Goal: Task Accomplishment & Management: Manage account settings

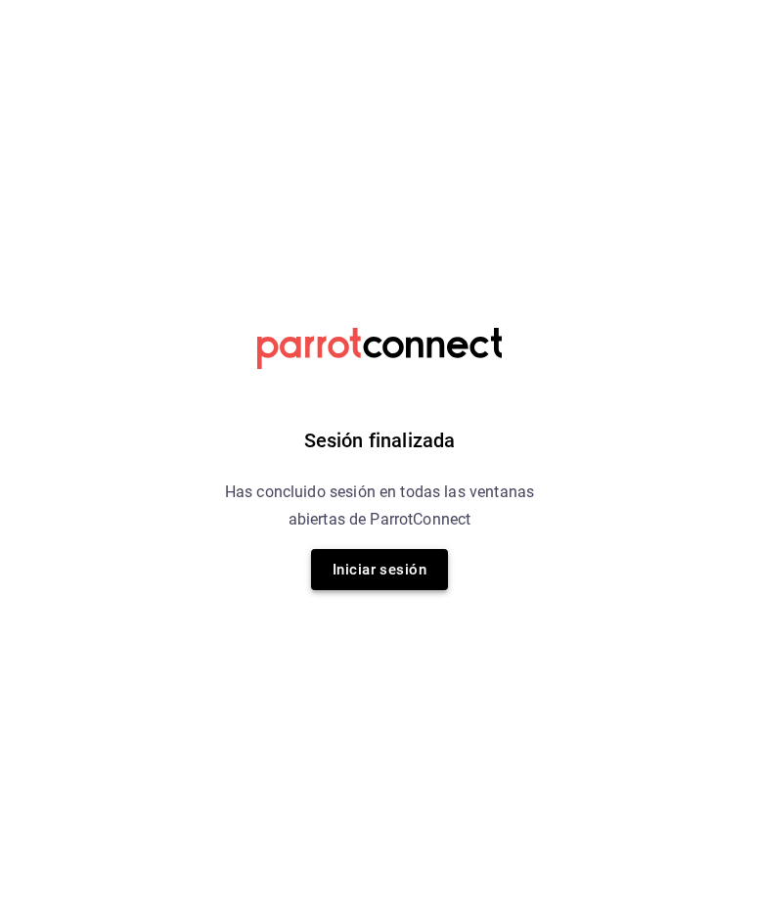
click at [381, 573] on button "Iniciar sesión" at bounding box center [379, 569] width 137 height 41
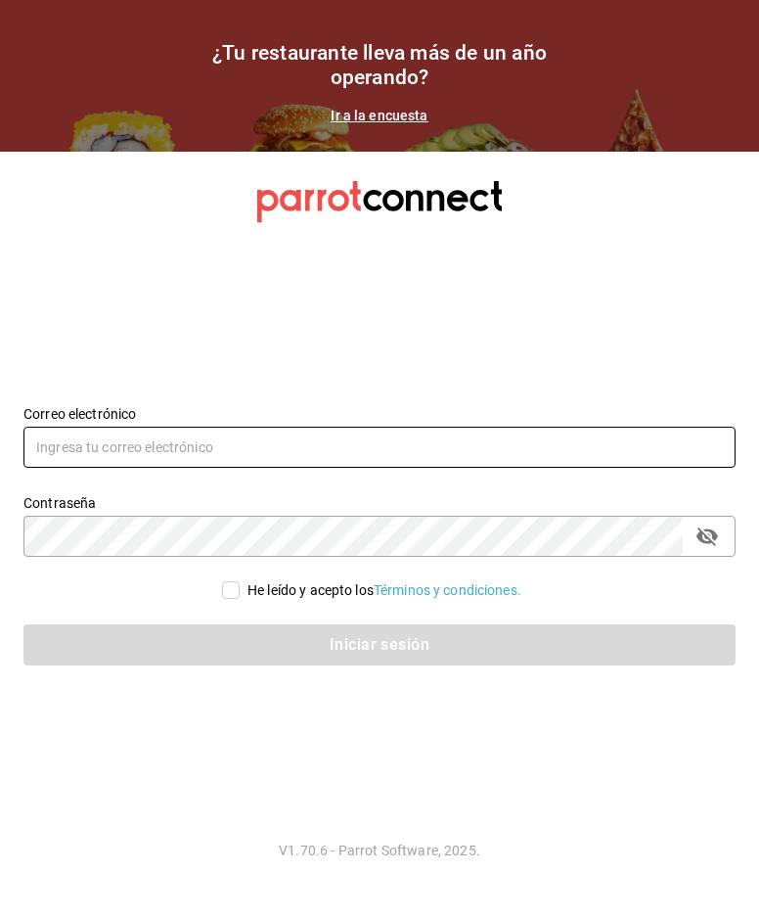
type input "[EMAIL_ADDRESS][DOMAIN_NAME]"
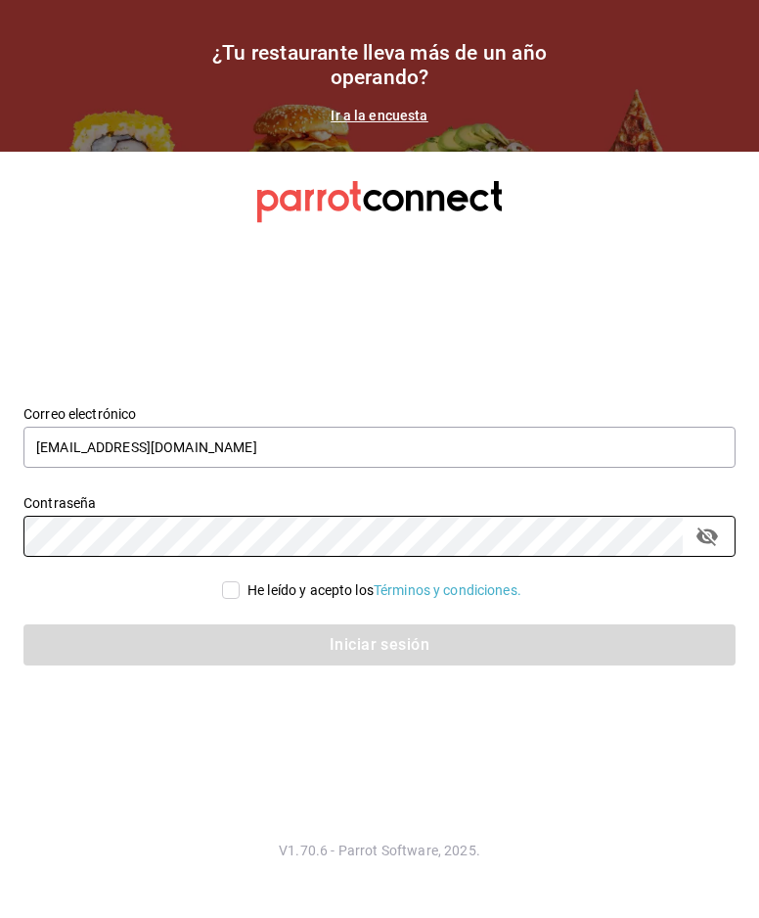
click at [266, 593] on div "He leído y acepto los Términos y condiciones." at bounding box center [385, 590] width 274 height 21
click at [240, 593] on input "He leído y acepto los Términos y condiciones." at bounding box center [231, 590] width 18 height 18
checkbox input "true"
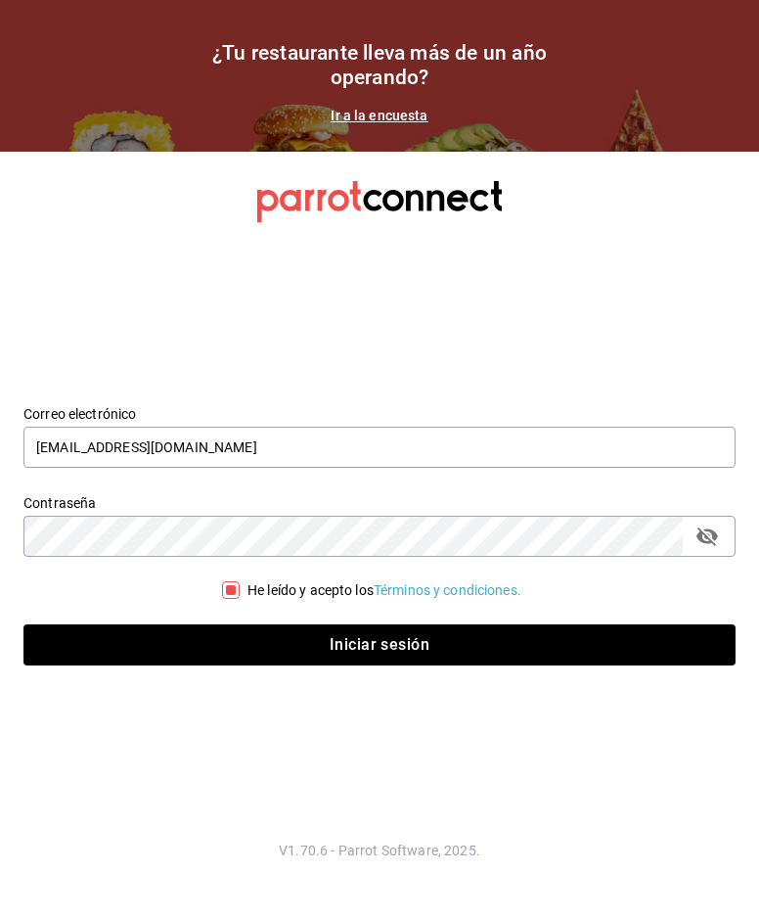
click at [254, 638] on button "Iniciar sesión" at bounding box center [379, 644] width 712 height 41
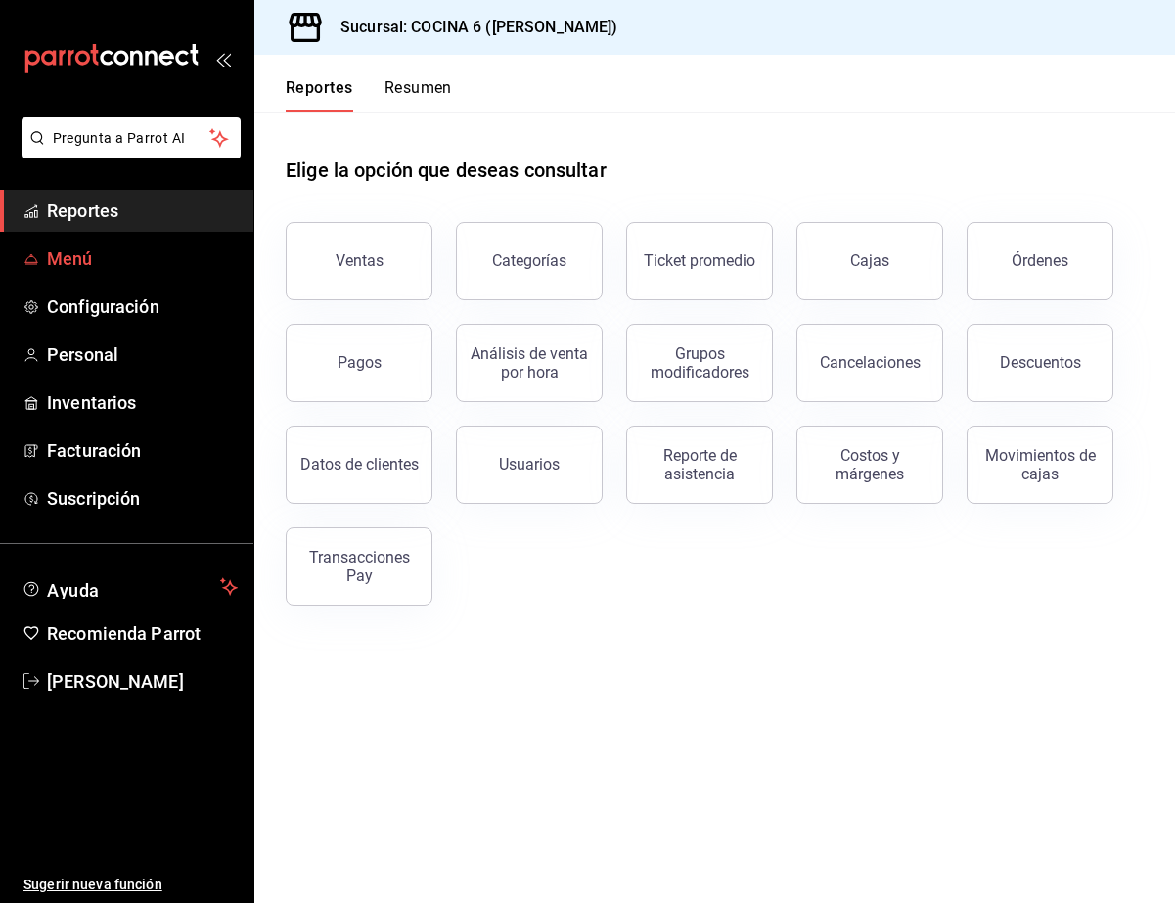
click at [105, 268] on span "Menú" at bounding box center [142, 259] width 191 height 26
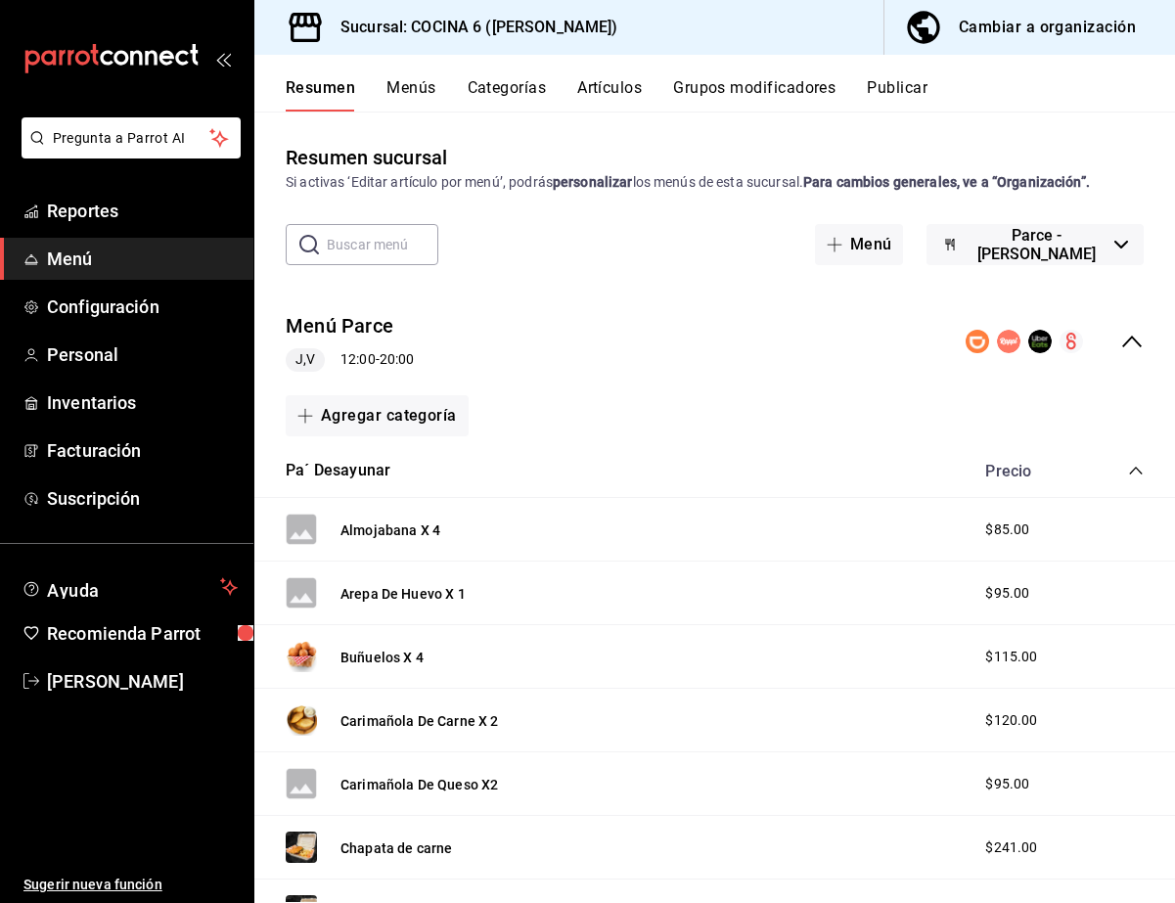
click at [105, 268] on span "Menú" at bounding box center [142, 259] width 191 height 26
click at [392, 84] on button "Menús" at bounding box center [411, 94] width 49 height 33
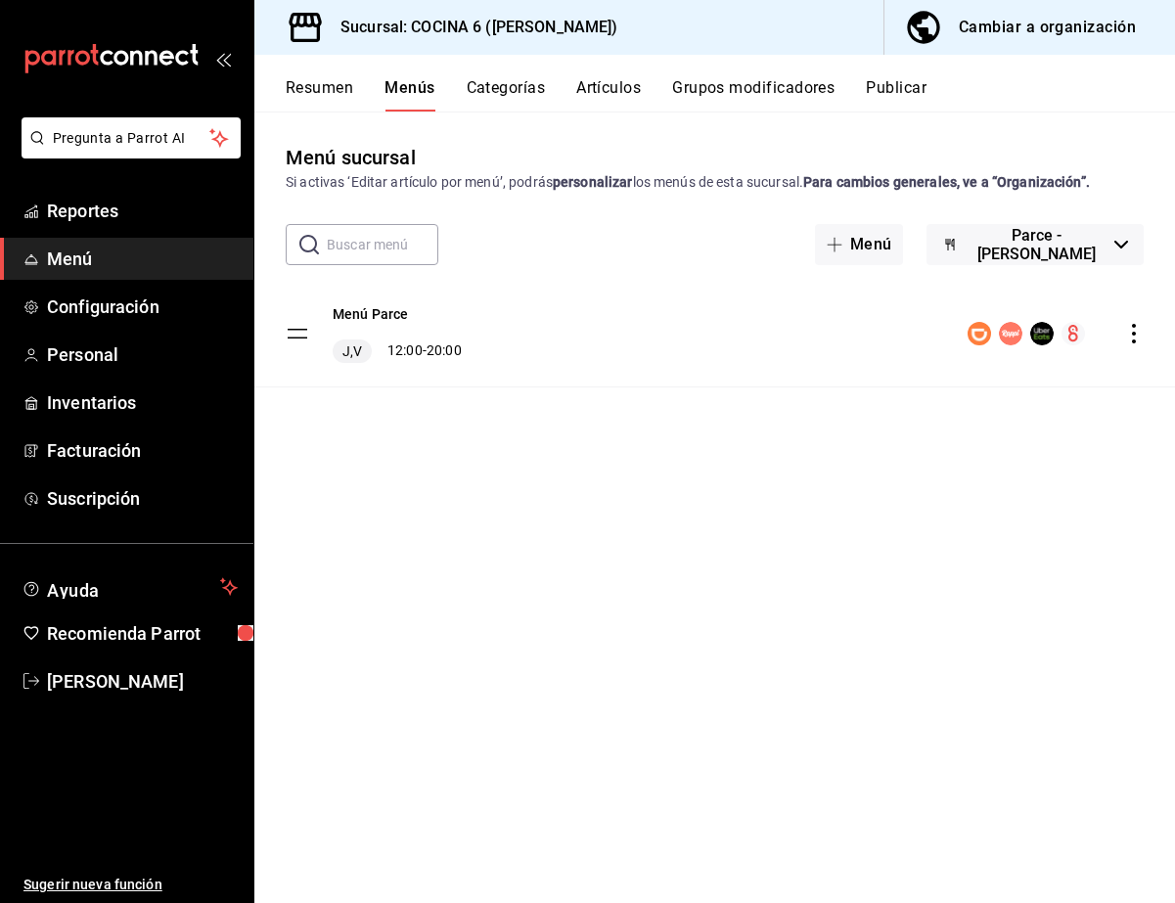
click at [758, 36] on div "Cambiar a organización" at bounding box center [1047, 27] width 177 height 27
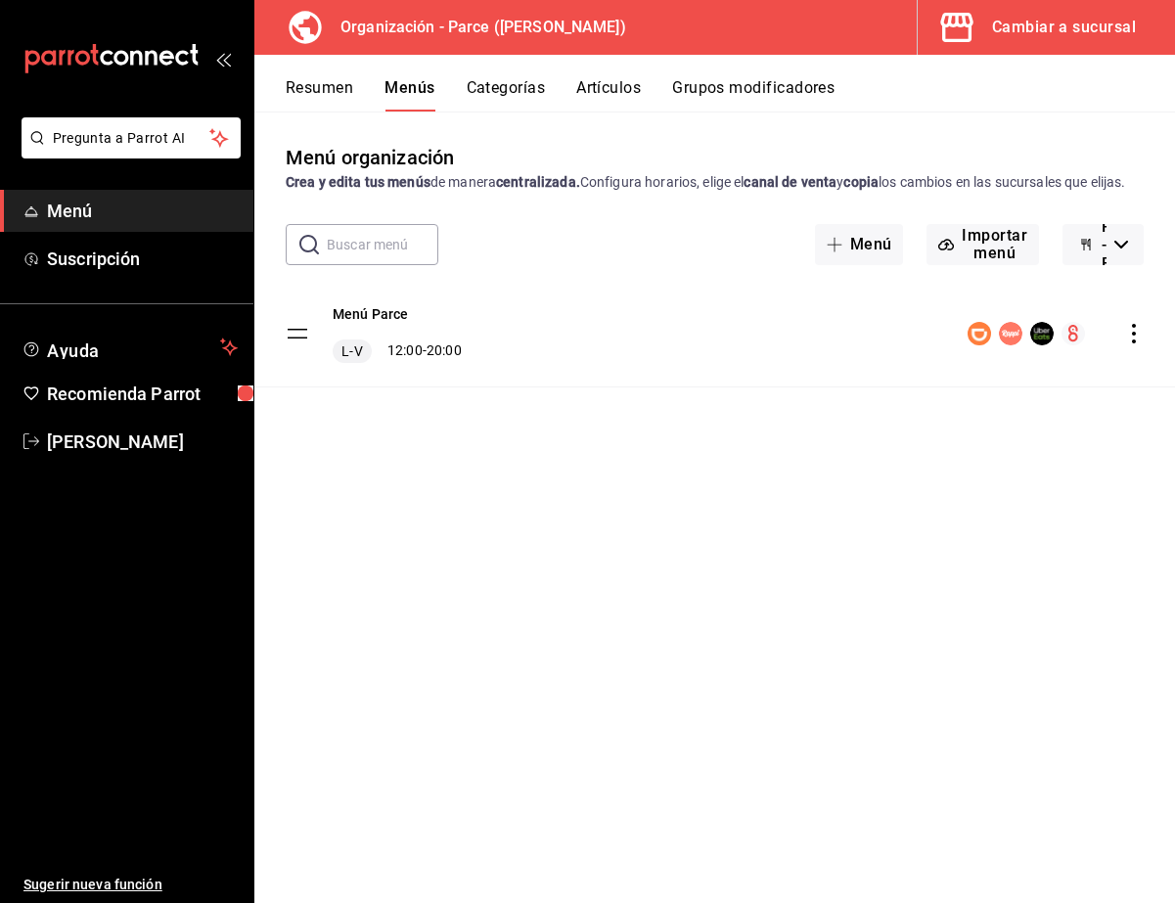
click at [626, 89] on button "Artículos" at bounding box center [608, 94] width 65 height 33
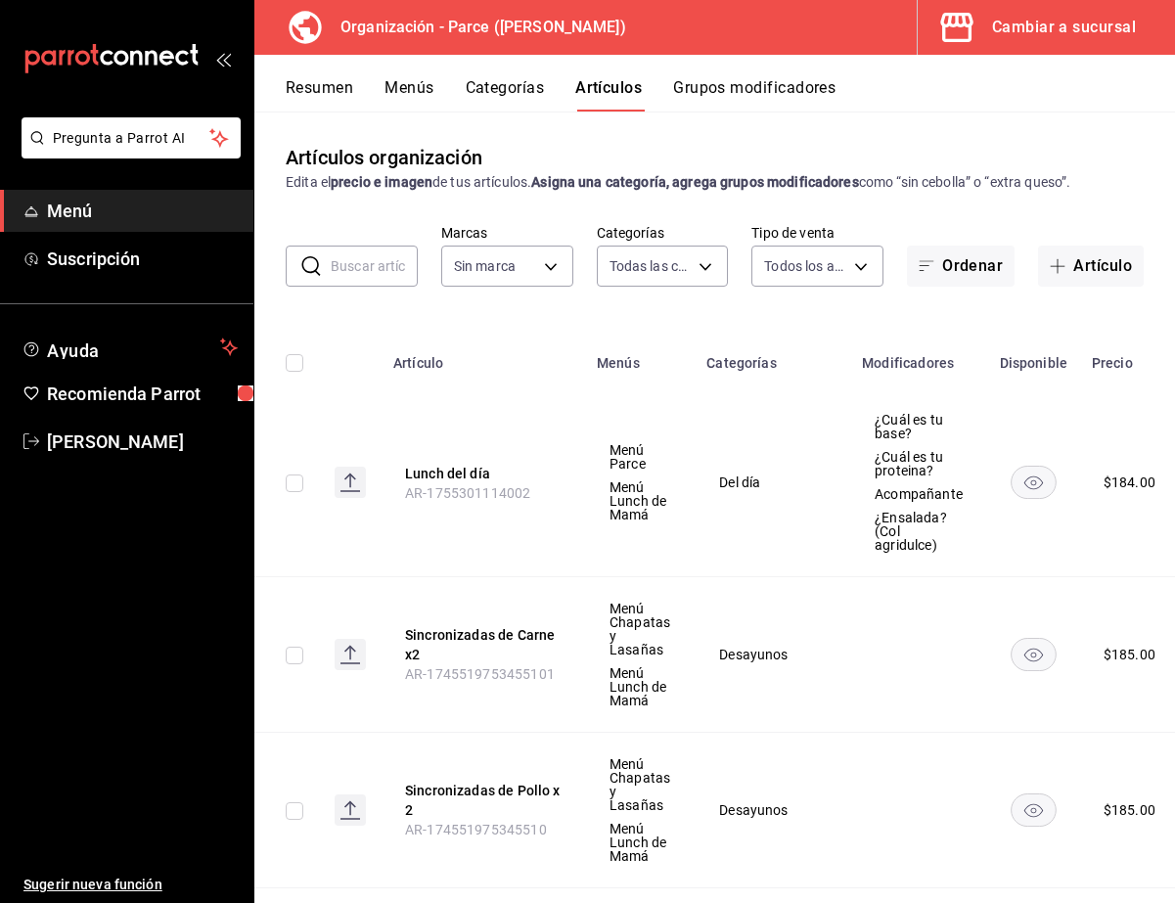
type input "0a3127fc-1276-4737-ab8d-e4e994693669,1a53e0b4-2e39-46a9-84cf-7f6a69f9f111,3aa0a…"
type input "f7ed7189-5a40-43ee-a457-f92610366da6,2285e016-917c-4b8c-9c89-1b3ddc3e069e,b75c8…"
click at [395, 89] on button "Menús" at bounding box center [409, 94] width 49 height 33
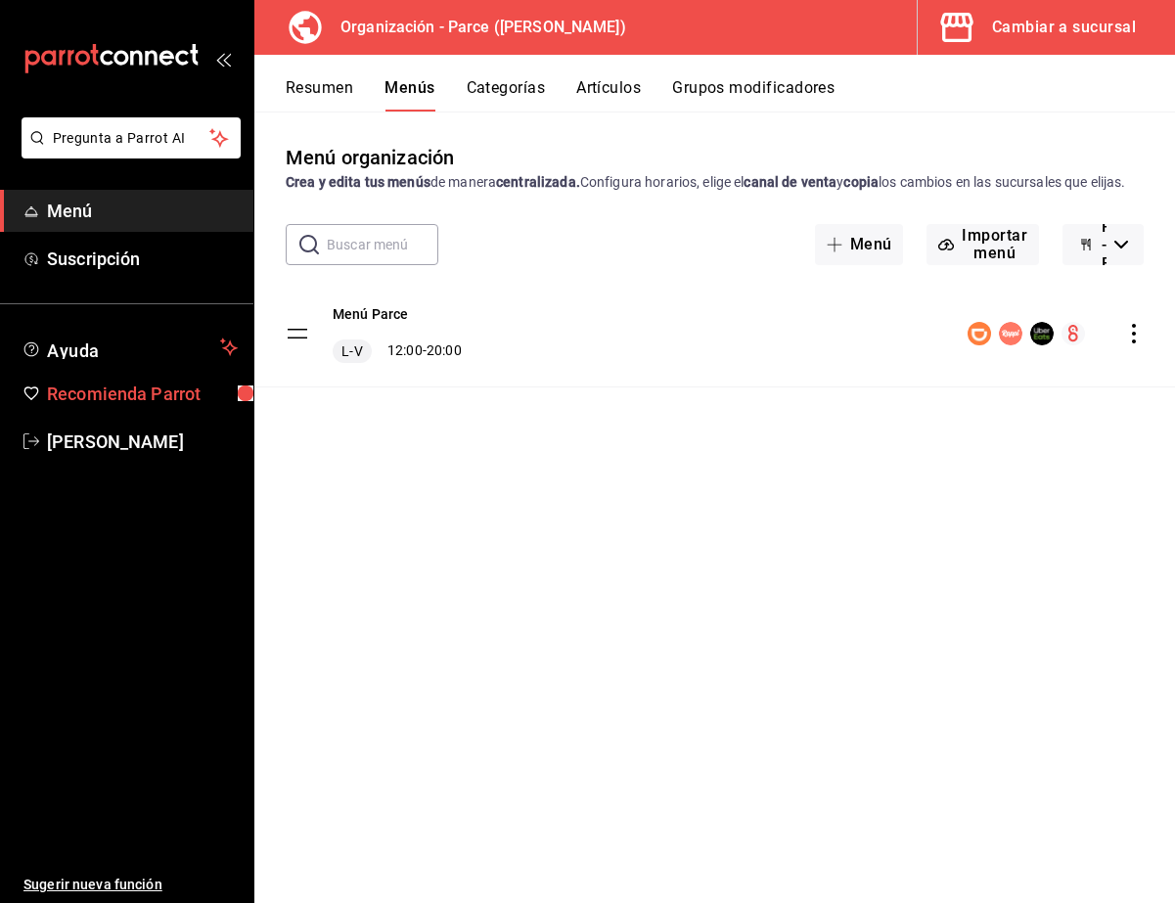
click at [160, 401] on span "Recomienda Parrot" at bounding box center [142, 394] width 191 height 26
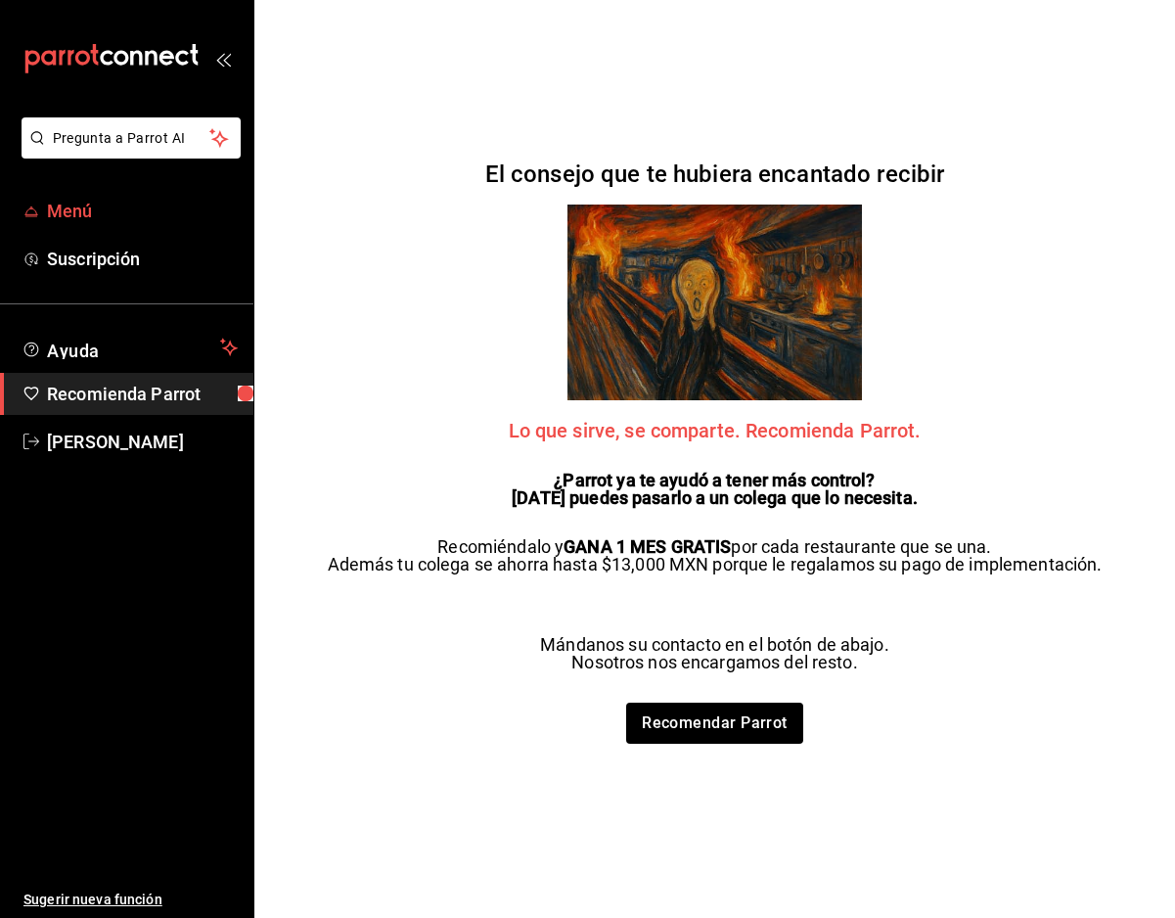
click at [116, 211] on span "Menú" at bounding box center [142, 211] width 191 height 26
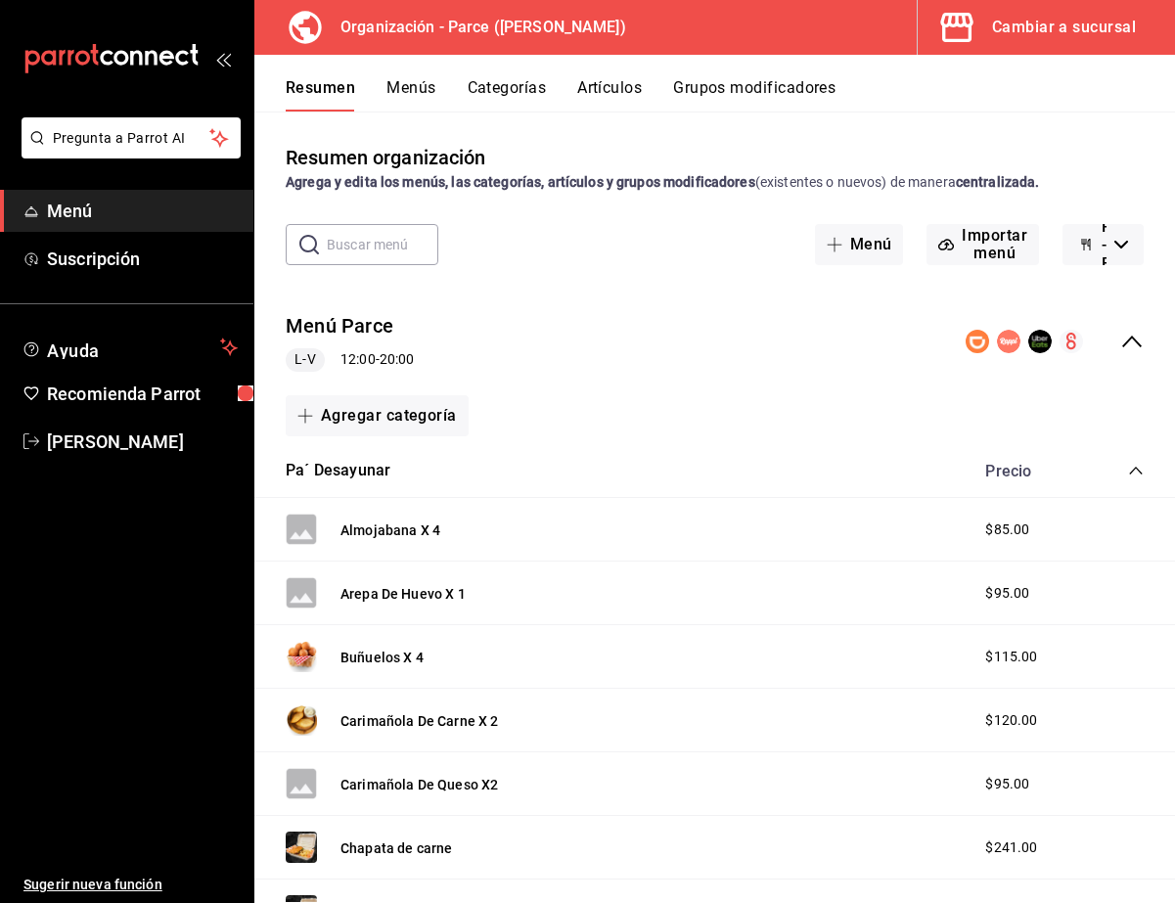
click at [624, 93] on button "Artículos" at bounding box center [609, 94] width 65 height 33
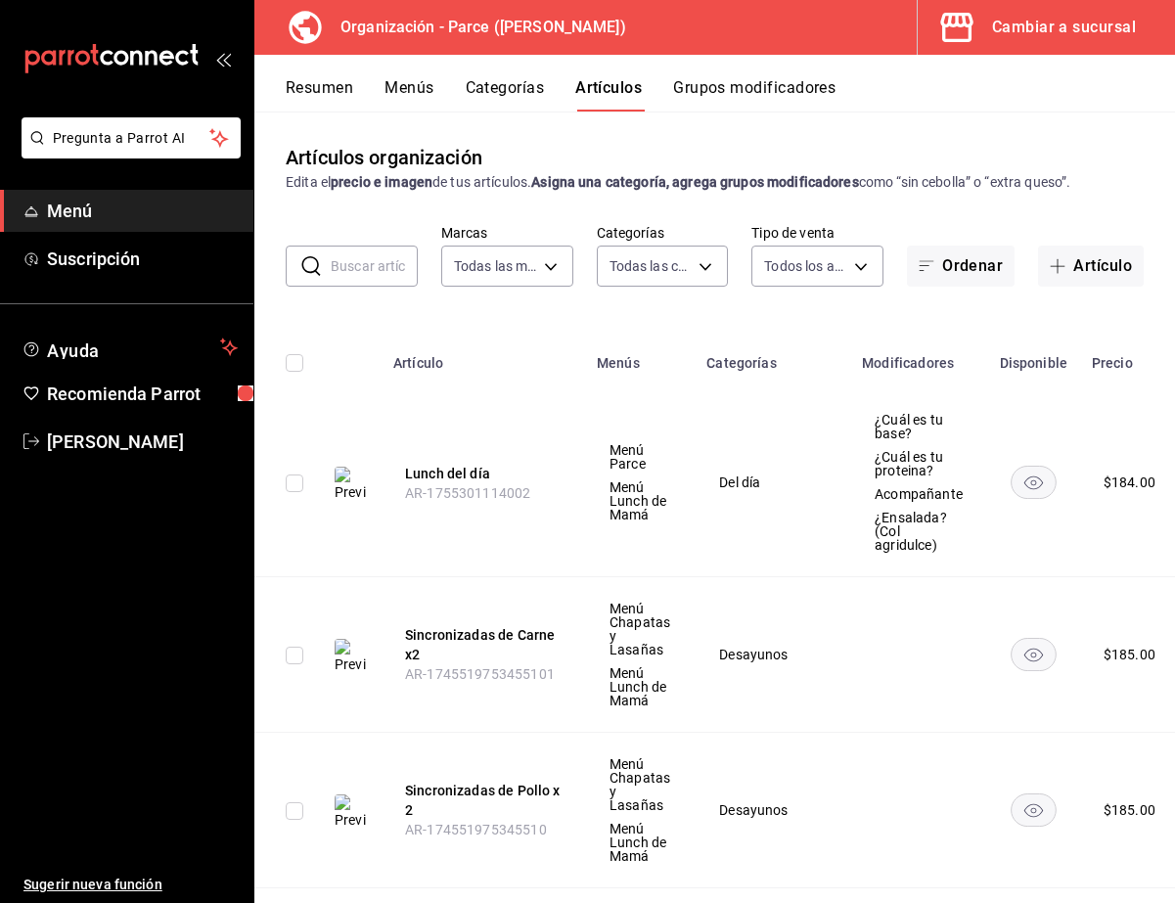
type input "0a3127fc-1276-4737-ab8d-e4e994693669,1a53e0b4-2e39-46a9-84cf-7f6a69f9f111,3aa0a…"
type input "f7ed7189-5a40-43ee-a457-f92610366da6,2285e016-917c-4b8c-9c89-1b3ddc3e069e,b75c8…"
click at [389, 92] on button "Menús" at bounding box center [409, 94] width 49 height 33
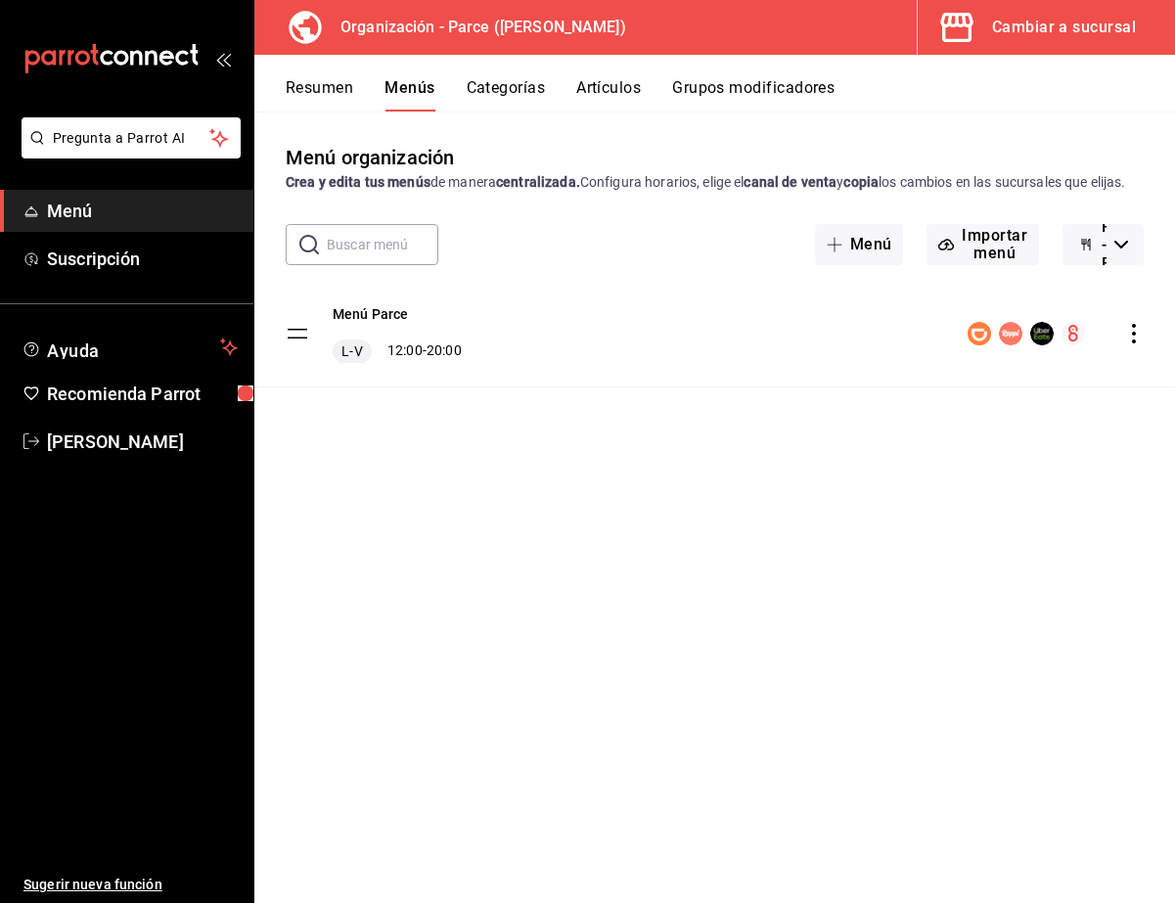
click at [758, 343] on icon "actions" at bounding box center [1134, 334] width 20 height 20
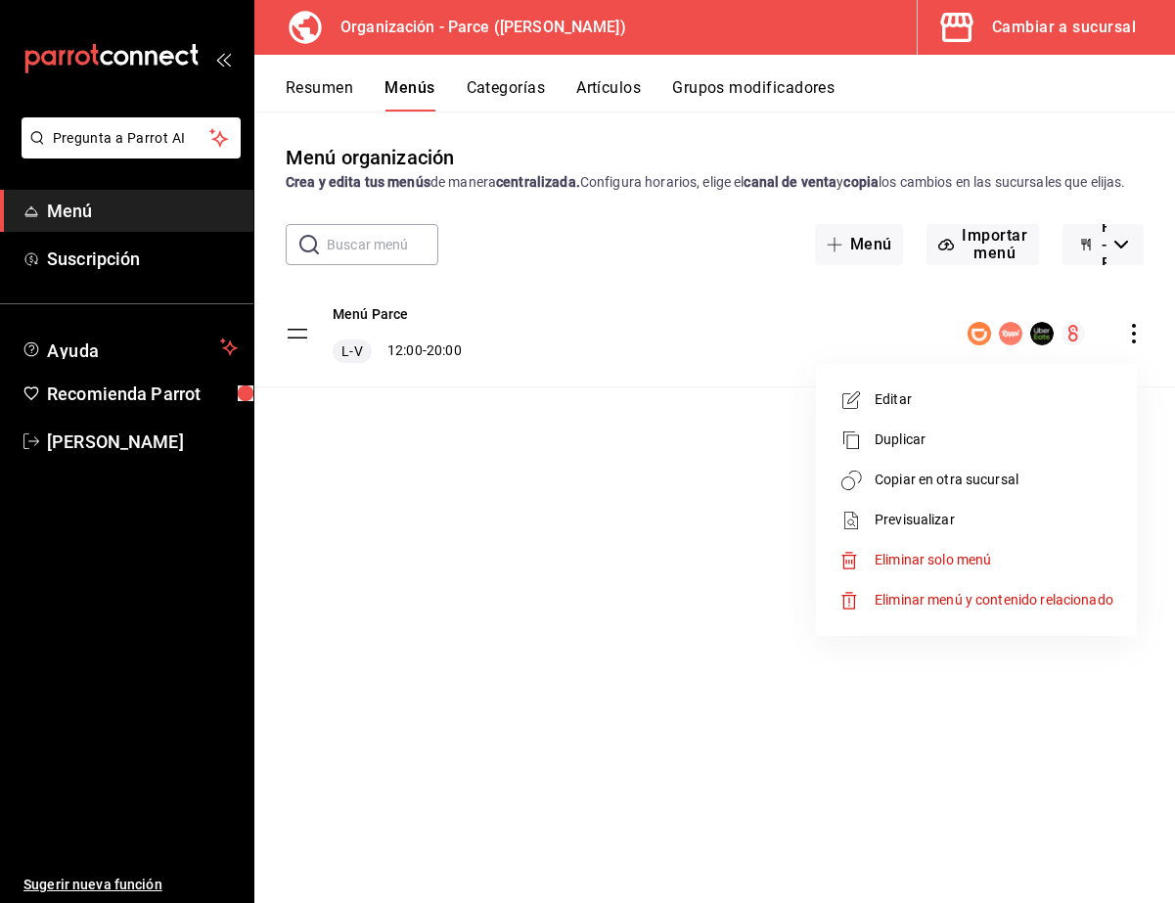
click at [758, 400] on span "Editar" at bounding box center [994, 399] width 239 height 21
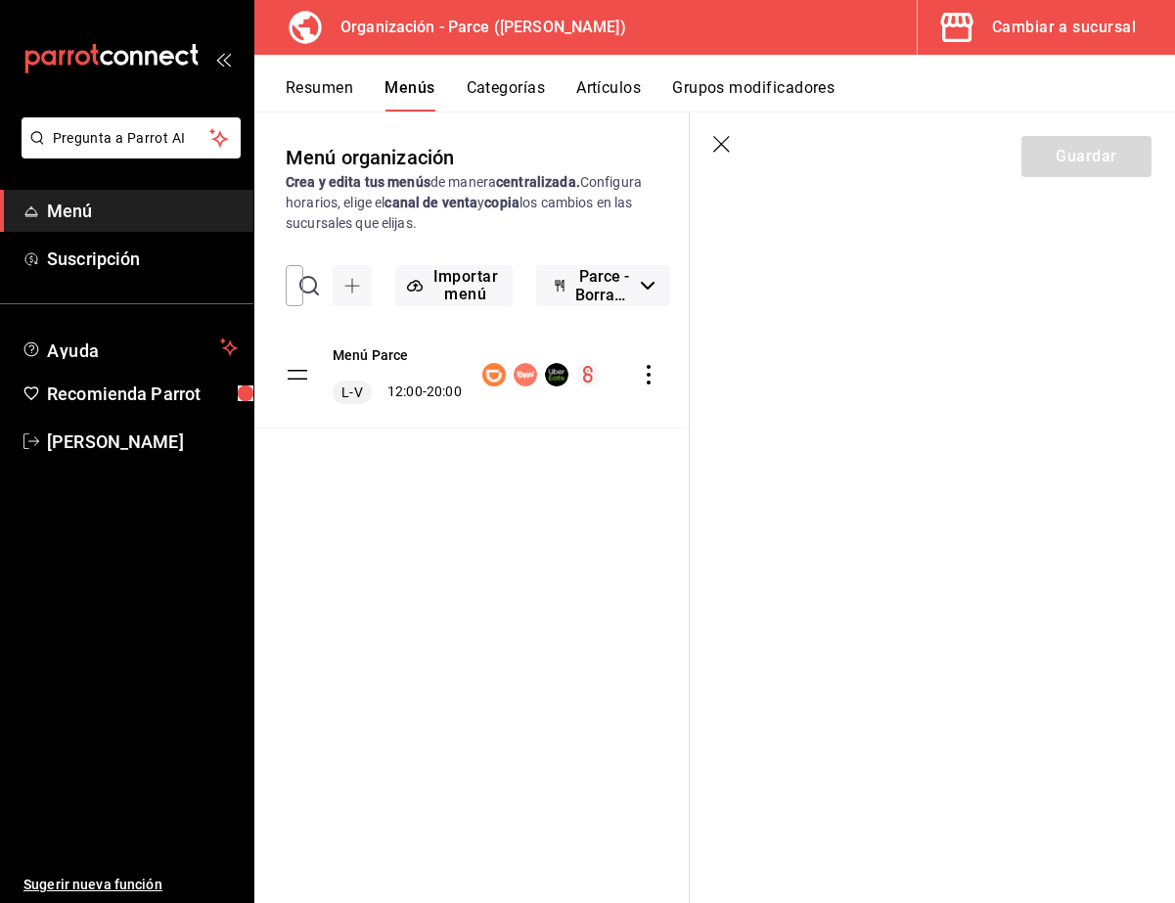
click at [714, 147] on icon "button" at bounding box center [723, 146] width 20 height 20
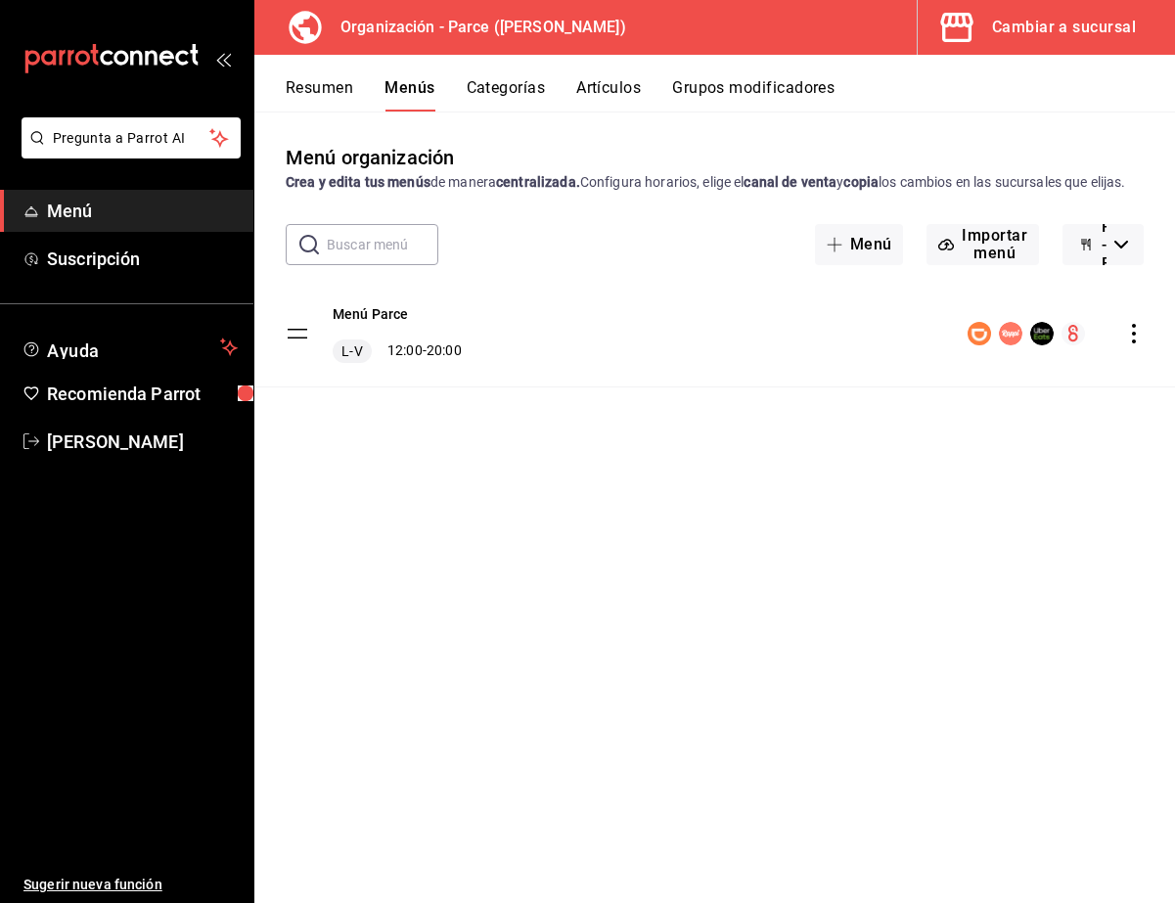
click at [758, 343] on icon "actions" at bounding box center [1134, 334] width 20 height 20
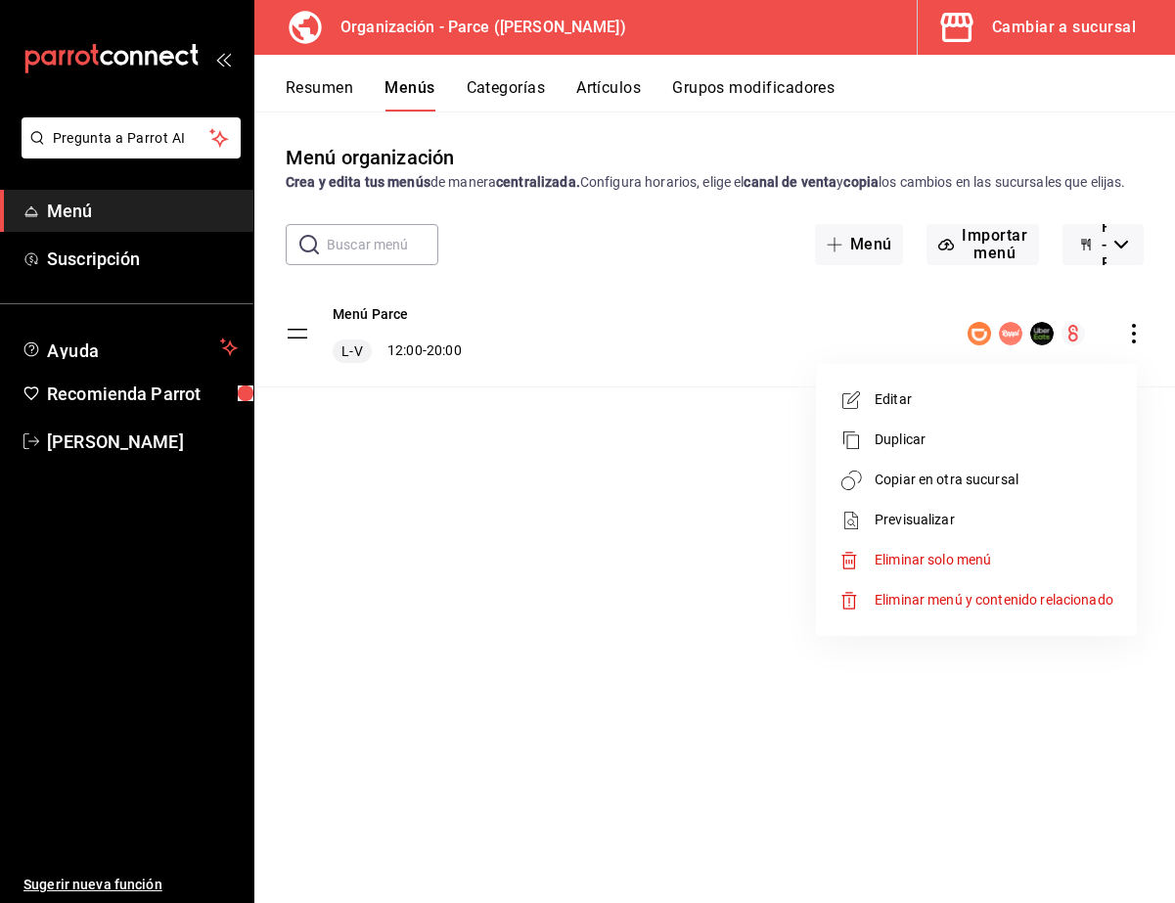
click at [758, 482] on span "Copiar en otra sucursal" at bounding box center [994, 480] width 239 height 21
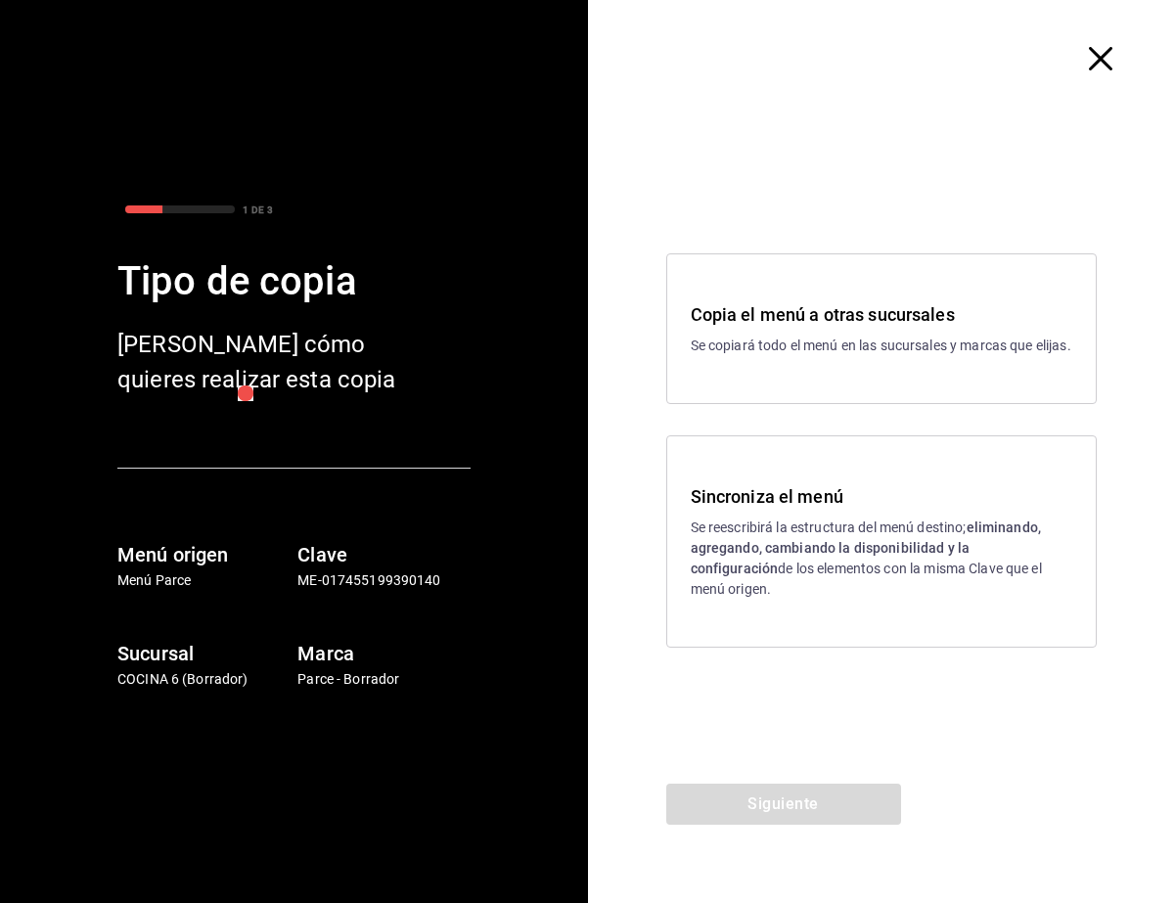
click at [730, 510] on h3 "Sincroniza el menú" at bounding box center [882, 496] width 383 height 26
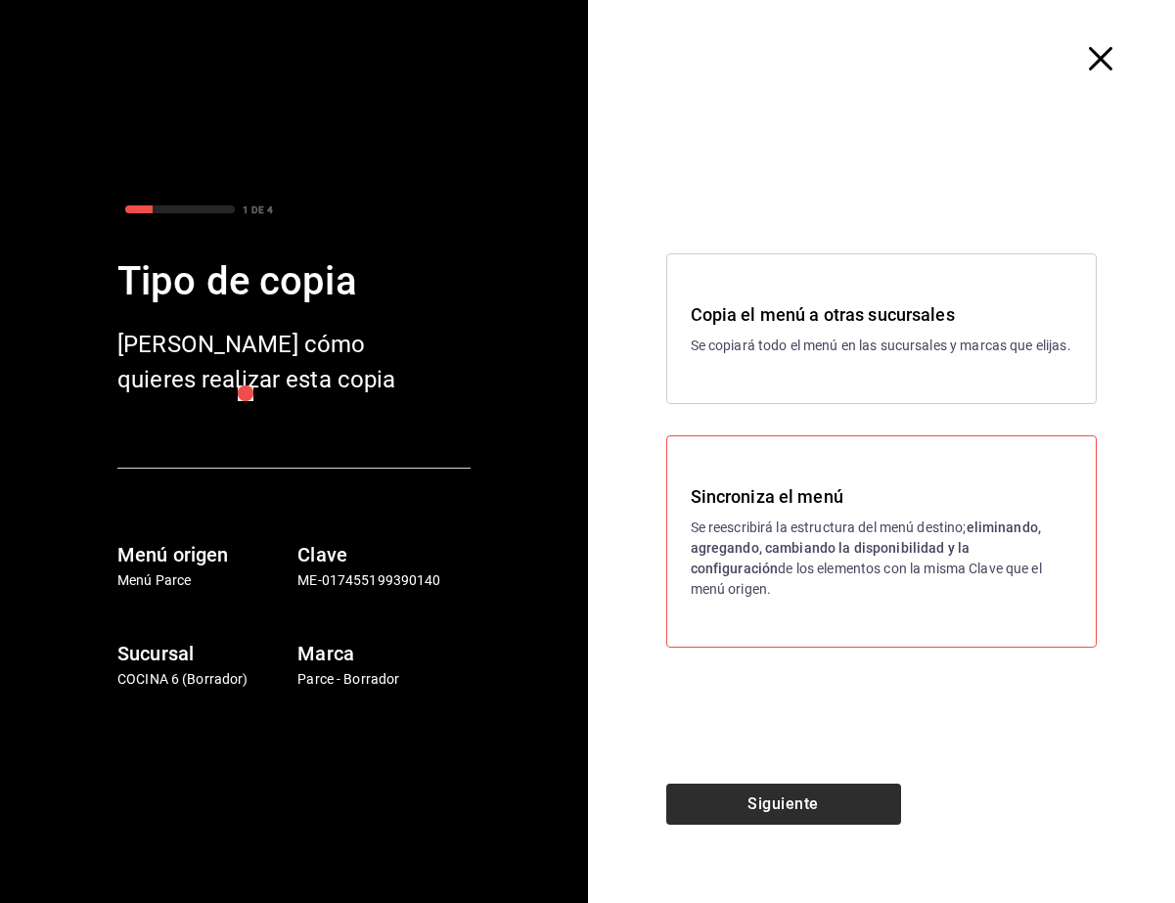
click at [718, 803] on button "Siguiente" at bounding box center [783, 804] width 235 height 41
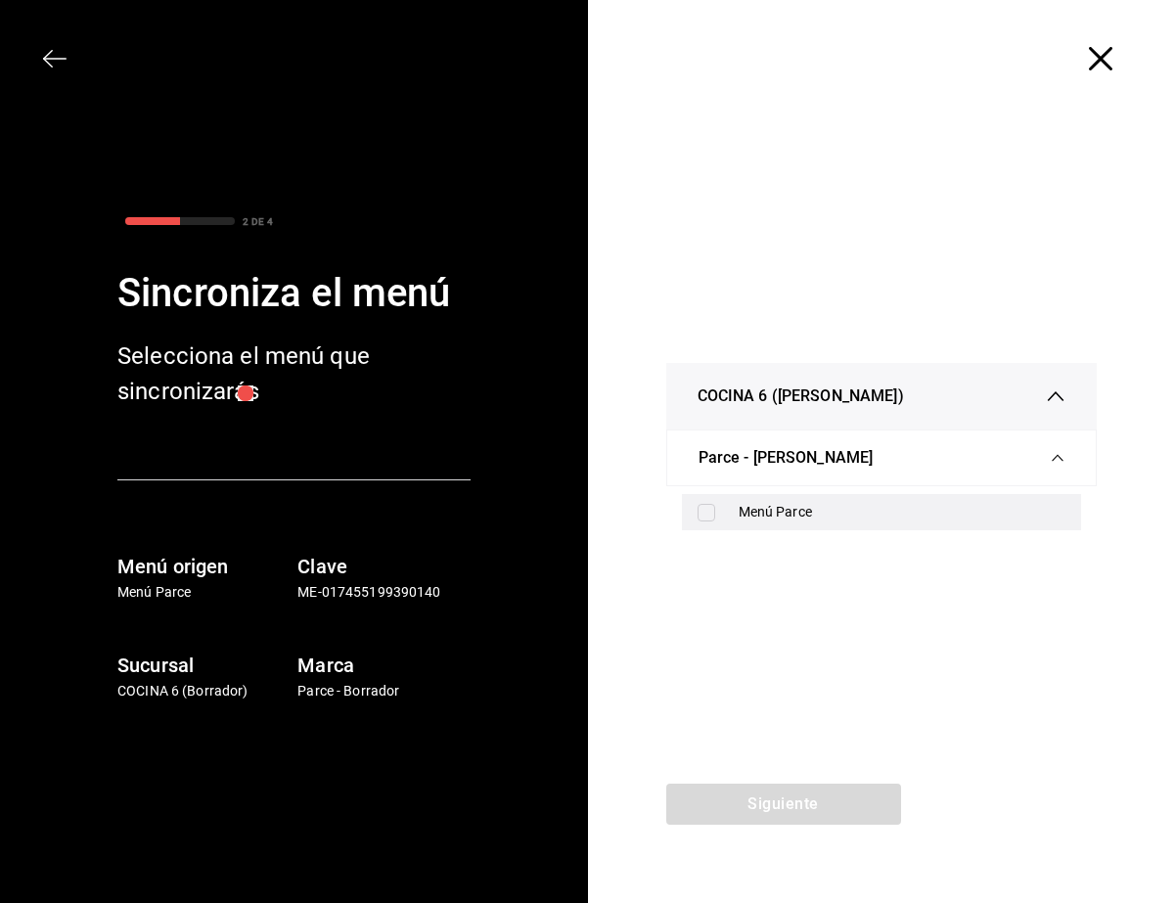
click at [758, 514] on div "Menú Parce" at bounding box center [903, 512] width 328 height 21
checkbox input "true"
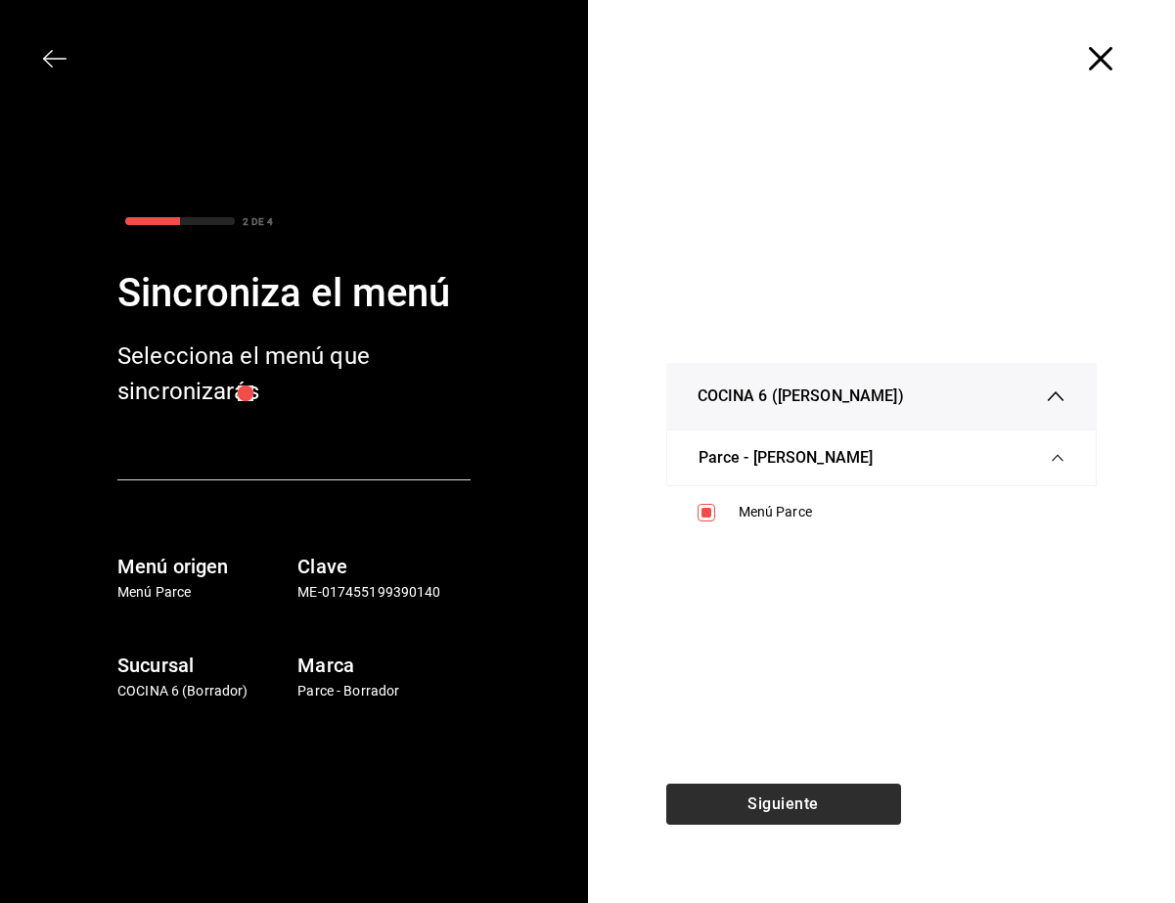
click at [757, 794] on button "Siguiente" at bounding box center [783, 804] width 235 height 41
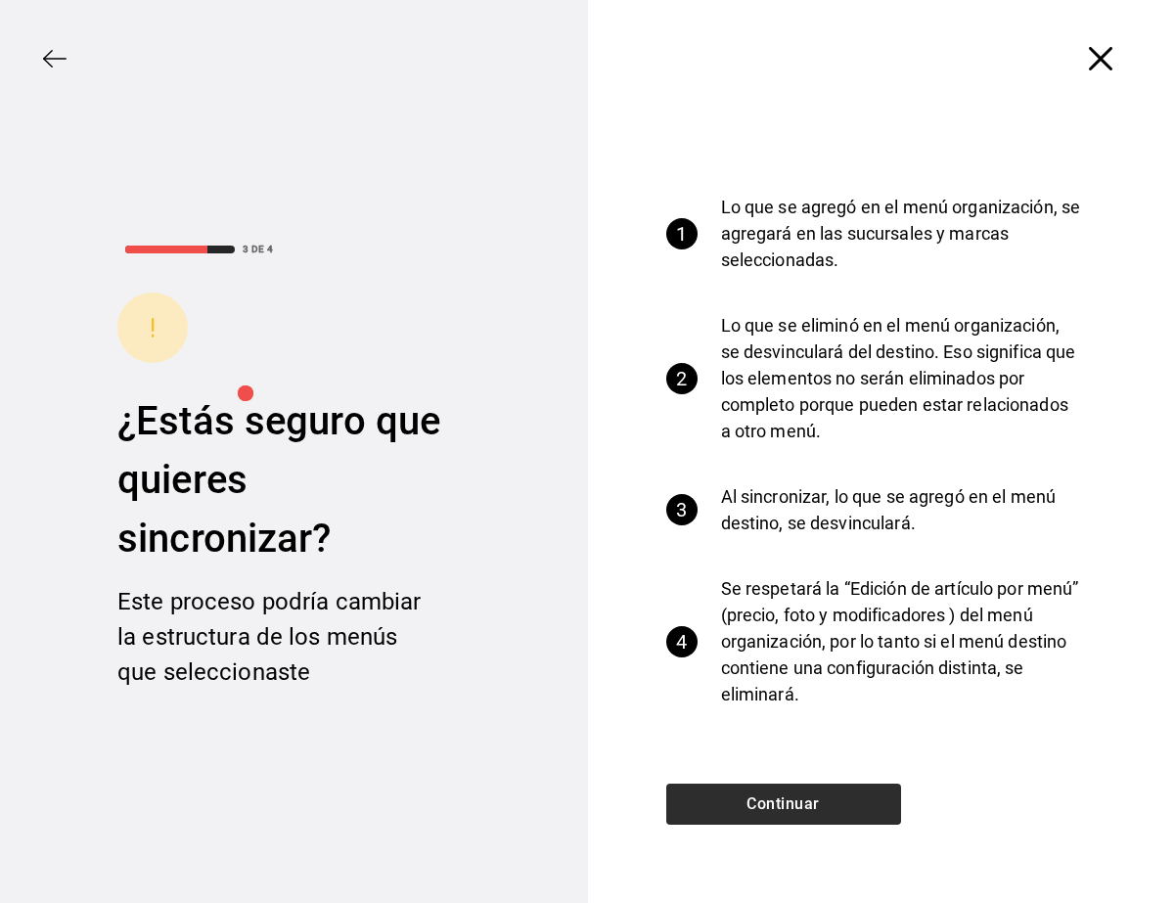
click at [757, 814] on button "Continuar" at bounding box center [783, 804] width 235 height 41
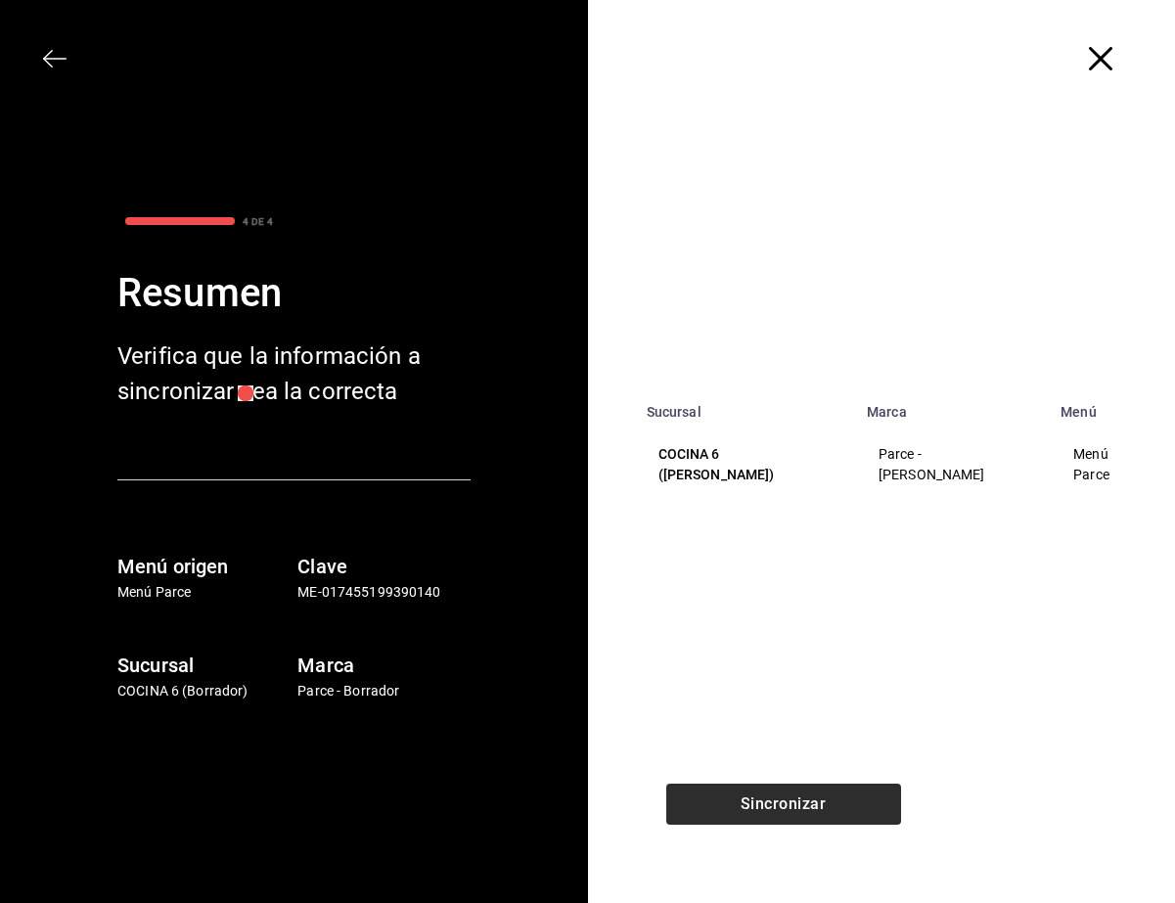
click at [757, 810] on button "Sincronizar" at bounding box center [783, 804] width 235 height 41
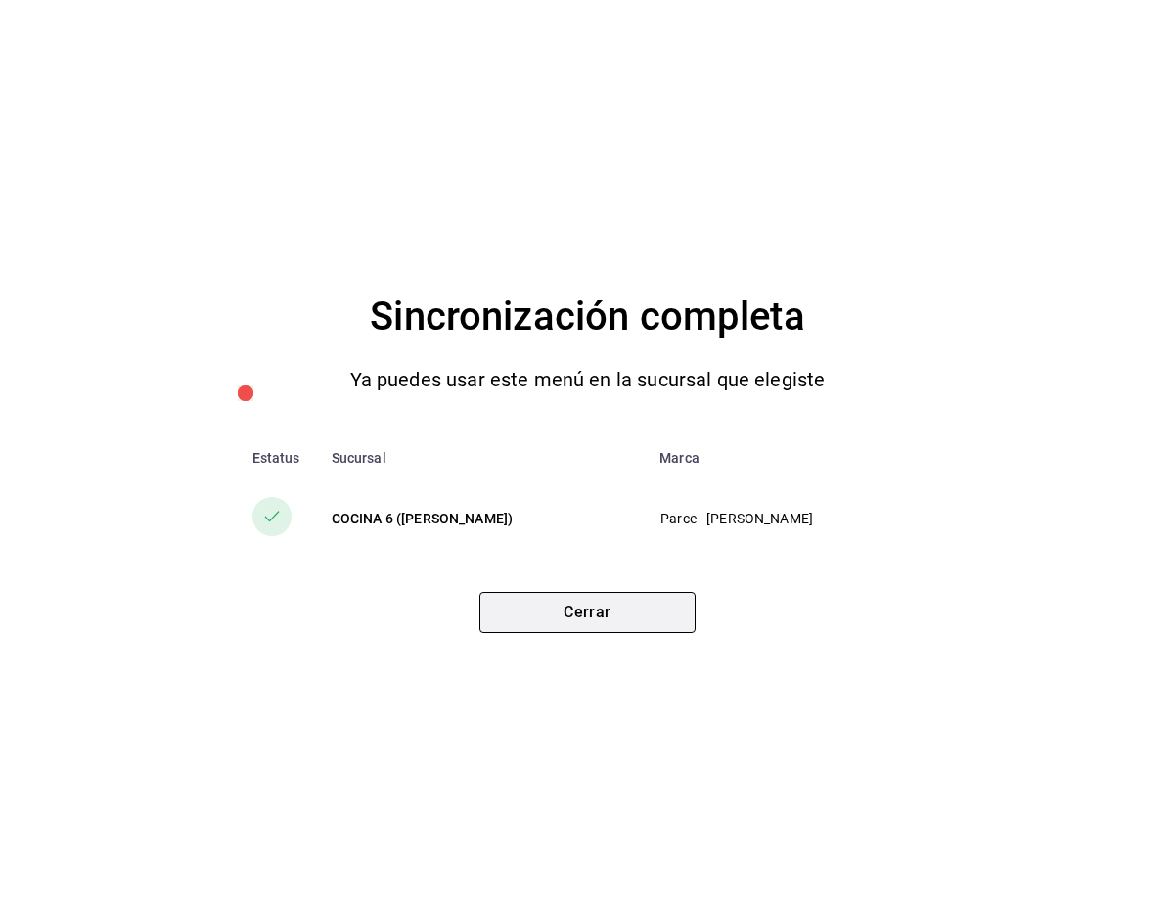
click at [542, 602] on button "Cerrar" at bounding box center [587, 612] width 216 height 41
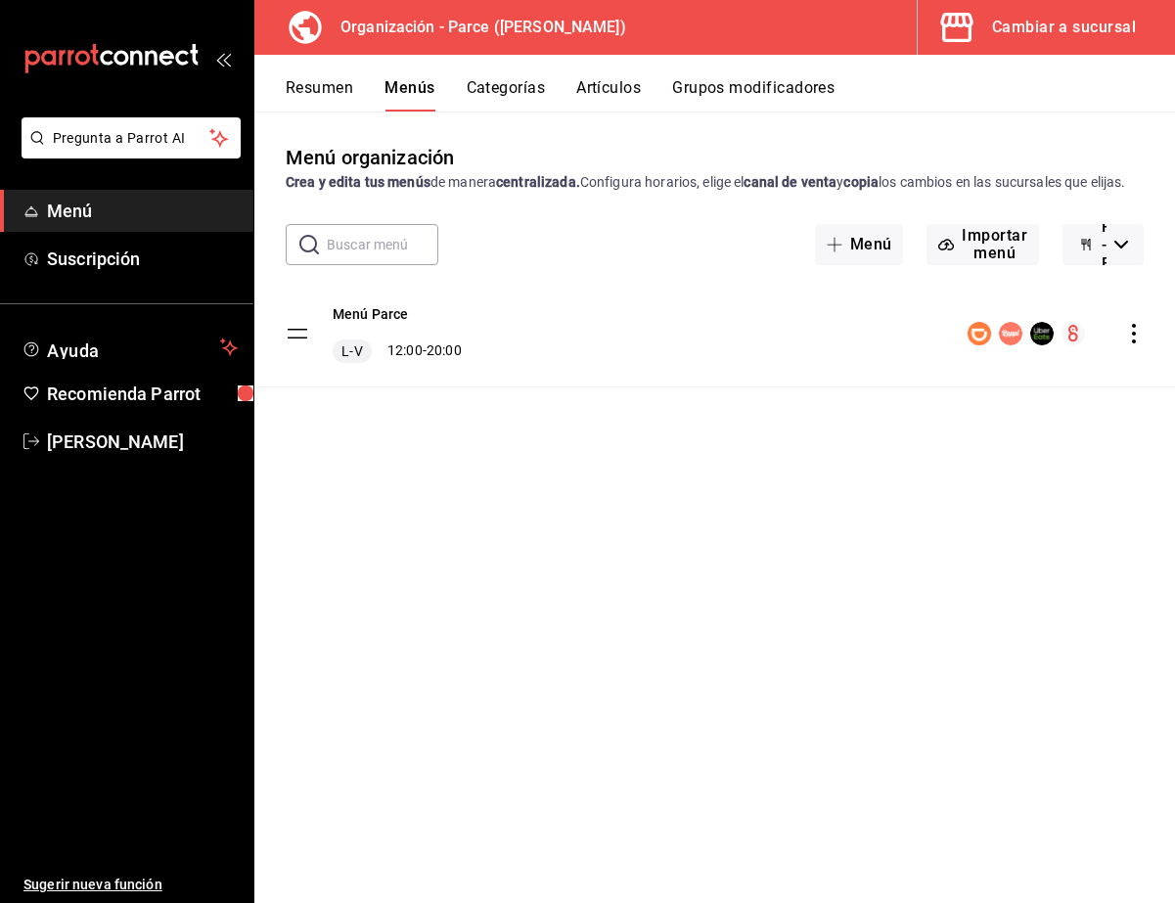
click at [758, 252] on icon "button" at bounding box center [1086, 245] width 16 height 16
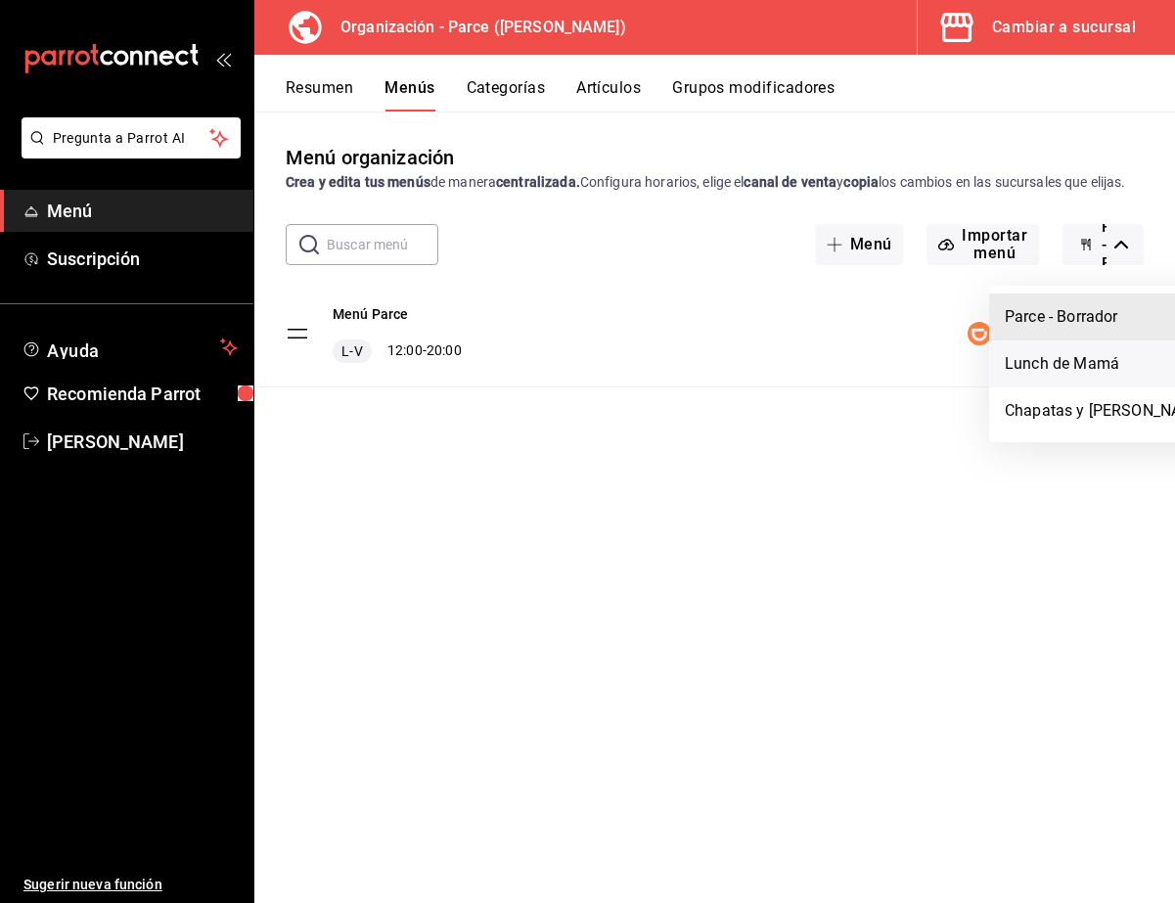
click at [758, 362] on li "Lunch de Mamá" at bounding box center [1106, 364] width 235 height 47
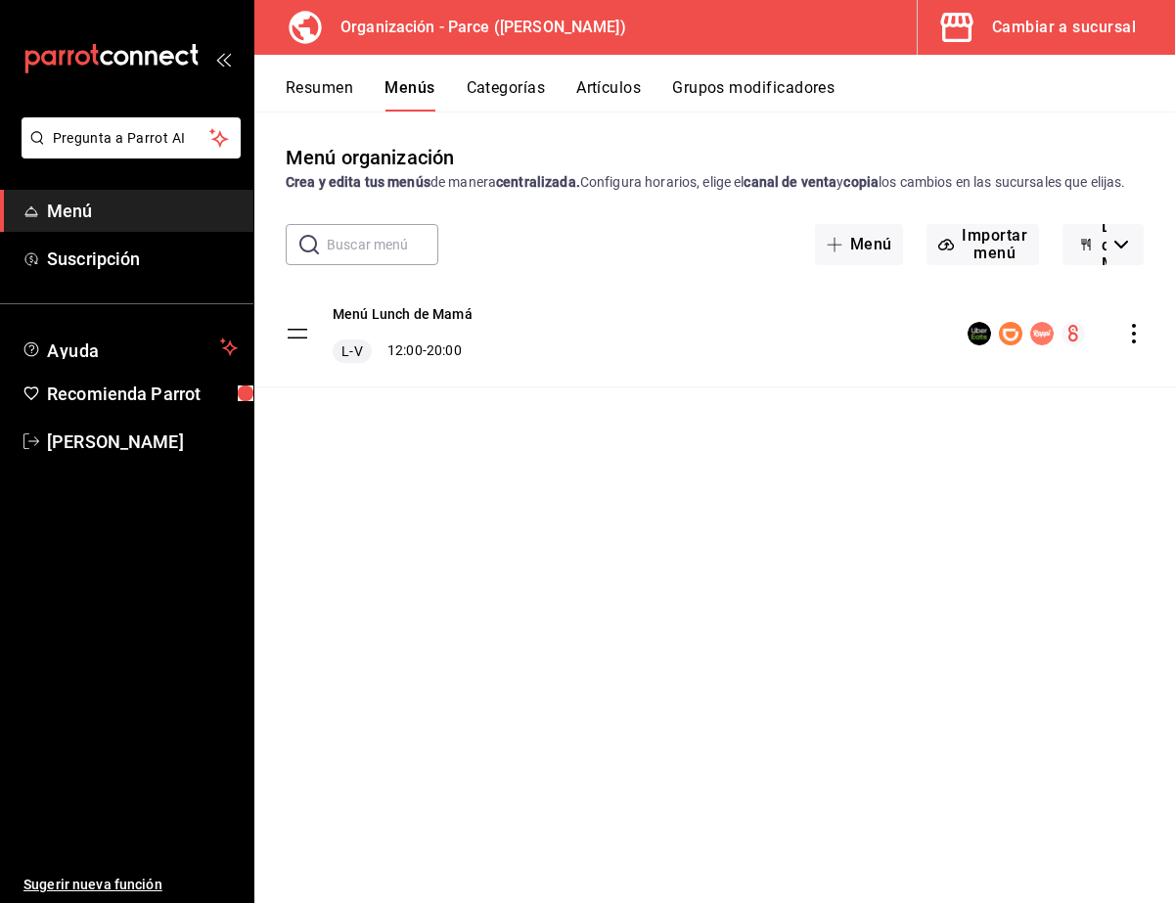
click at [758, 343] on icon "actions" at bounding box center [1134, 334] width 4 height 20
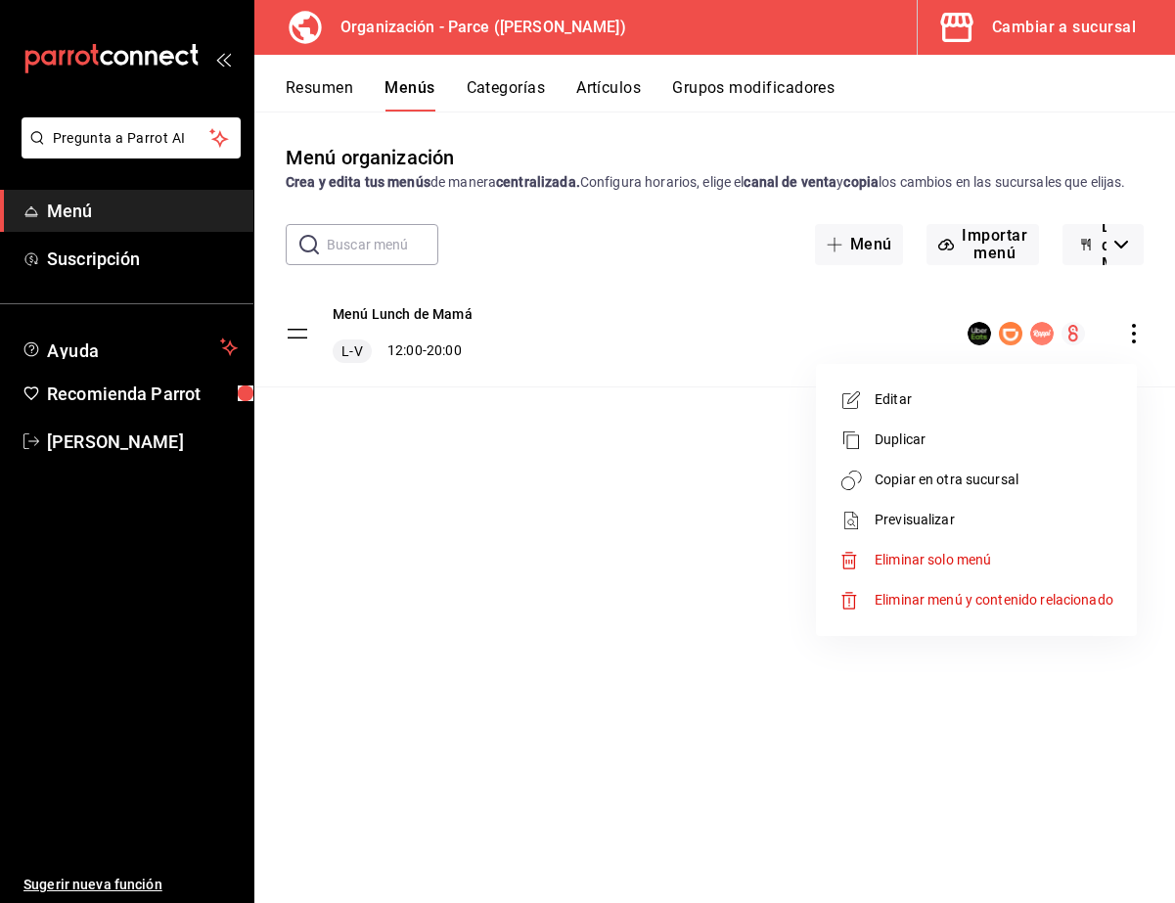
click at [758, 470] on span "Copiar en otra sucursal" at bounding box center [994, 480] width 239 height 21
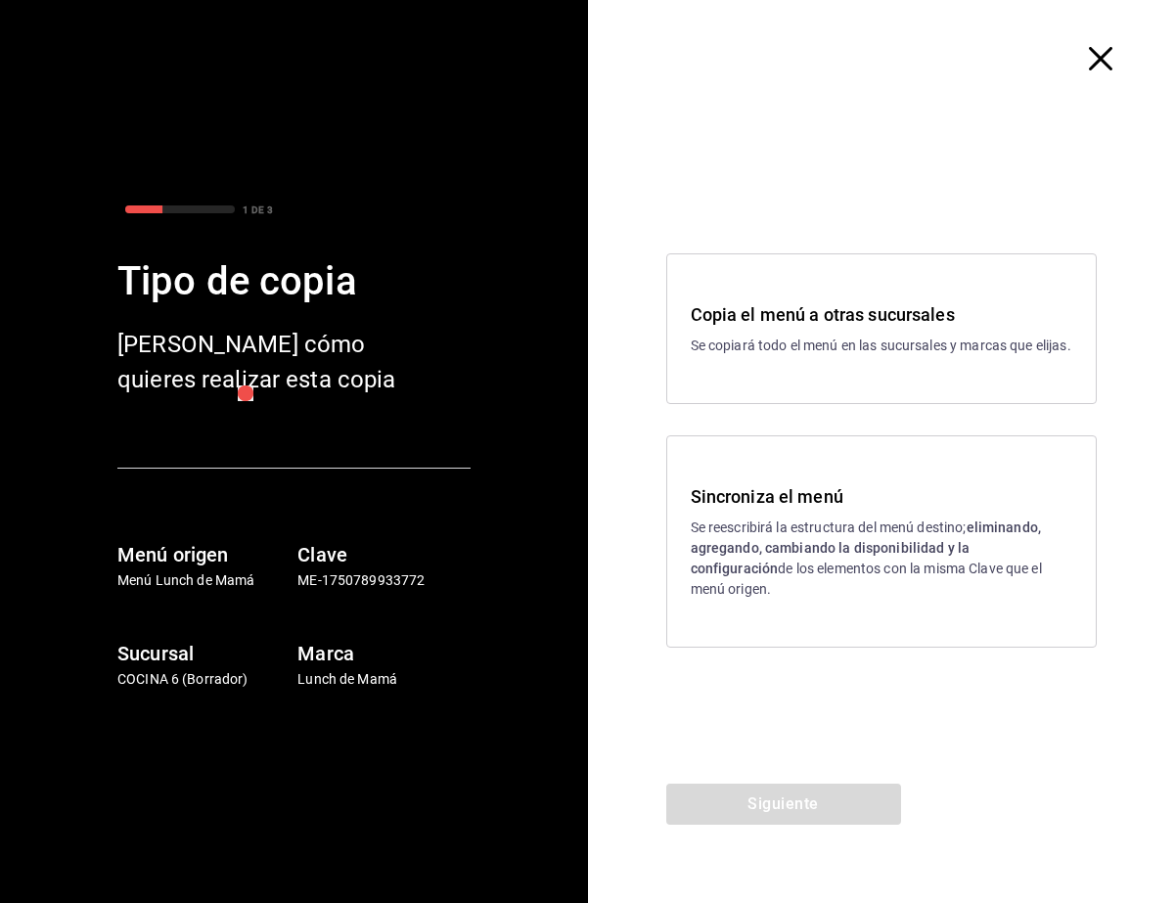
click at [758, 533] on div "Sincroniza el menú Se reescribirá la estructura del menú destino; eliminando, a…" at bounding box center [882, 541] width 383 height 116
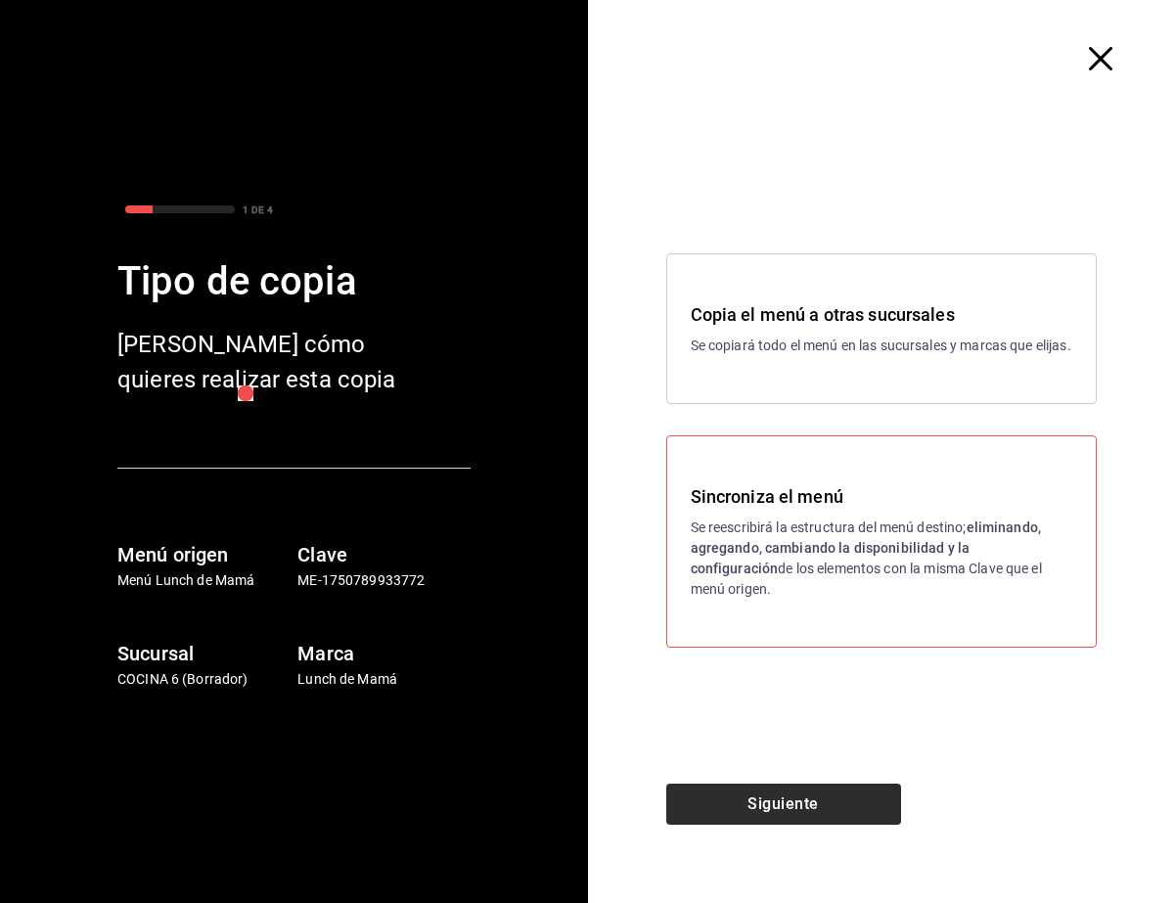
click at [744, 803] on button "Siguiente" at bounding box center [783, 804] width 235 height 41
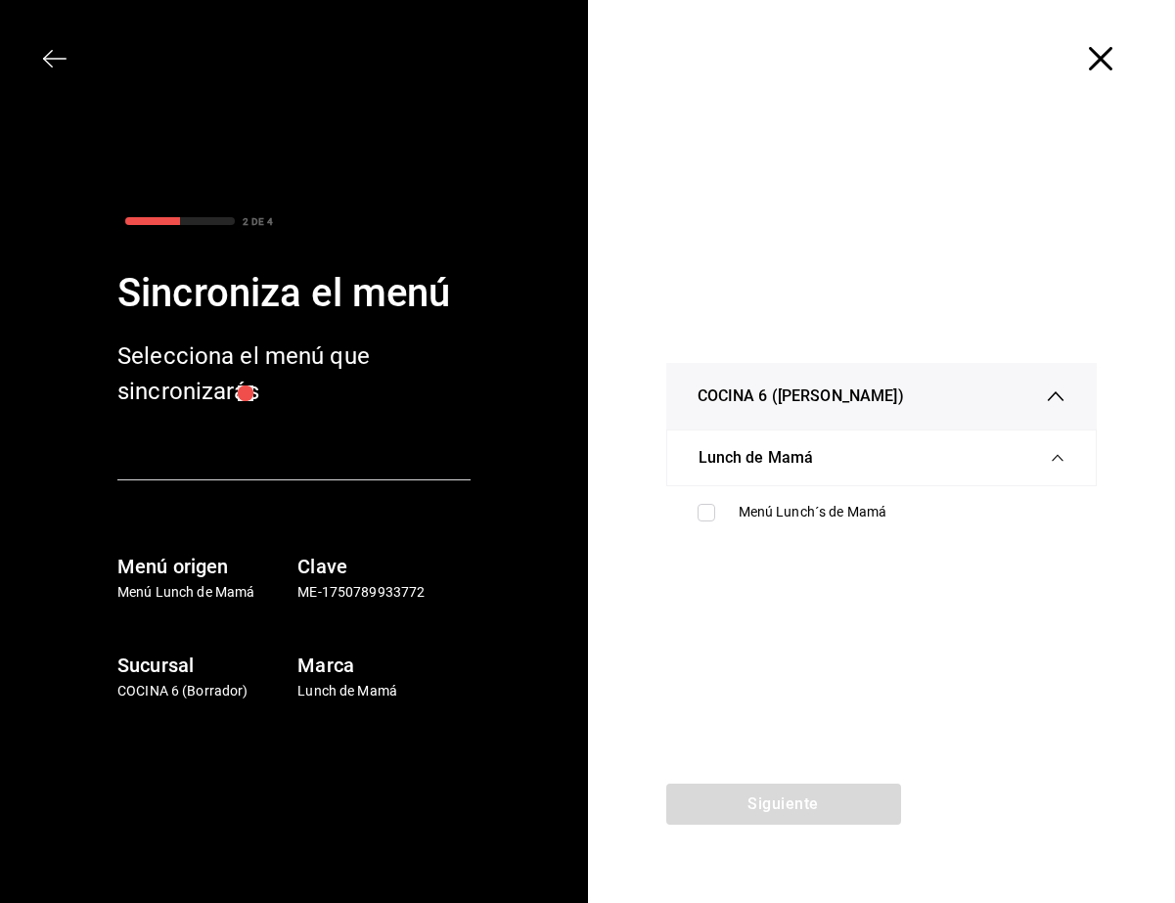
drag, startPoint x: 753, startPoint y: 473, endPoint x: 752, endPoint y: 500, distance: 27.4
click at [751, 484] on div "Lunch de Mamá" at bounding box center [882, 458] width 367 height 55
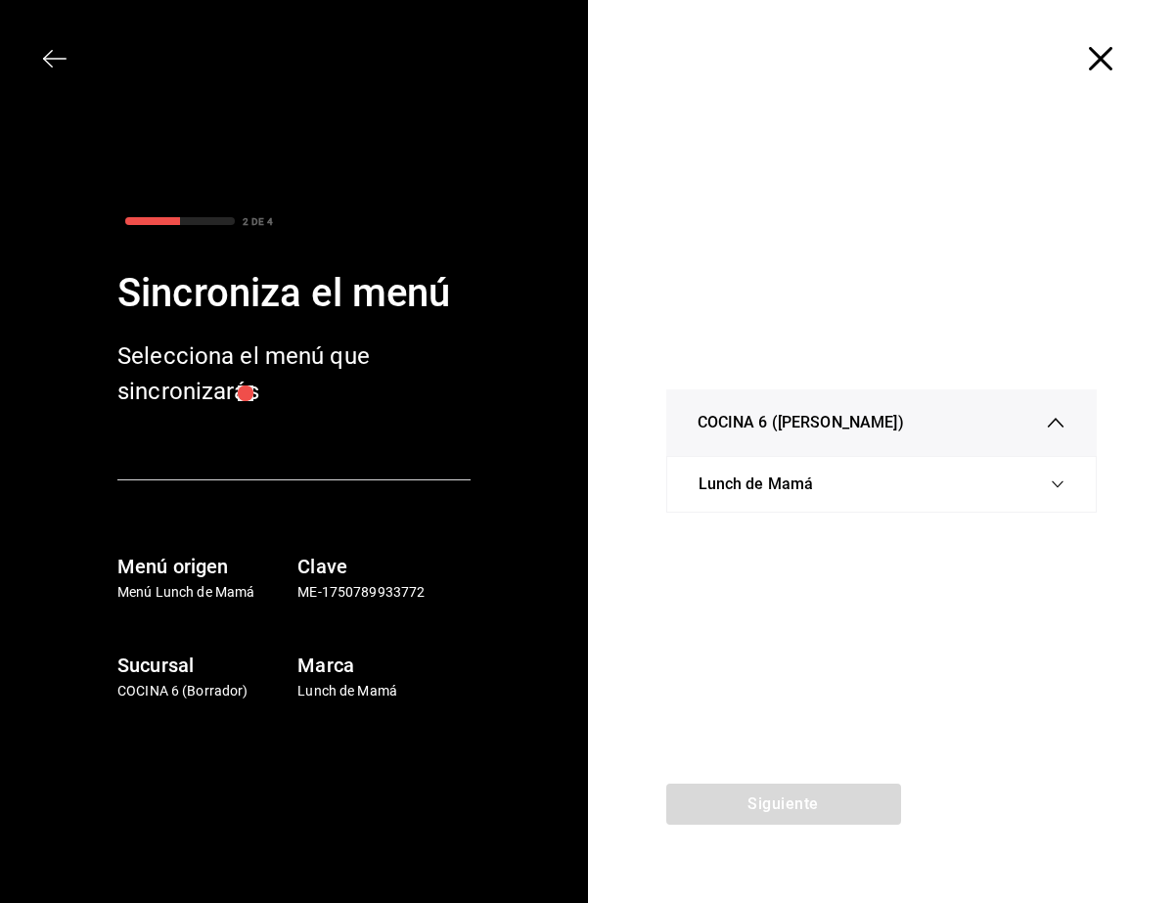
click at [755, 521] on div "COCINA 6 (Cuauhtemoc) Lunch de Mamá Menú Lunch´s de Mamá" at bounding box center [882, 450] width 588 height 666
click at [746, 478] on span "Lunch de Mamá" at bounding box center [756, 484] width 115 height 23
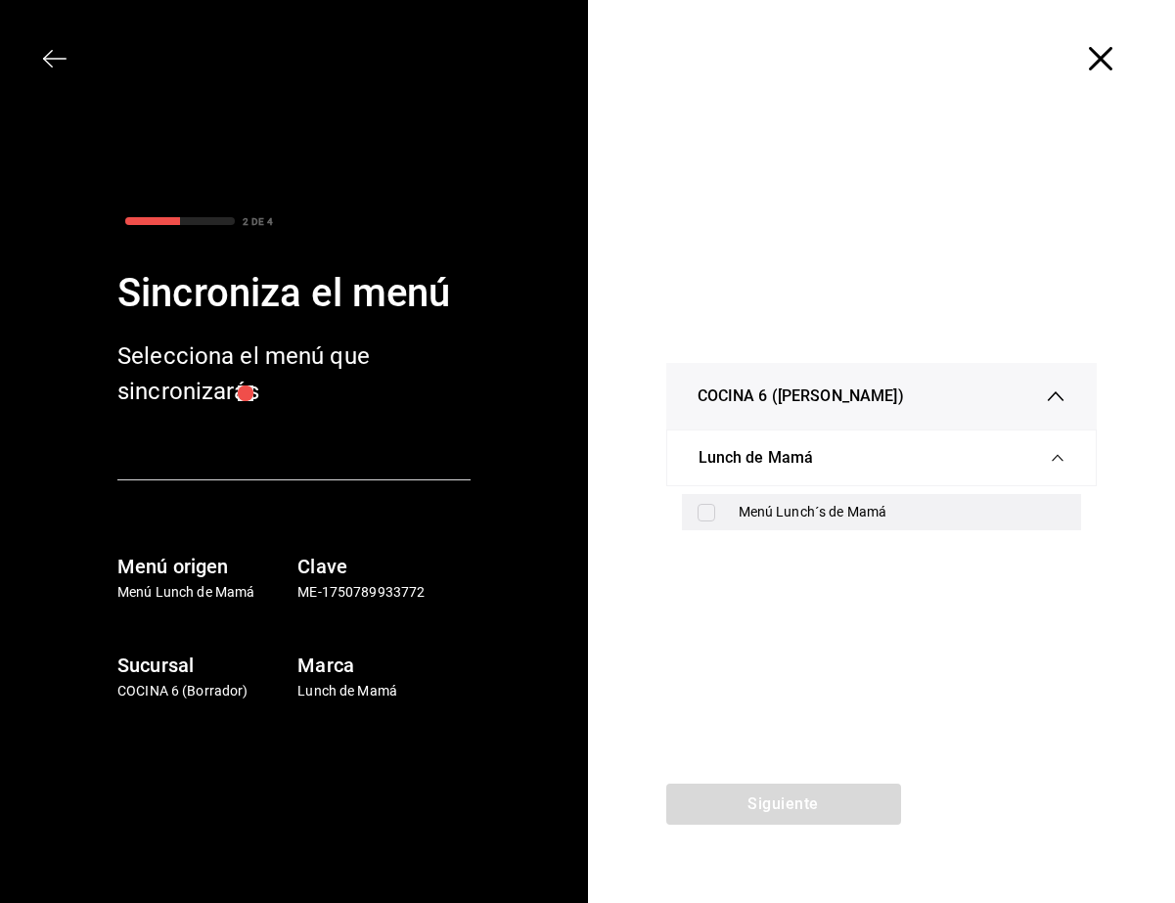
click at [712, 513] on input "checkbox" at bounding box center [707, 513] width 18 height 18
checkbox input "true"
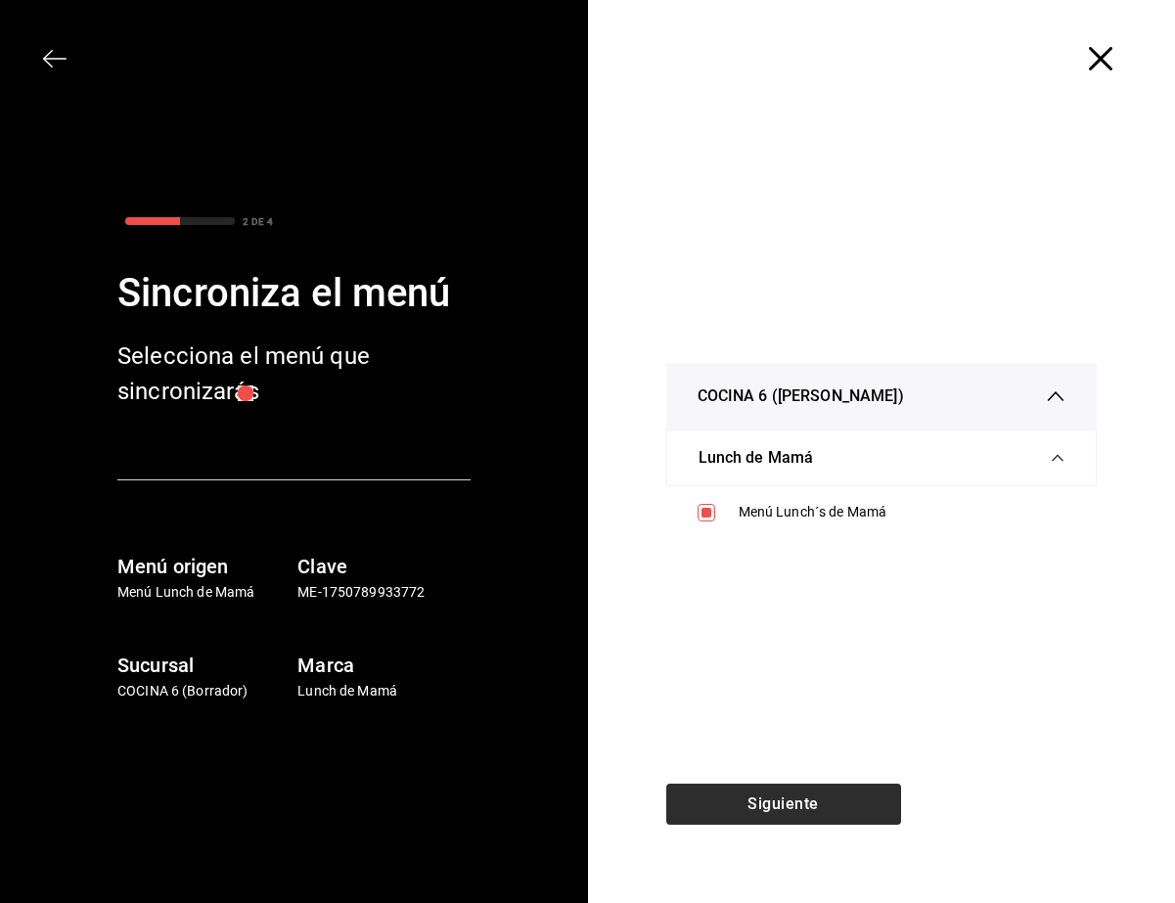
click at [758, 799] on button "Siguiente" at bounding box center [783, 804] width 235 height 41
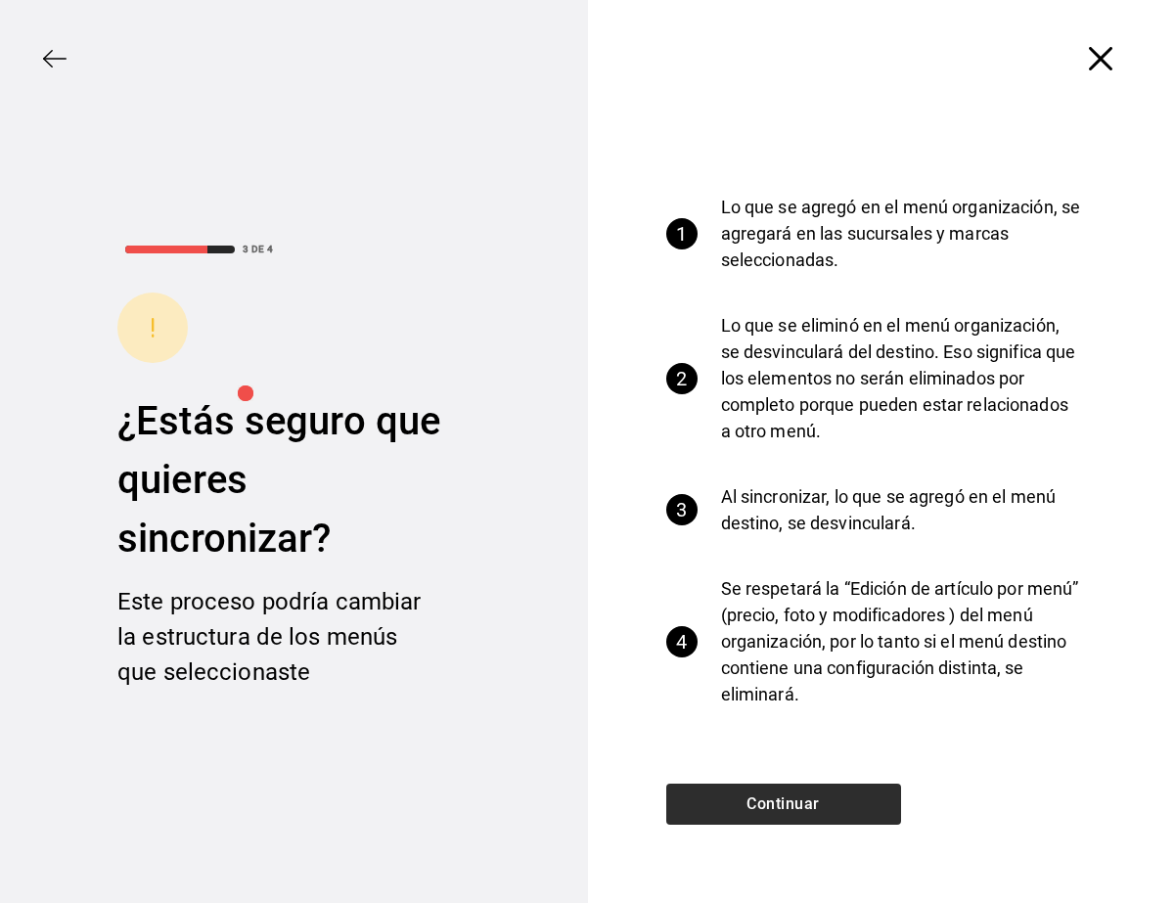
click at [755, 789] on button "Continuar" at bounding box center [783, 804] width 235 height 41
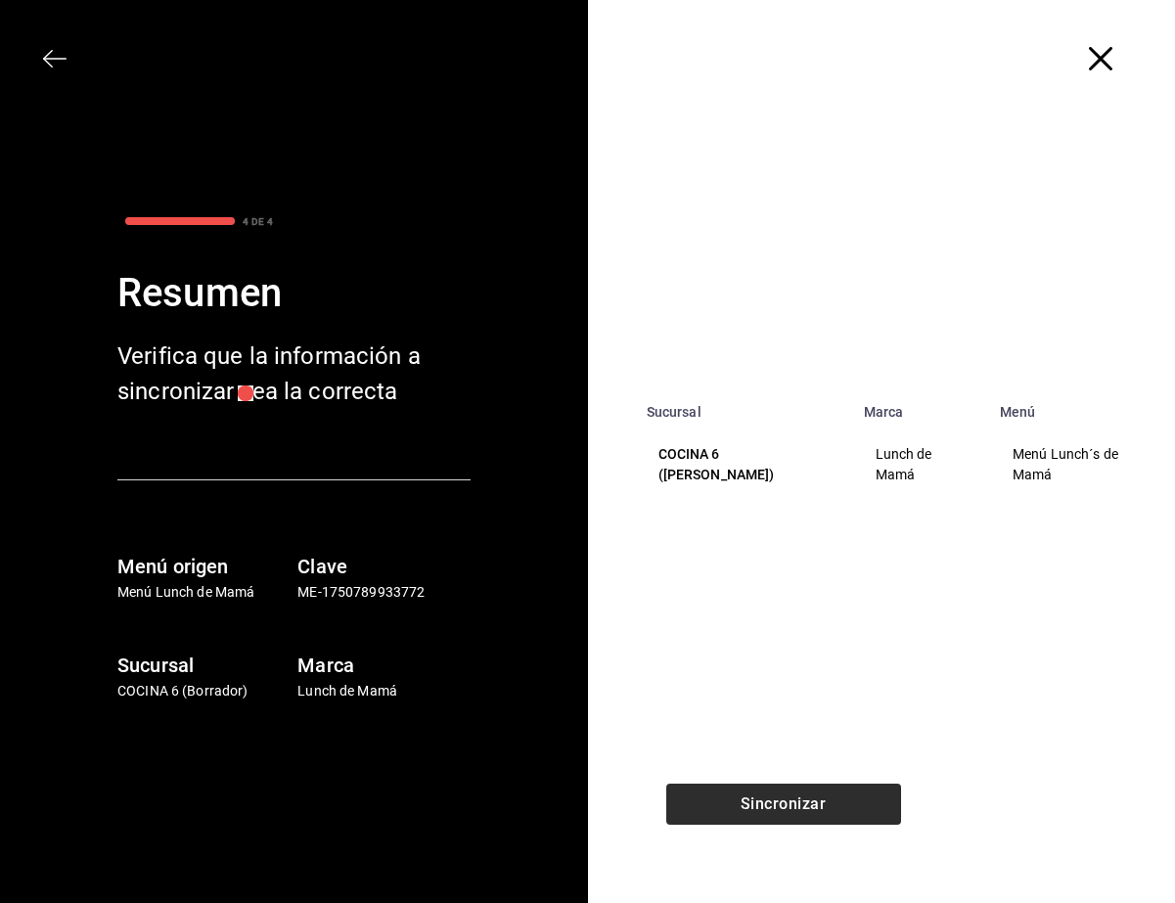
click at [753, 797] on button "Sincronizar" at bounding box center [783, 804] width 235 height 41
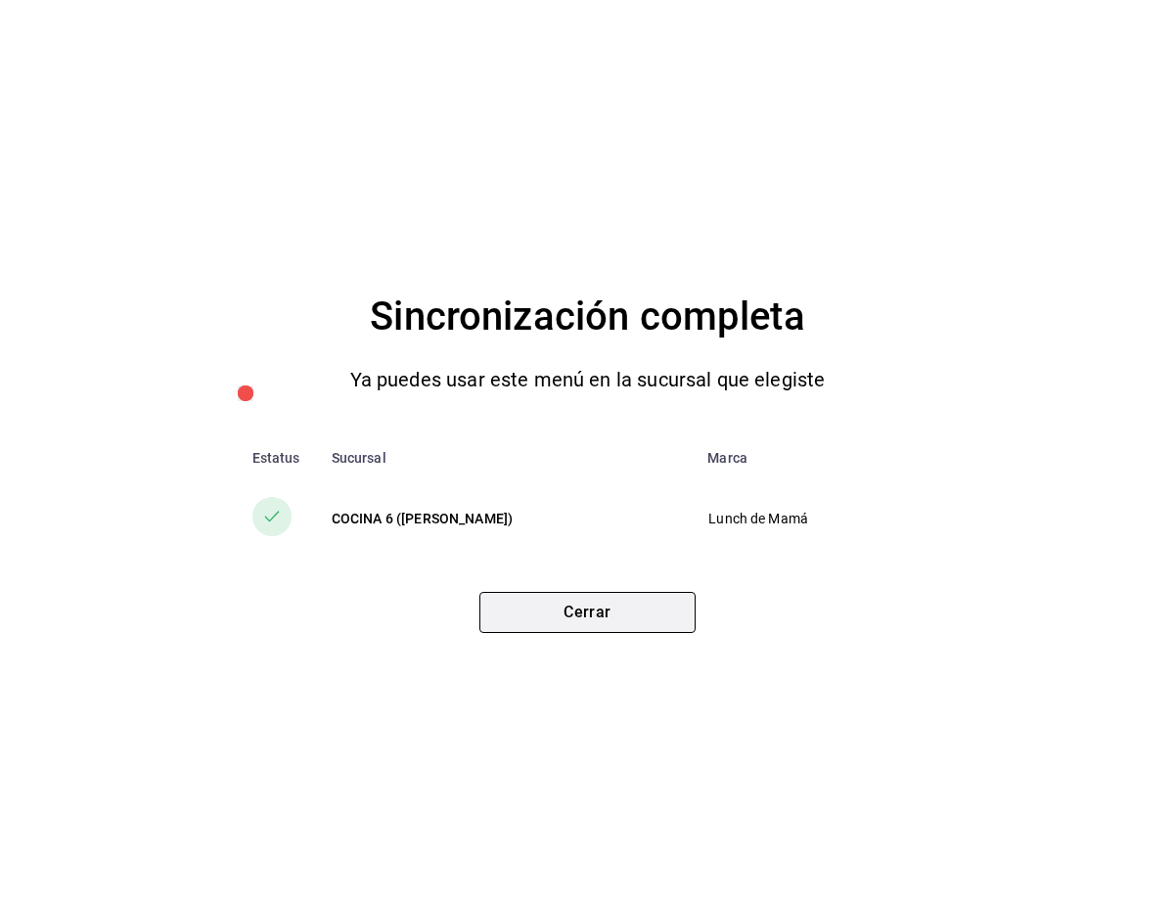
click at [615, 602] on button "Cerrar" at bounding box center [587, 612] width 216 height 41
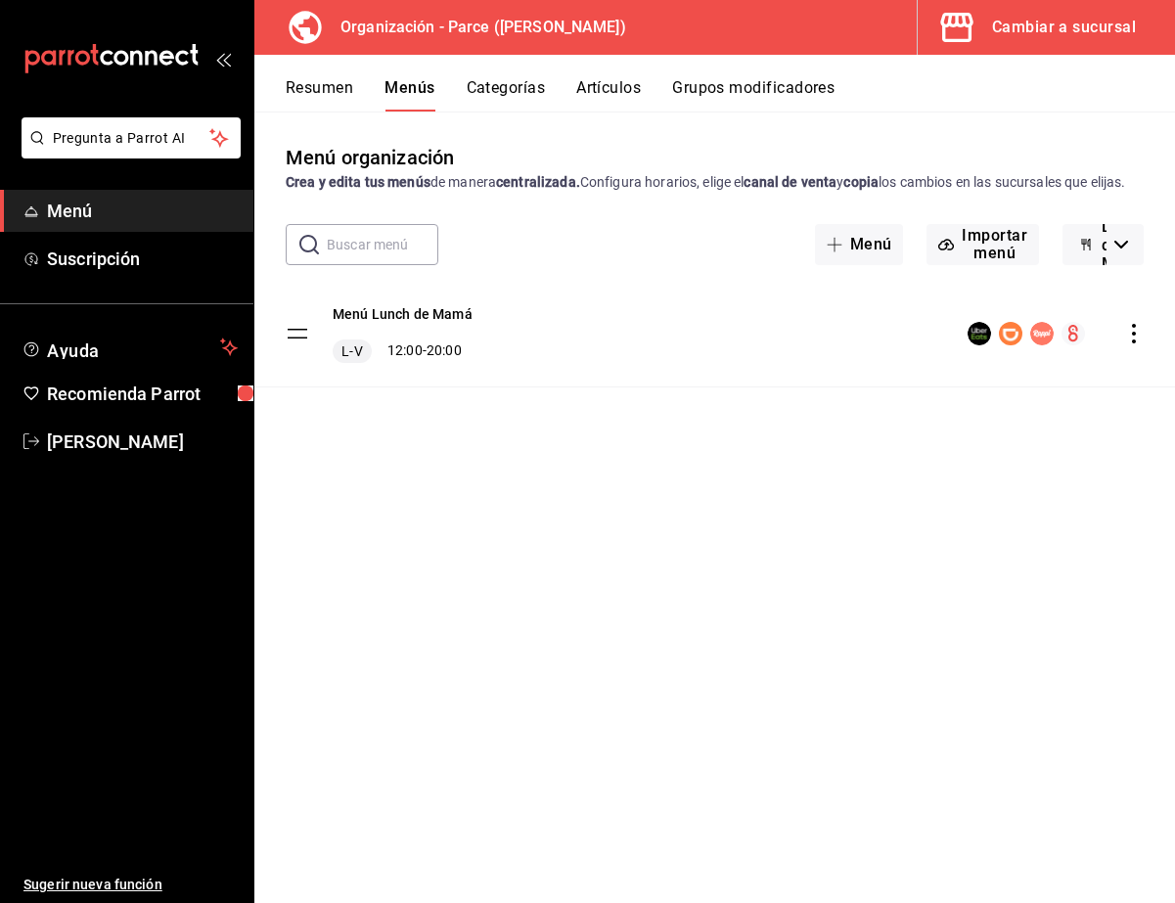
click at [758, 246] on button "Lunch de Mamá" at bounding box center [1103, 244] width 81 height 41
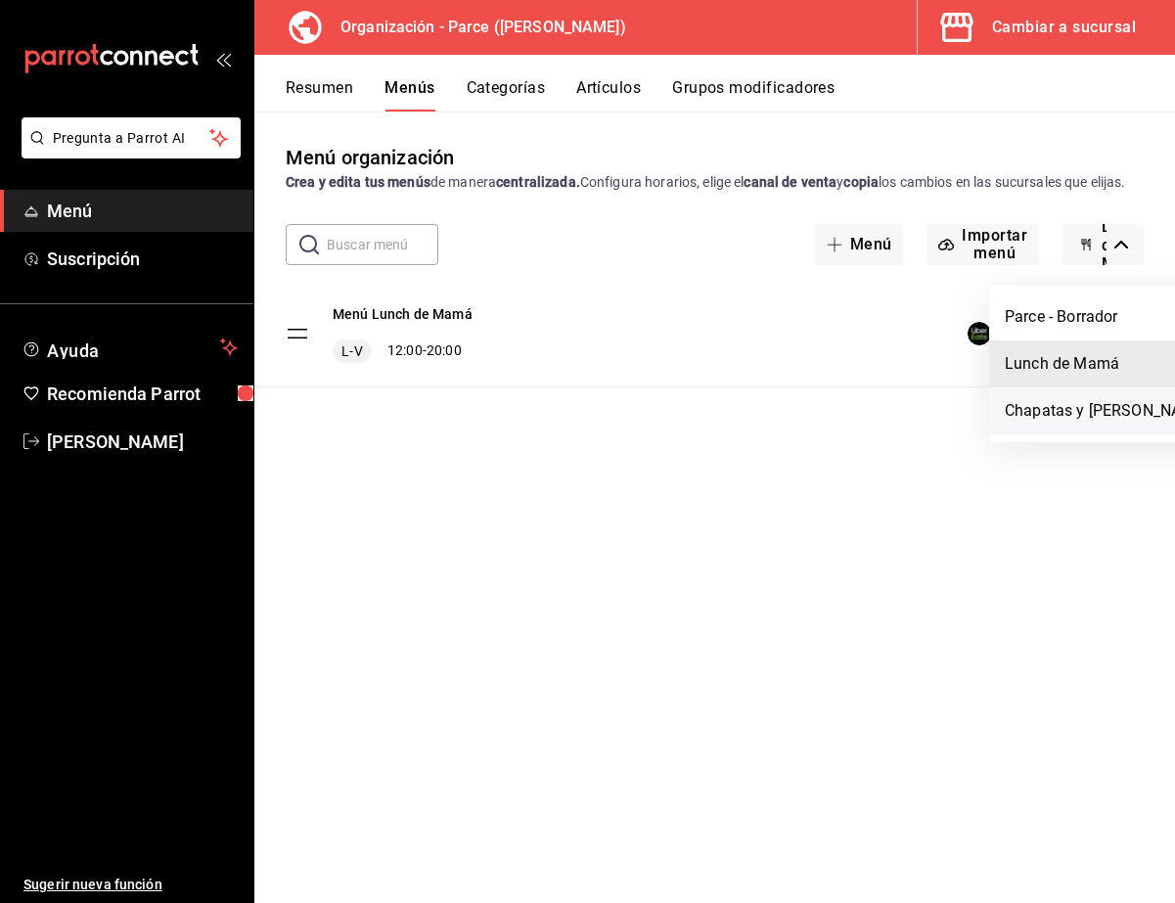
click at [758, 414] on li "Chapatas y Lasagna’s" at bounding box center [1106, 411] width 235 height 47
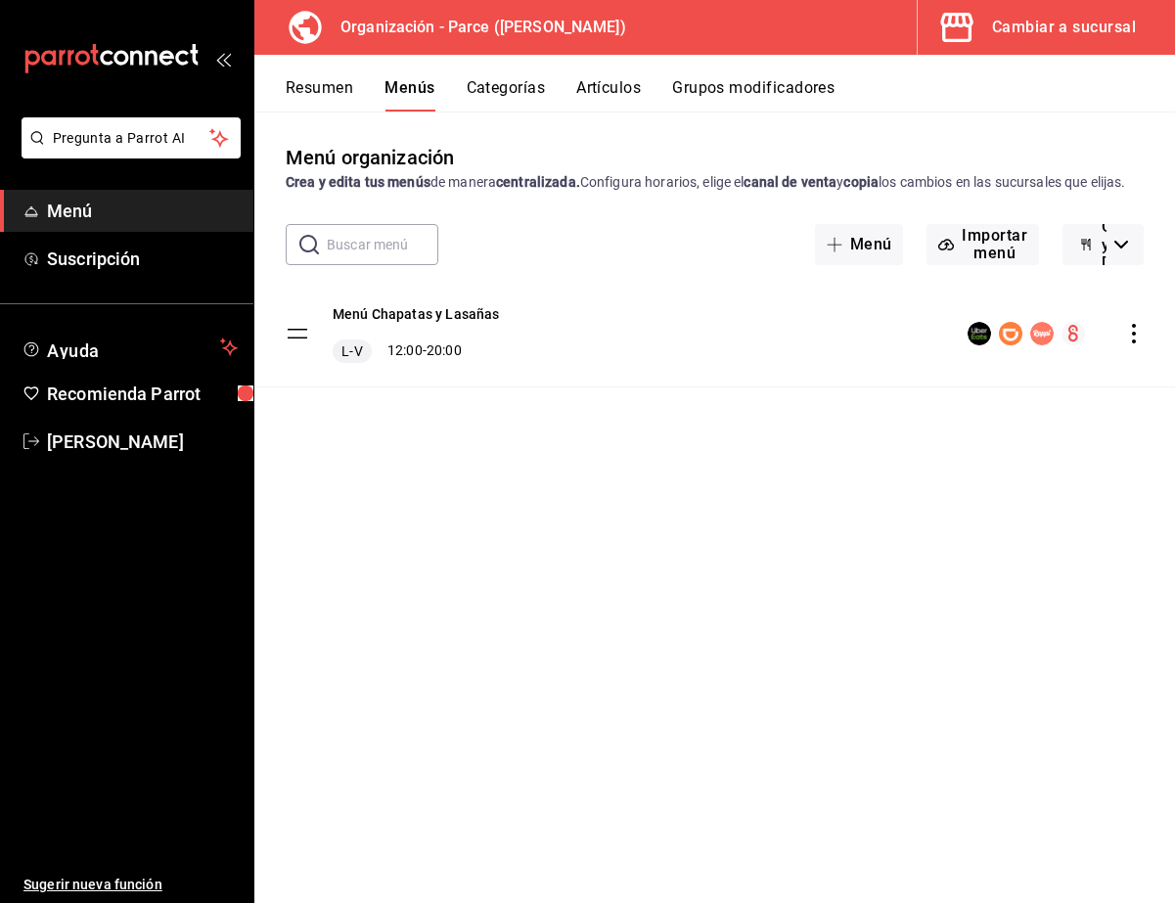
click at [758, 343] on icon "actions" at bounding box center [1134, 334] width 20 height 20
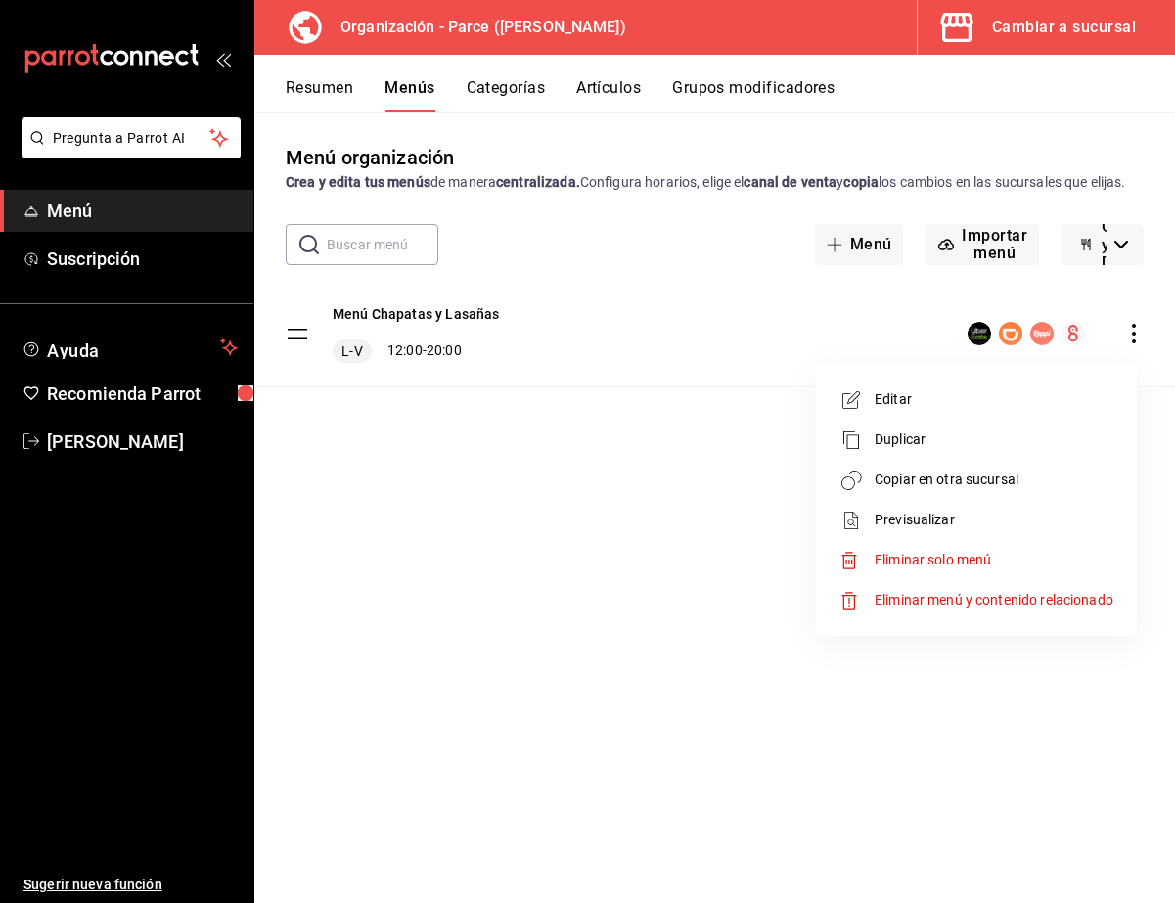
click at [758, 491] on li "Copiar en otra sucursal" at bounding box center [976, 480] width 305 height 40
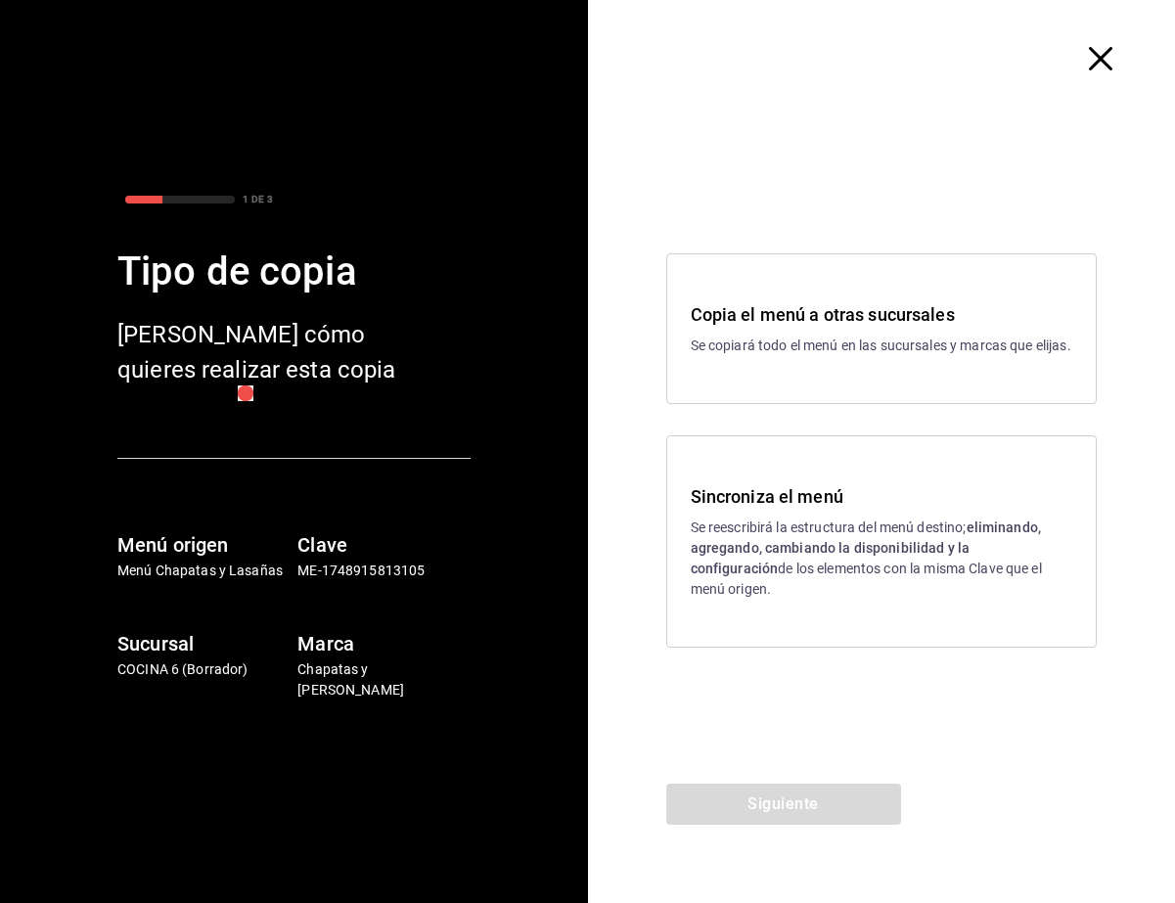
click at [758, 536] on div "Sincroniza el menú Se reescribirá la estructura del menú destino; eliminando, a…" at bounding box center [882, 541] width 383 height 116
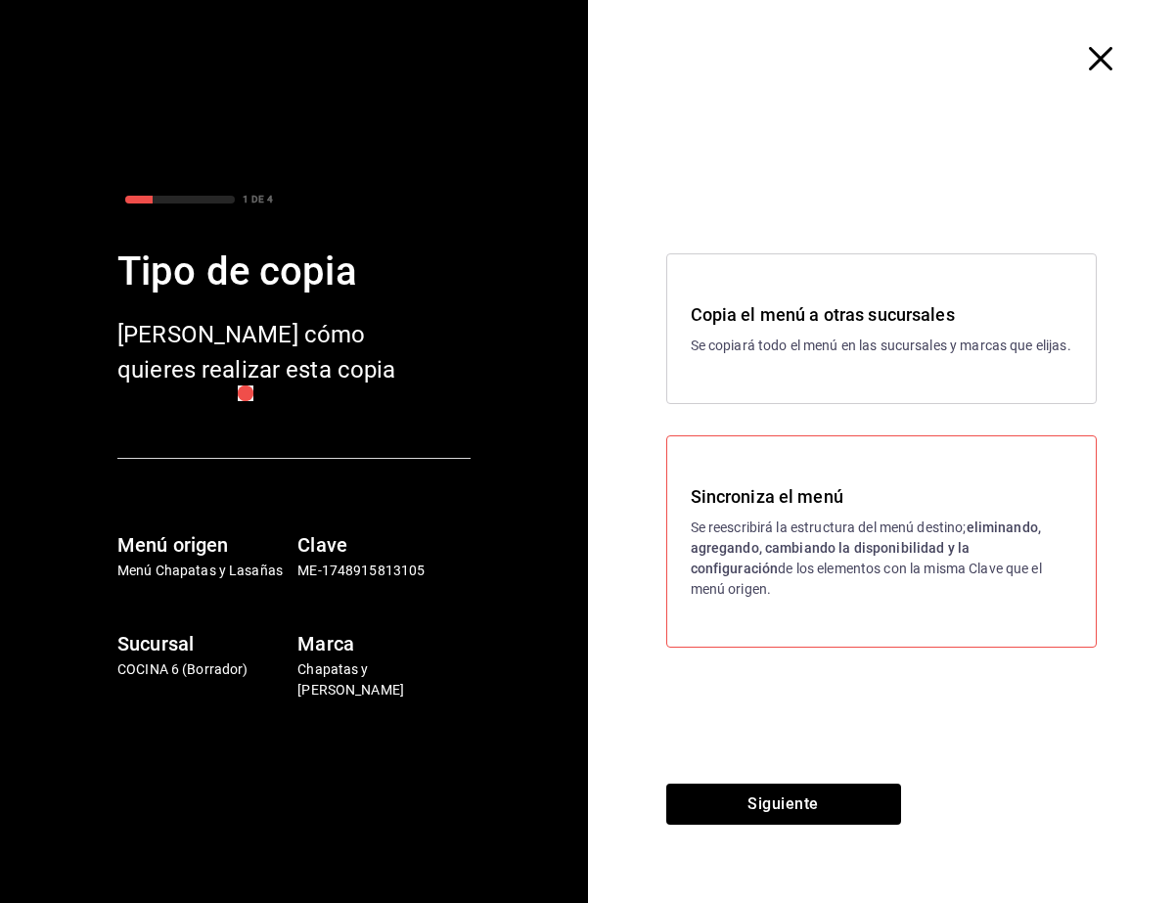
click at [758, 790] on button "Siguiente" at bounding box center [783, 804] width 235 height 41
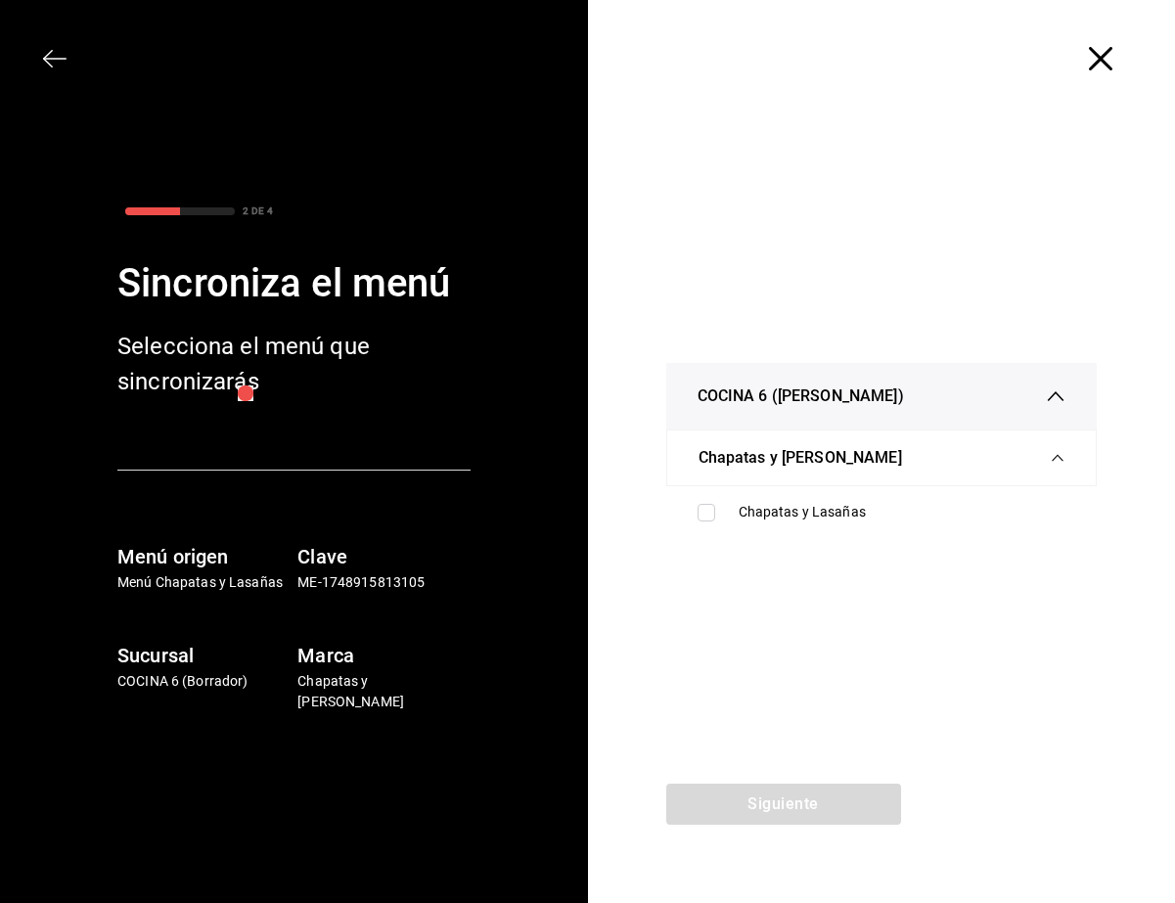
click at [739, 491] on ul "Chapatas y Lasañas" at bounding box center [882, 512] width 432 height 52
click at [736, 509] on div "Chapatas y Lasañas" at bounding box center [882, 512] width 400 height 36
checkbox input "true"
click at [758, 800] on button "Siguiente" at bounding box center [783, 804] width 235 height 41
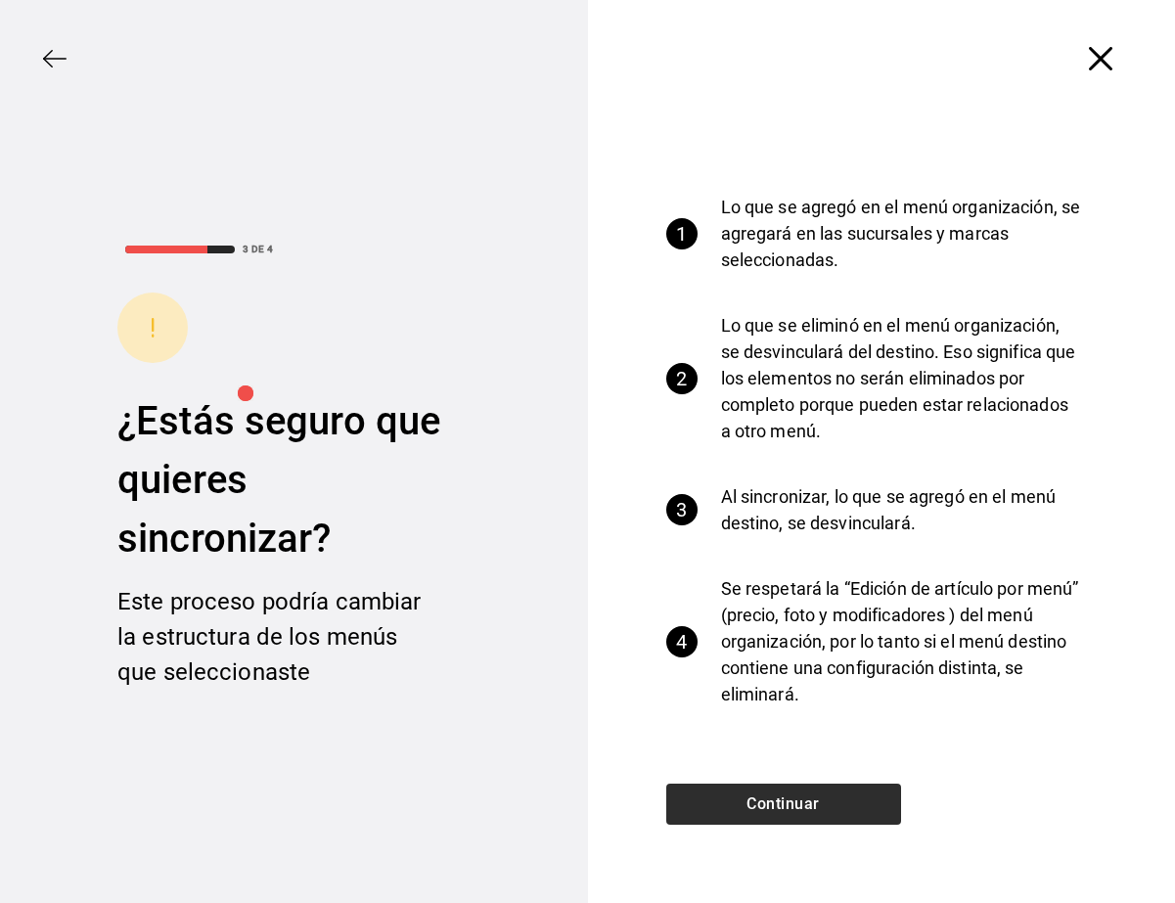
click at [758, 796] on button "Continuar" at bounding box center [783, 804] width 235 height 41
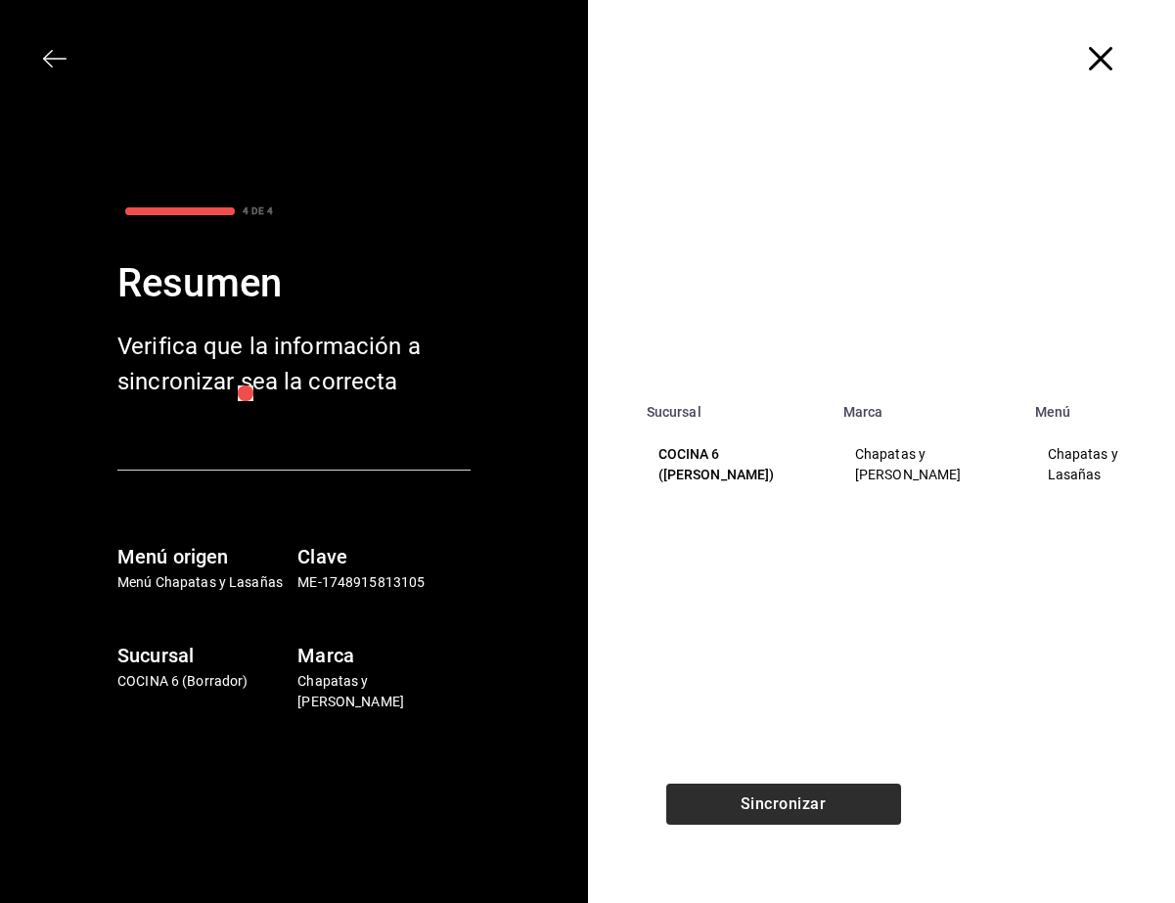
click at [758, 804] on button "Sincronizar" at bounding box center [783, 804] width 235 height 41
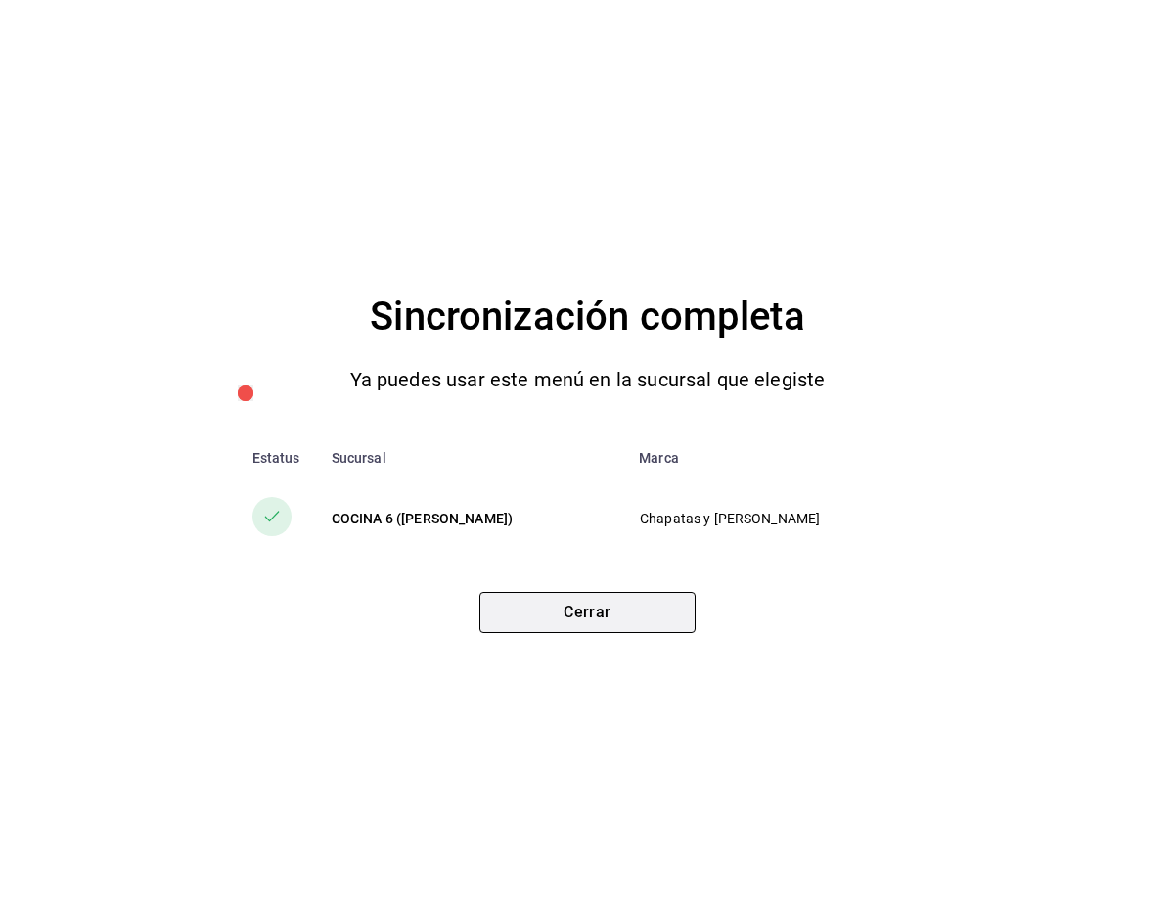
click at [637, 601] on button "Cerrar" at bounding box center [587, 612] width 216 height 41
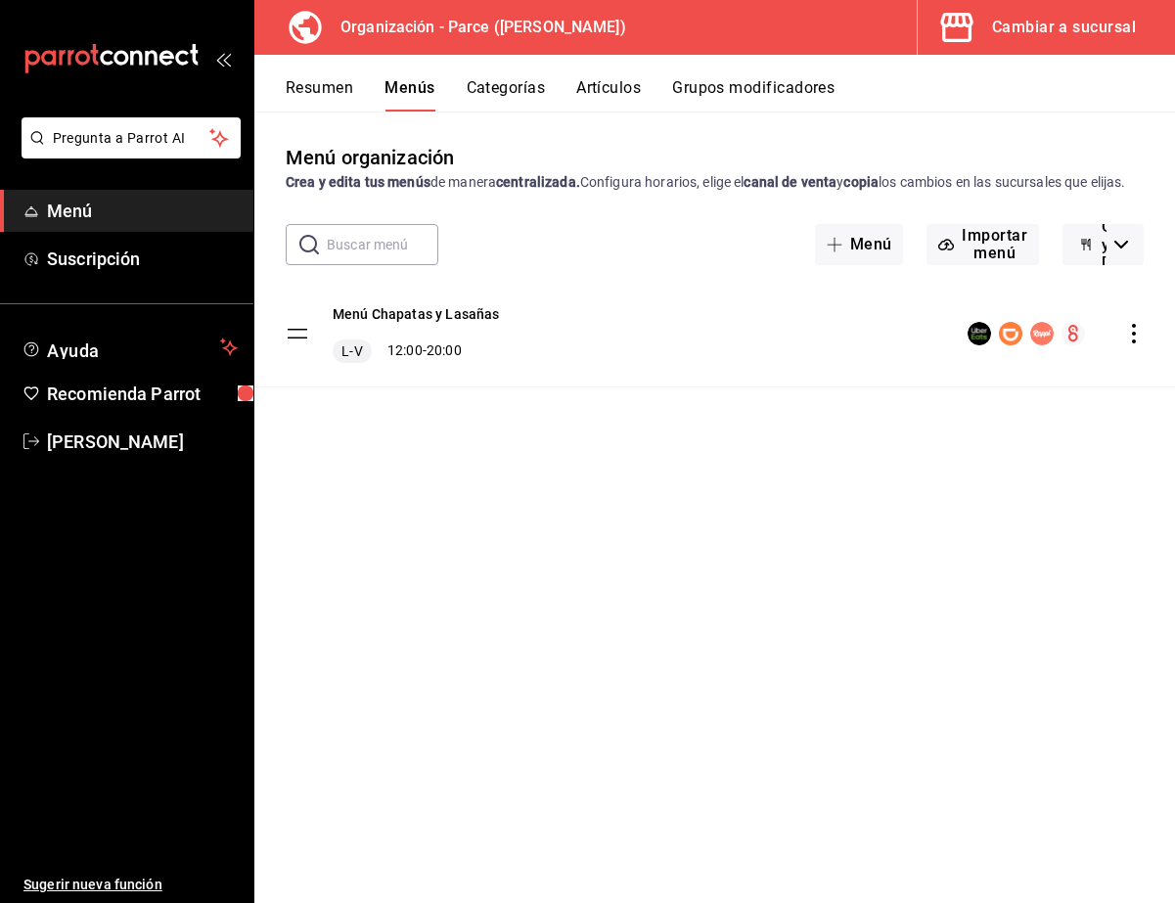
click at [758, 22] on div "Cambiar a sucursal" at bounding box center [1064, 27] width 144 height 27
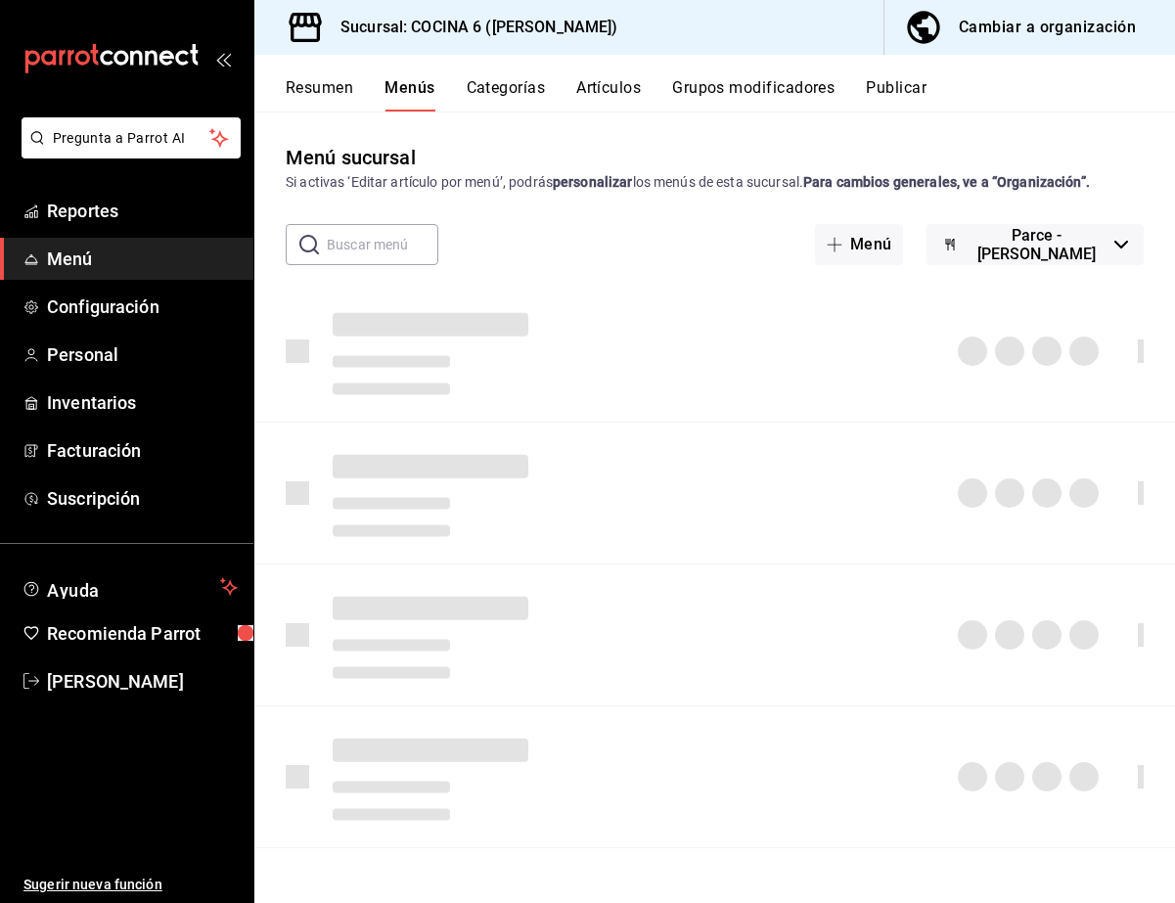
click at [390, 92] on button "Menús" at bounding box center [410, 94] width 50 height 33
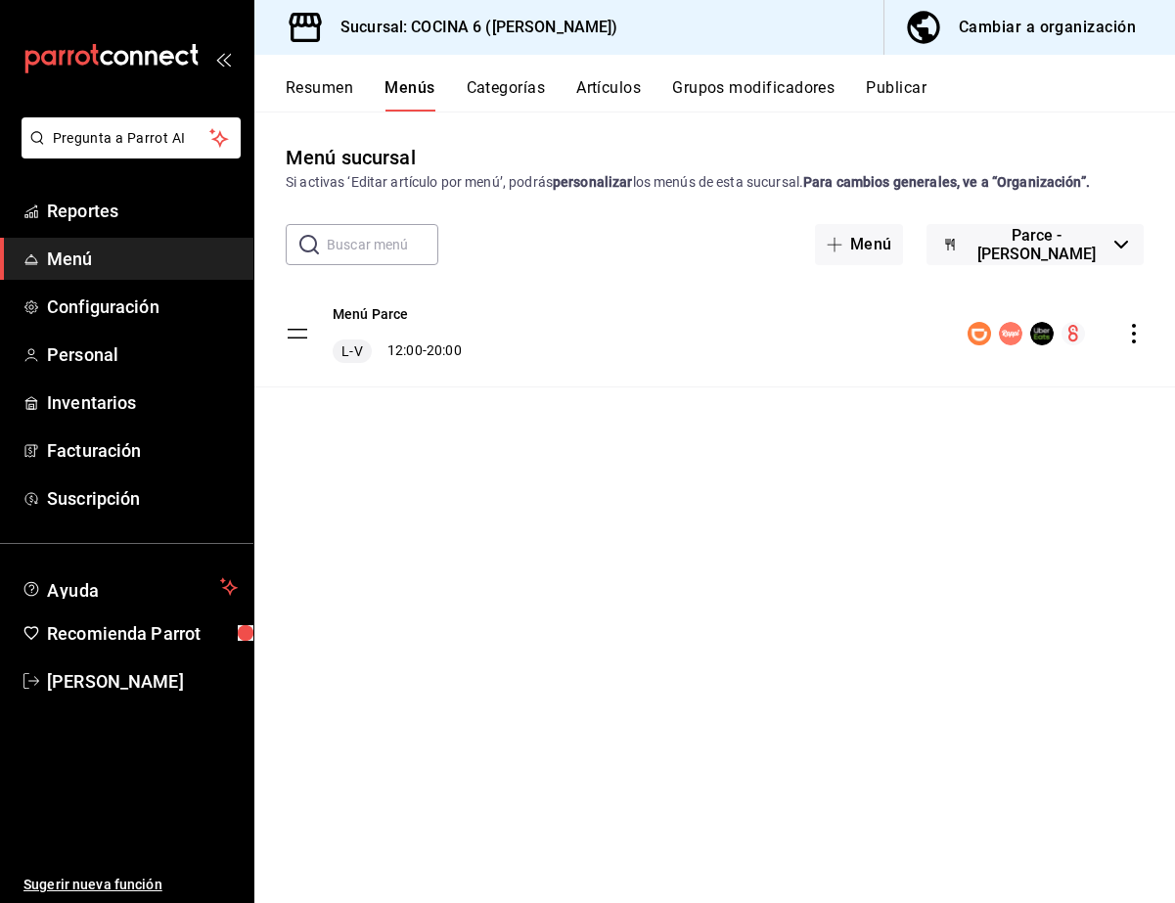
click at [758, 89] on button "Publicar" at bounding box center [896, 94] width 61 height 33
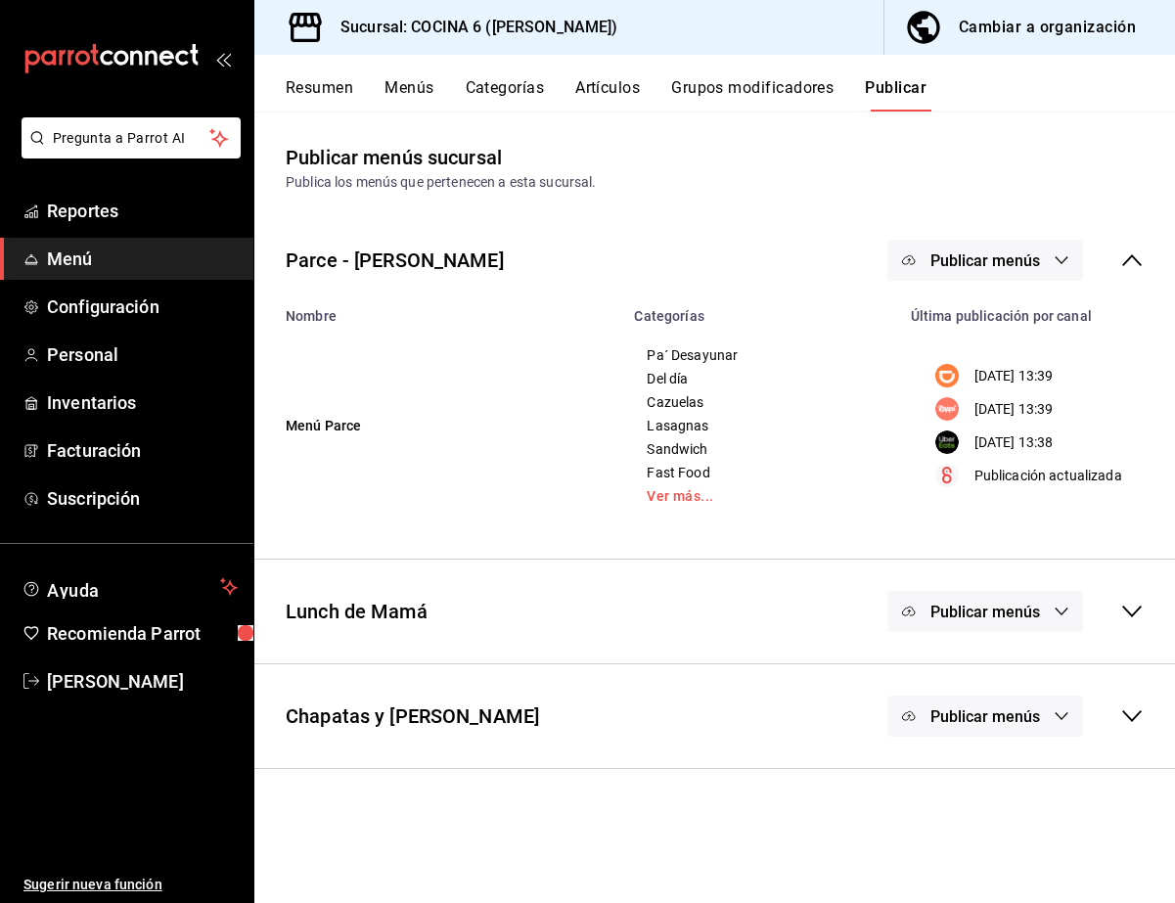
click at [758, 267] on icon "button" at bounding box center [1062, 260] width 16 height 16
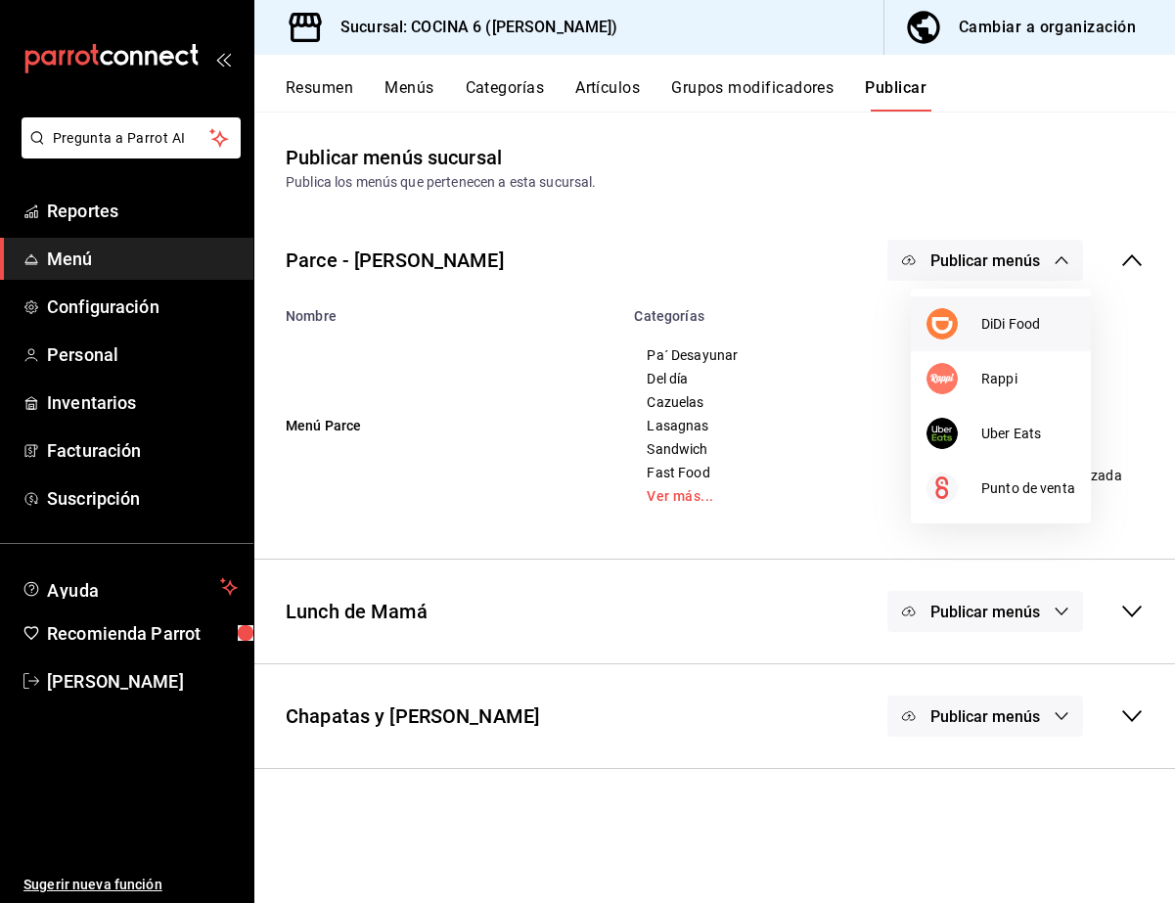
click at [758, 326] on span "DiDi Food" at bounding box center [1029, 324] width 94 height 21
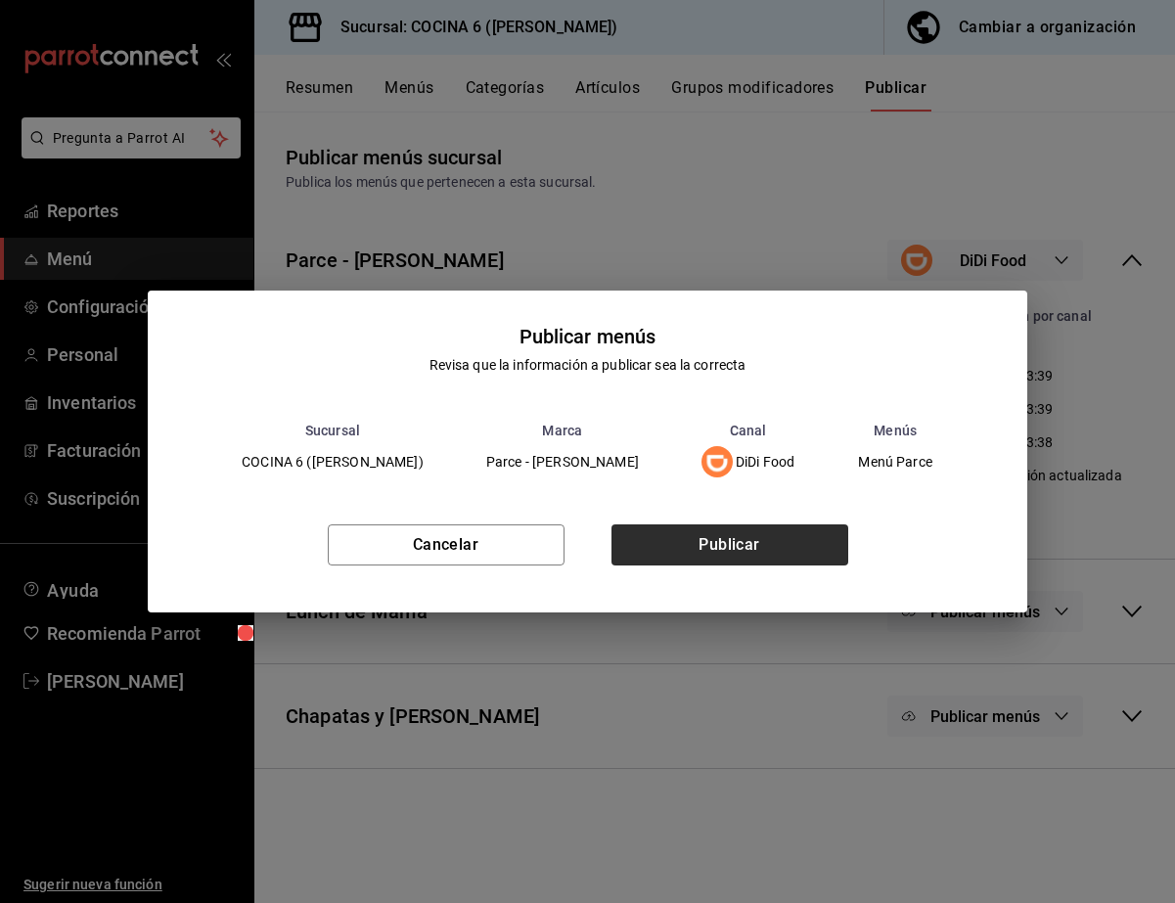
click at [758, 562] on button "Publicar" at bounding box center [730, 545] width 237 height 41
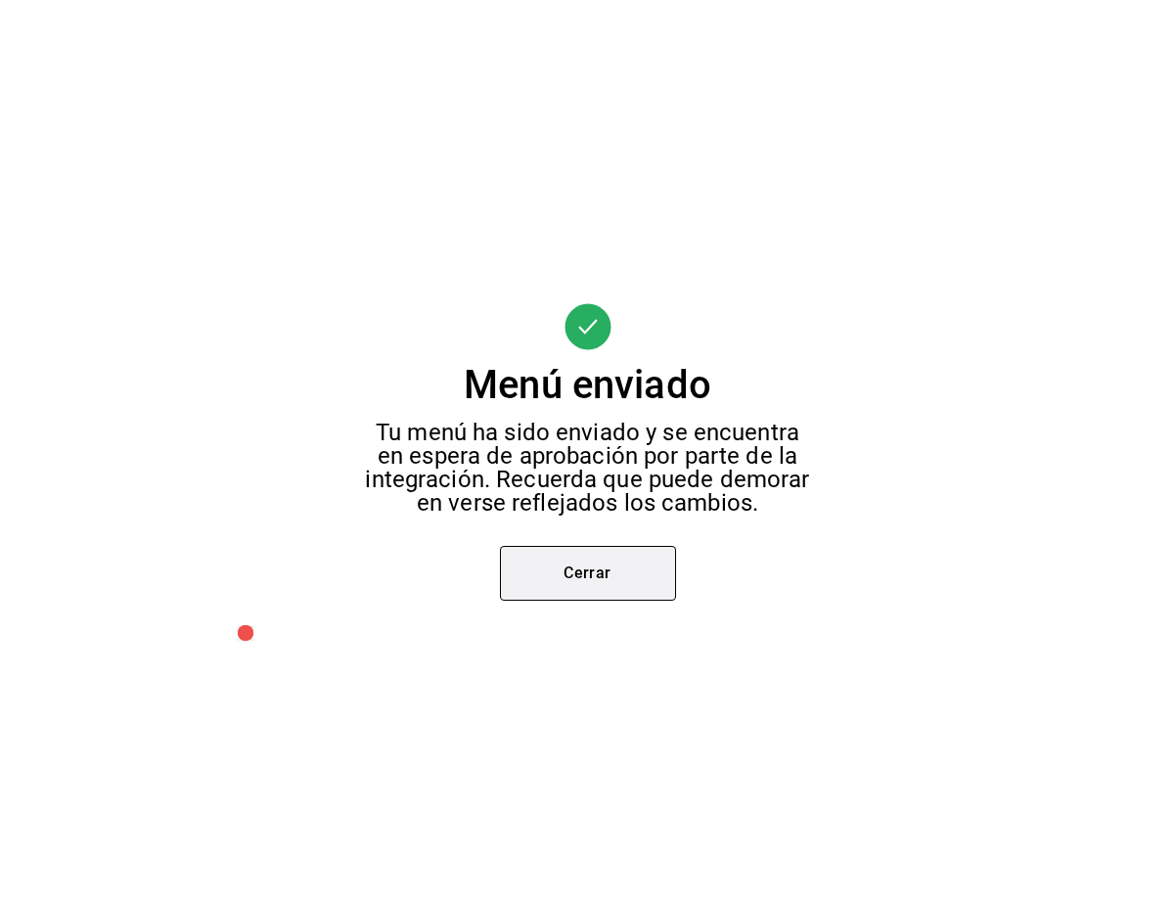
click at [642, 573] on button "Cerrar" at bounding box center [588, 573] width 176 height 55
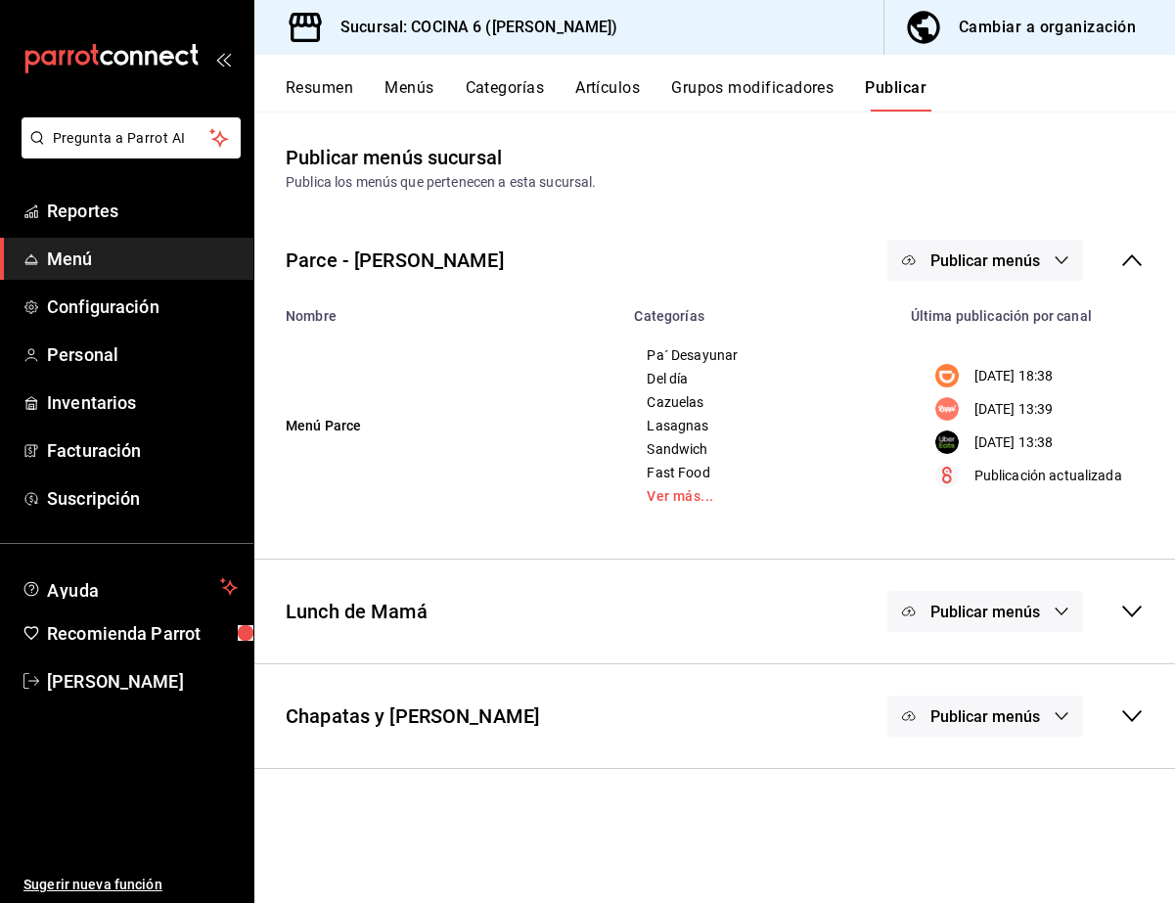
click at [758, 259] on span "Publicar menús" at bounding box center [986, 260] width 110 height 19
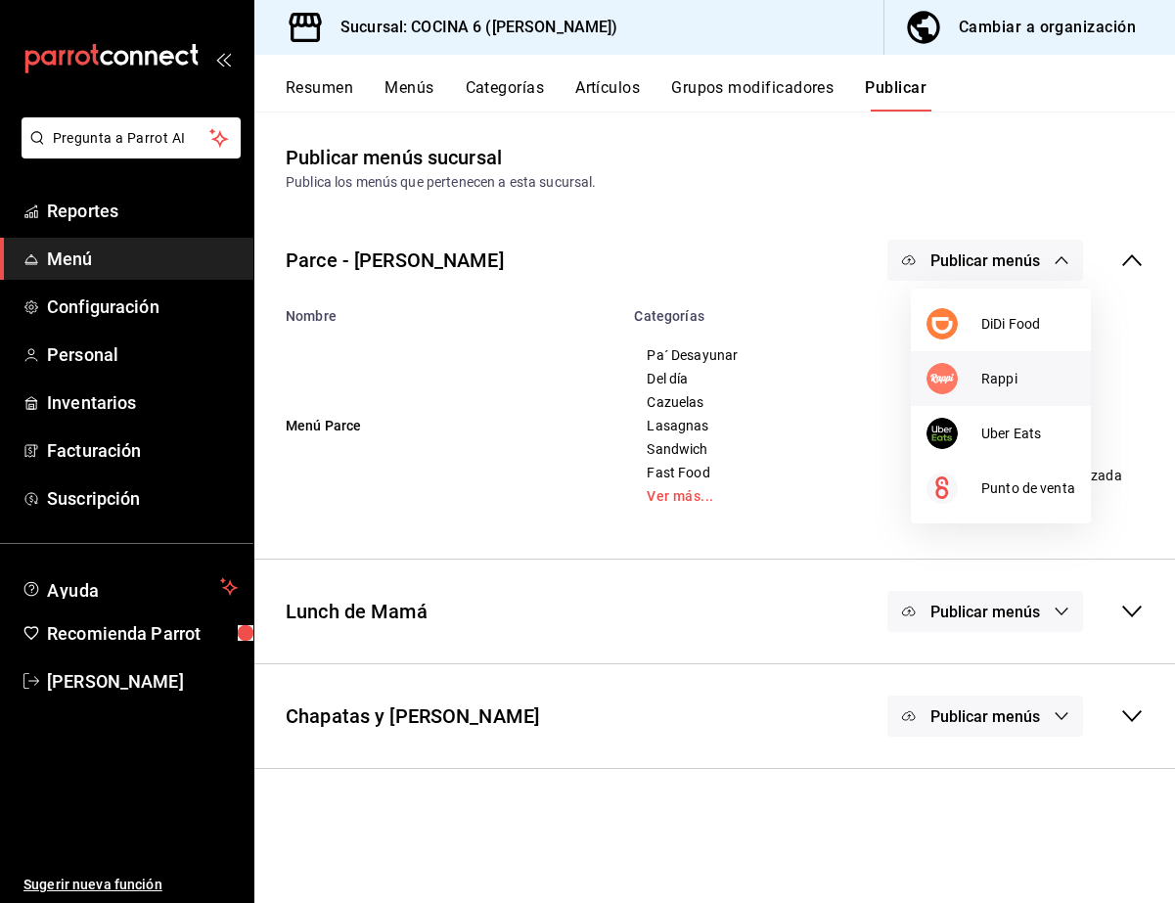
click at [758, 381] on span "Rappi" at bounding box center [1029, 379] width 94 height 21
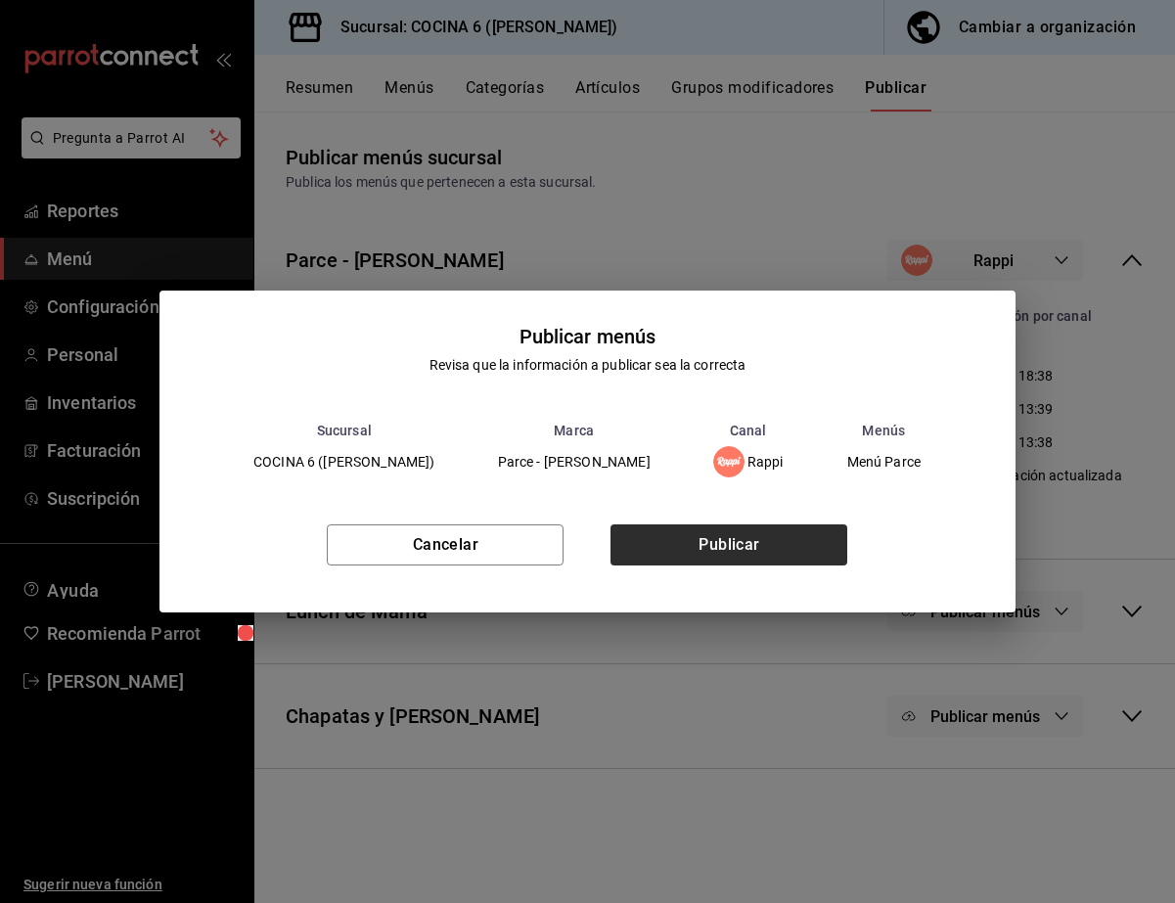
click at [758, 536] on button "Publicar" at bounding box center [729, 545] width 237 height 41
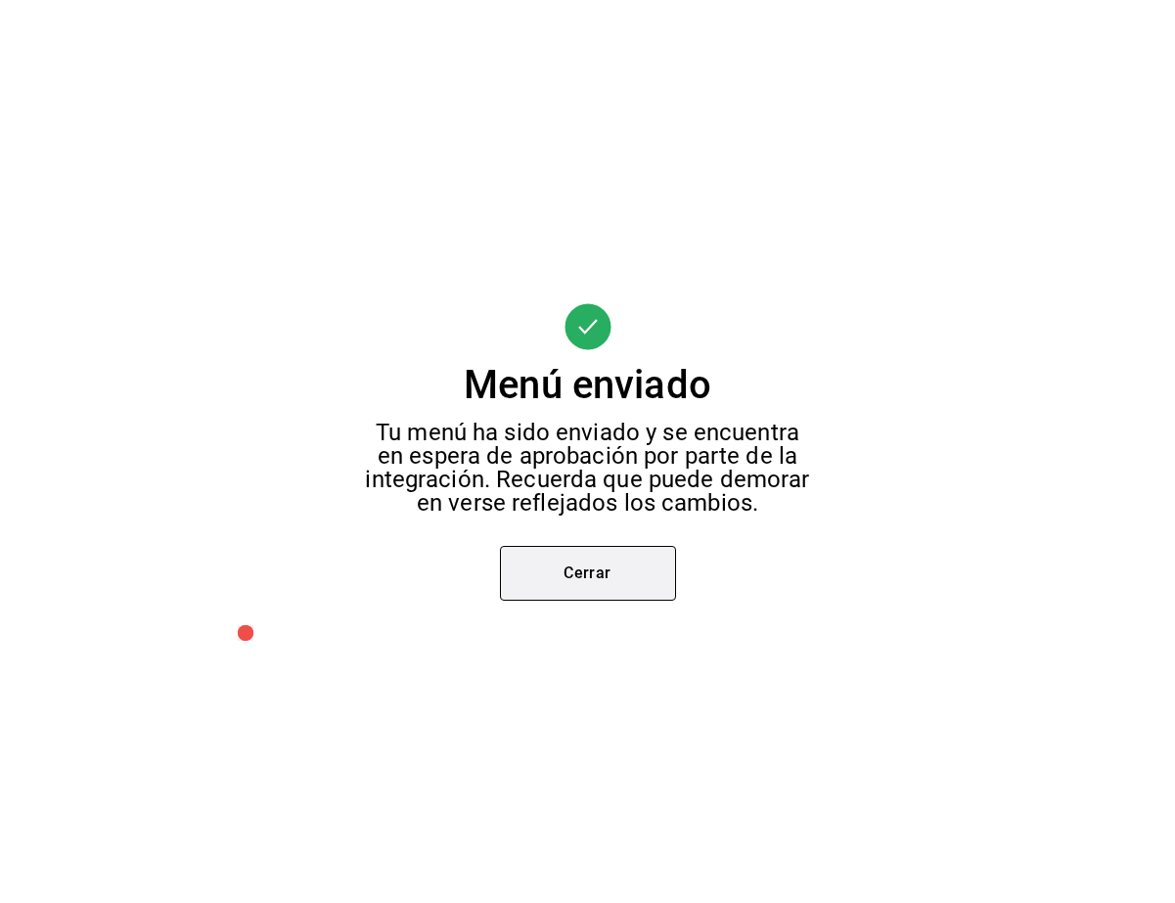
click at [580, 574] on button "Cerrar" at bounding box center [588, 573] width 176 height 55
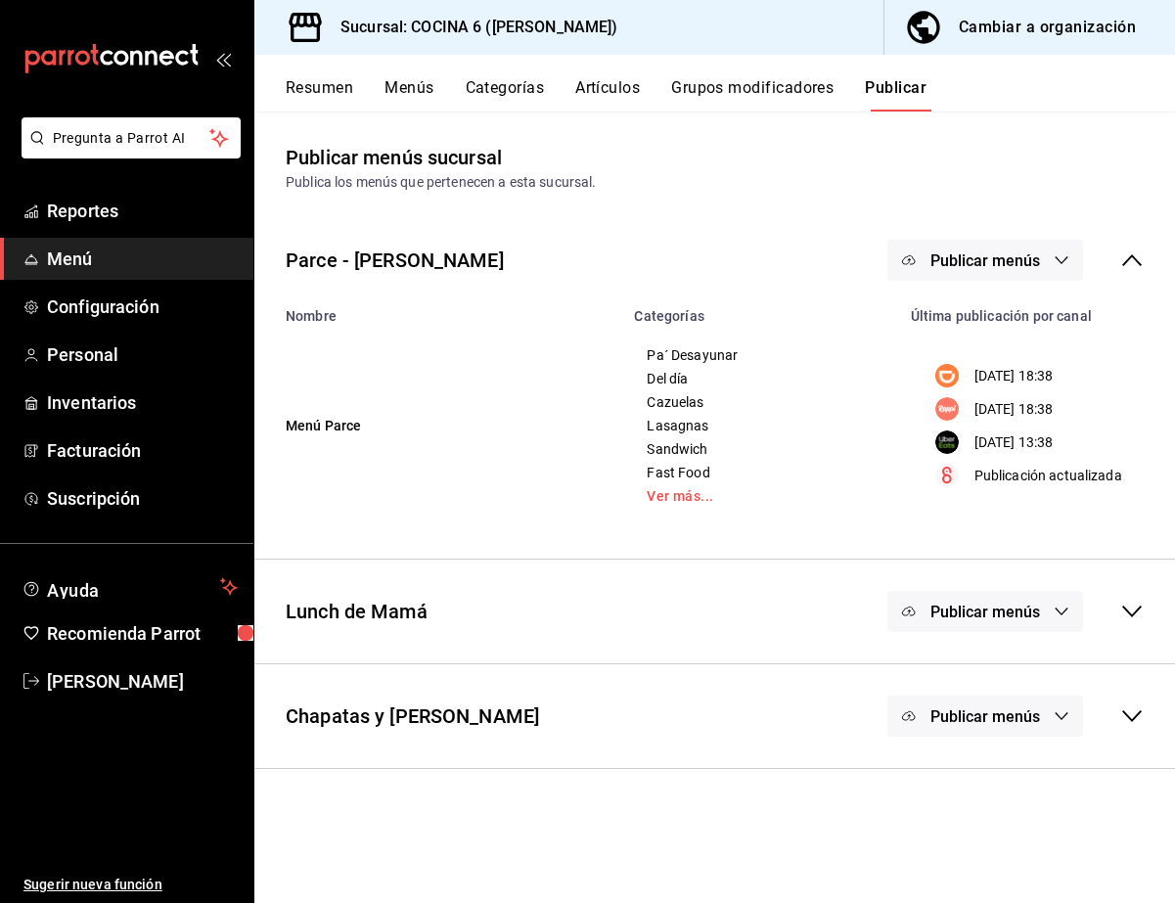
click at [758, 251] on span "Publicar menús" at bounding box center [986, 260] width 110 height 19
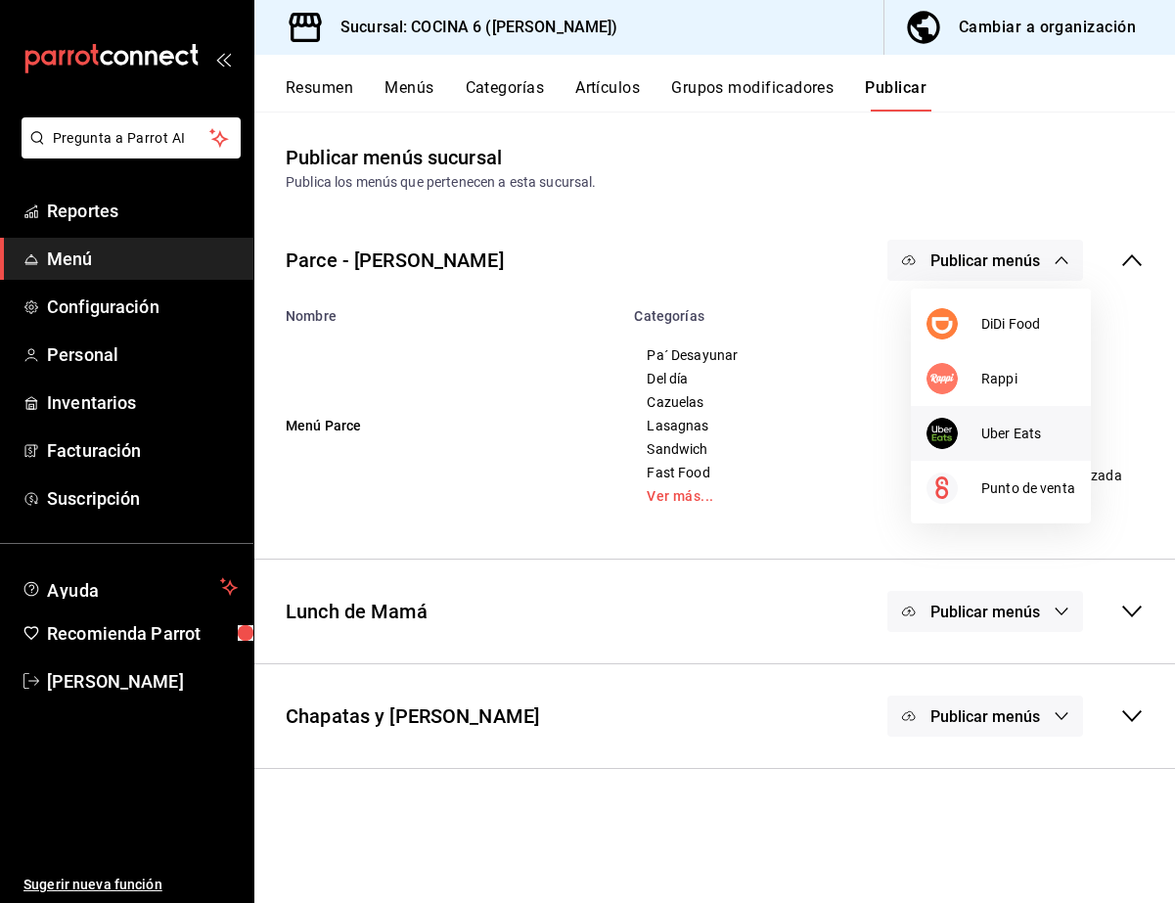
click at [758, 440] on img at bounding box center [942, 433] width 31 height 31
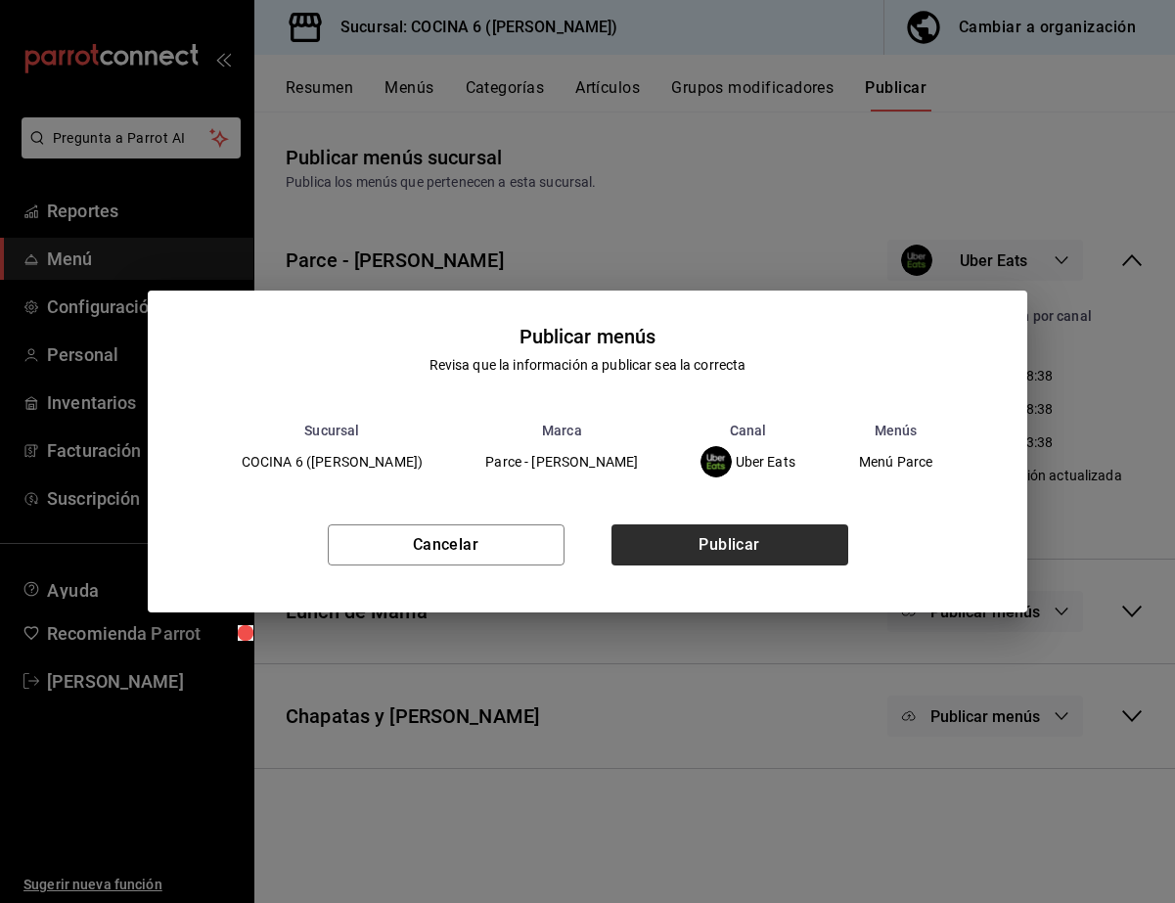
click at [758, 554] on button "Publicar" at bounding box center [730, 545] width 237 height 41
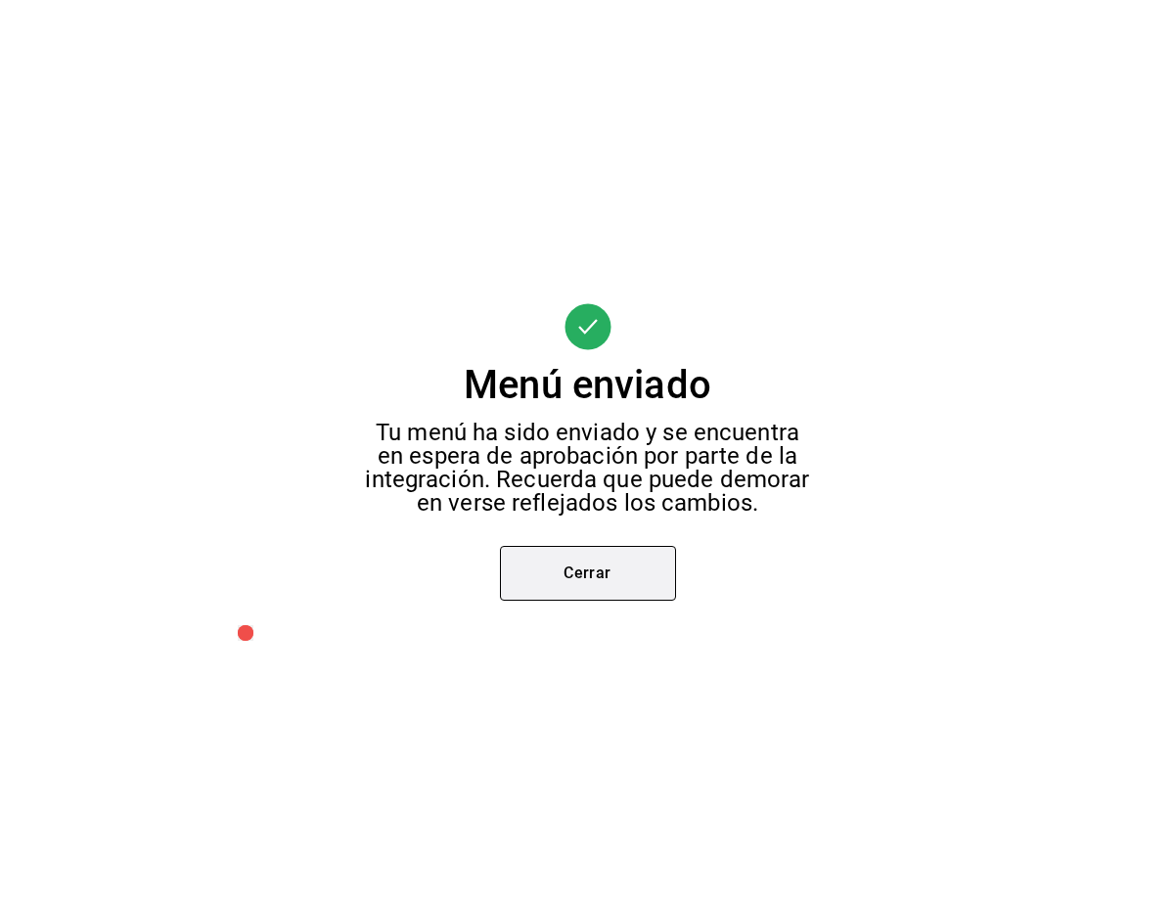
click at [599, 570] on button "Cerrar" at bounding box center [588, 573] width 176 height 55
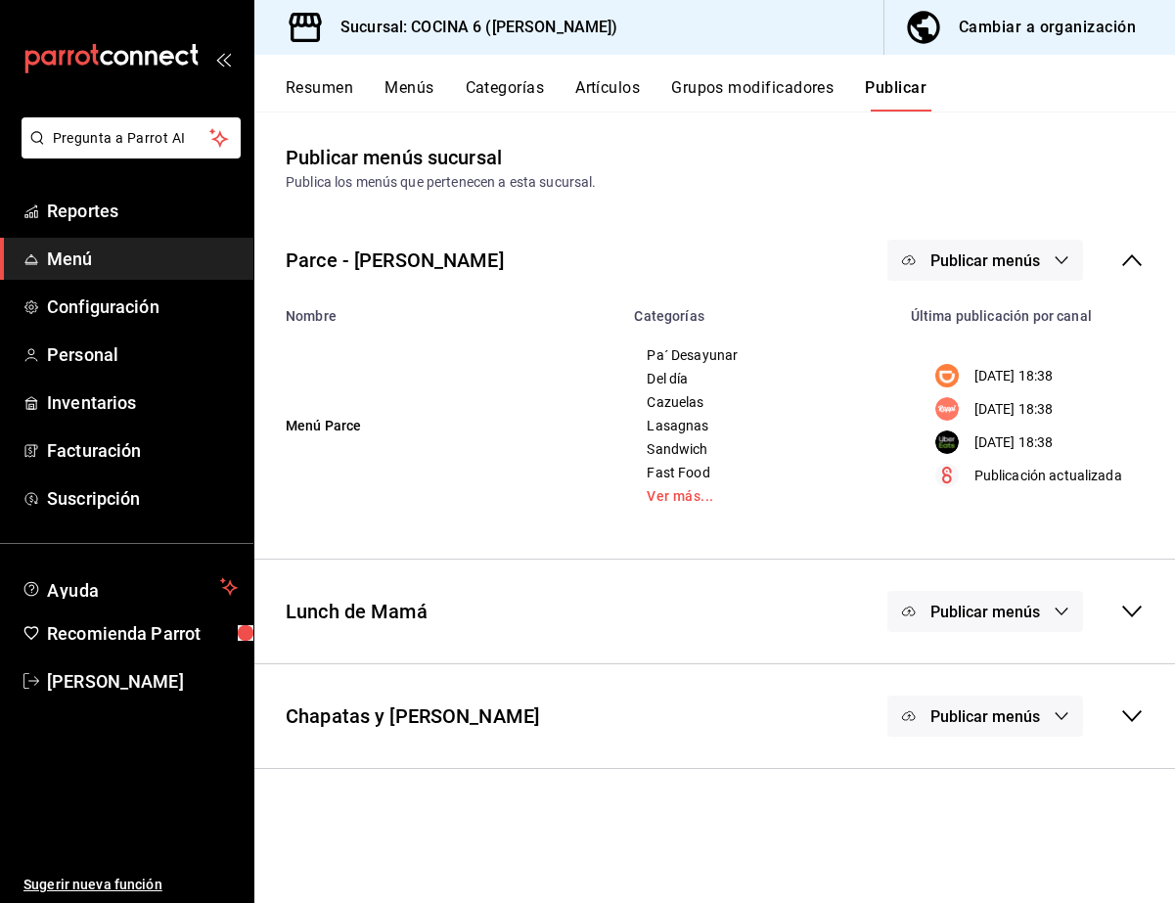
drag, startPoint x: 1068, startPoint y: 252, endPoint x: 1066, endPoint y: 268, distance: 15.8
click at [758, 253] on button "Publicar menús" at bounding box center [986, 260] width 196 height 41
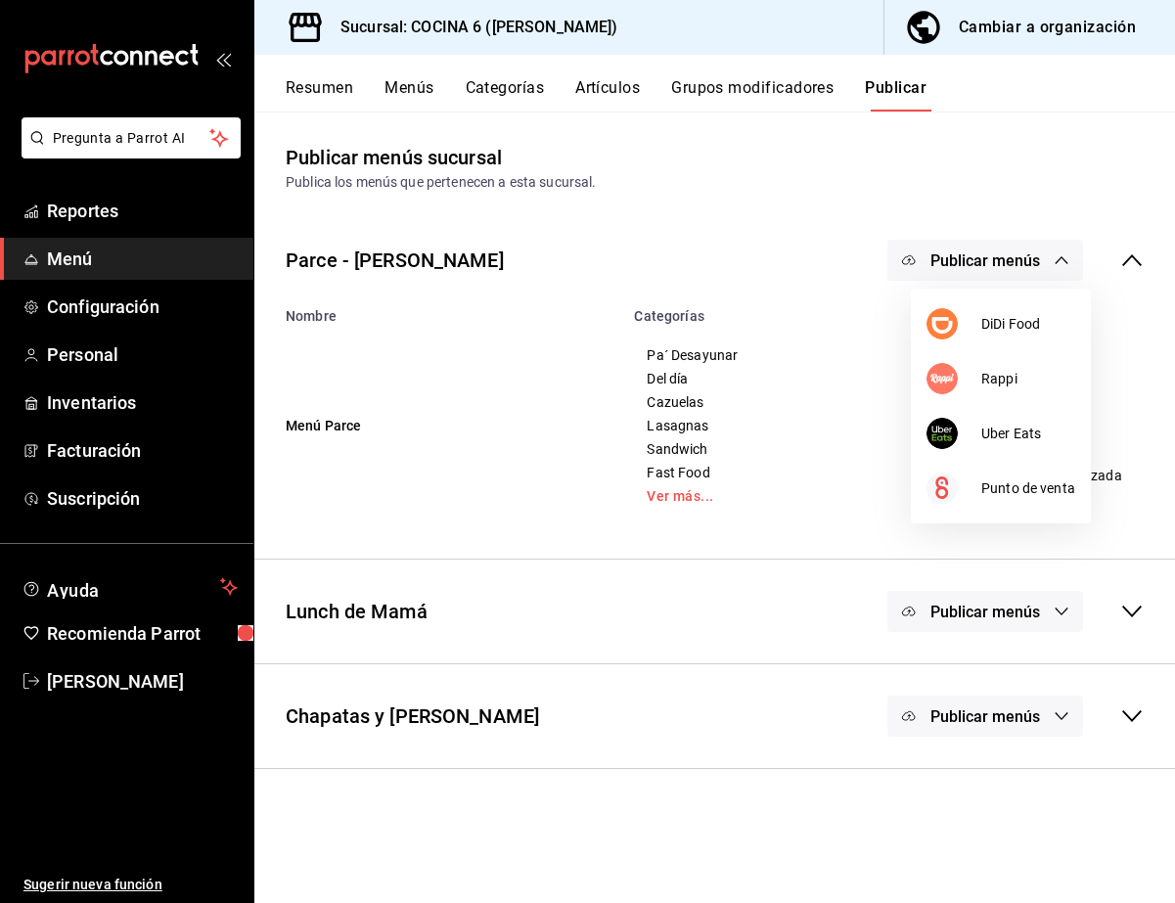
click at [758, 259] on div at bounding box center [587, 451] width 1175 height 903
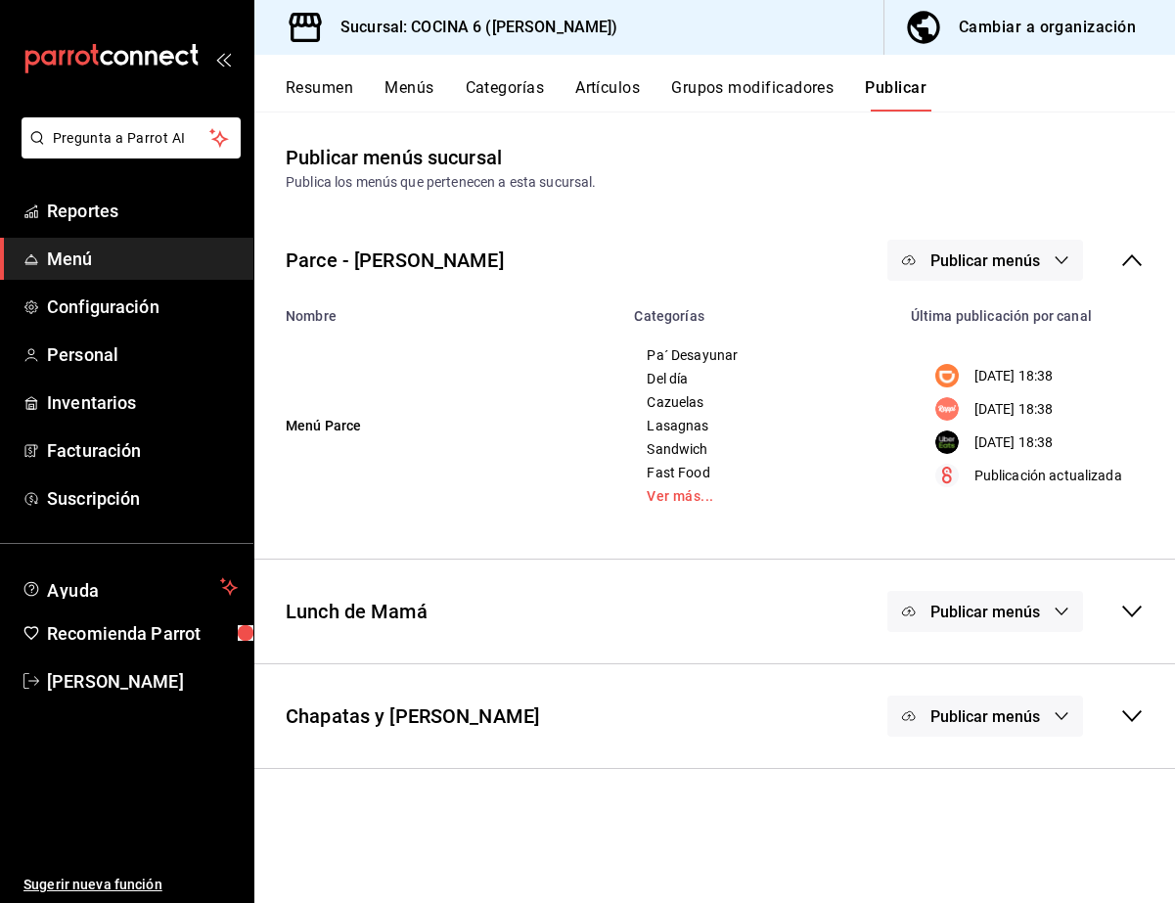
click at [758, 251] on div "Parce - Cuauhtemoc Publicar menús" at bounding box center [714, 260] width 921 height 72
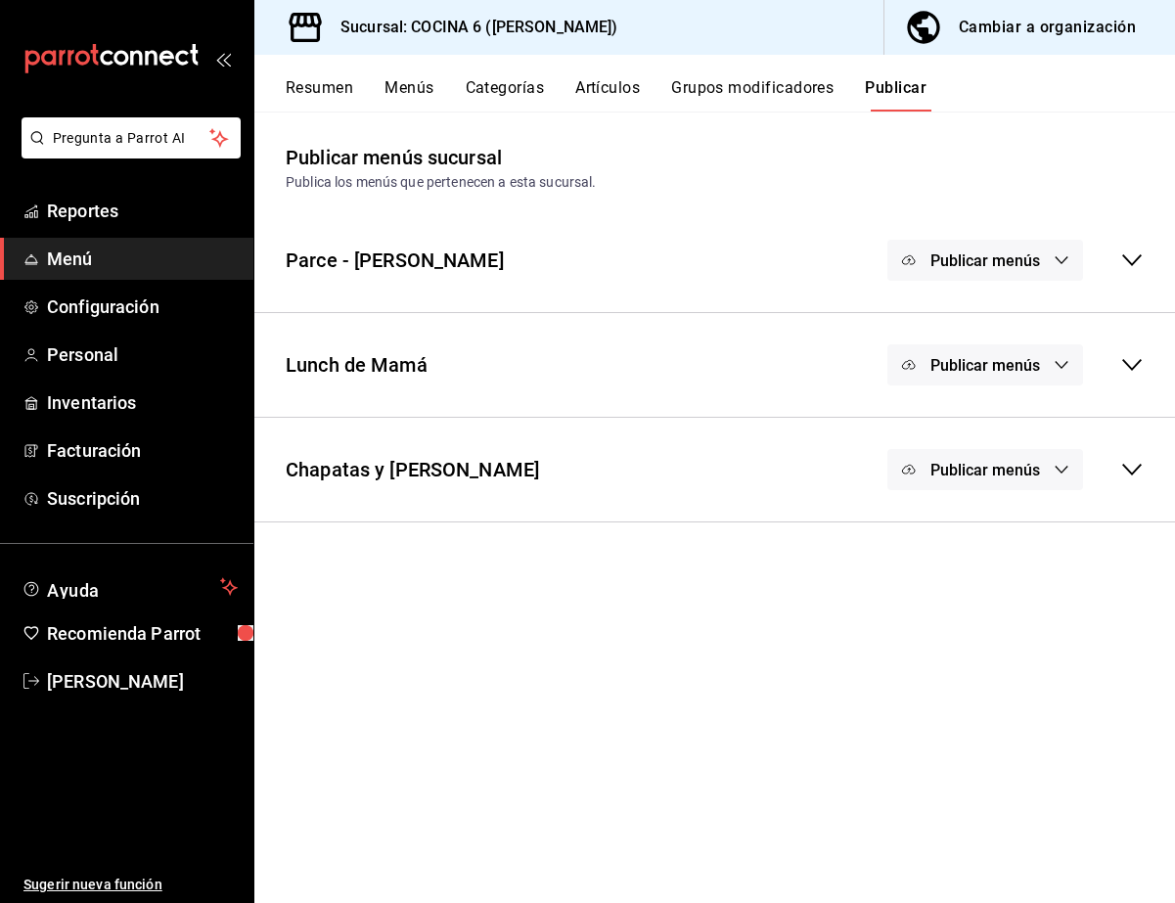
click at [758, 376] on button "Publicar menús" at bounding box center [986, 364] width 196 height 41
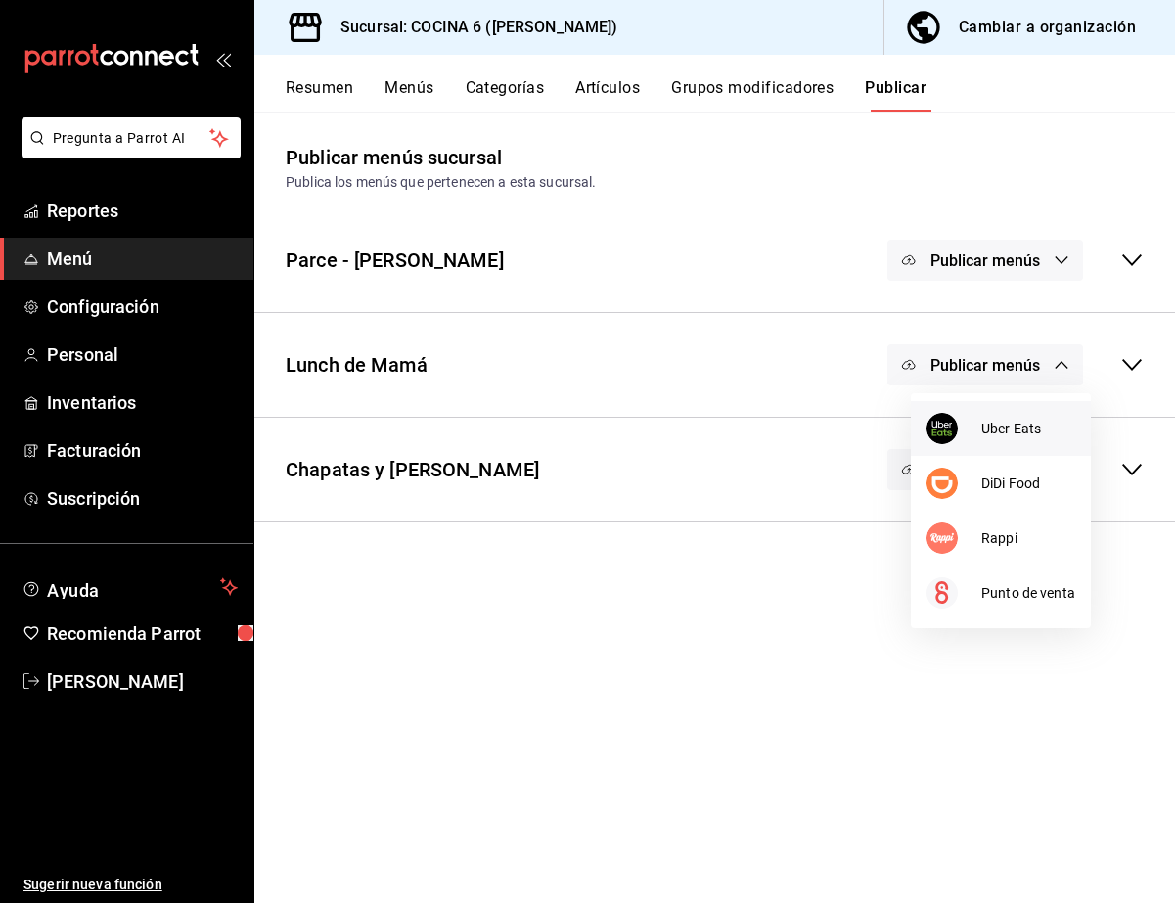
click at [758, 420] on span "Uber Eats" at bounding box center [1029, 429] width 94 height 21
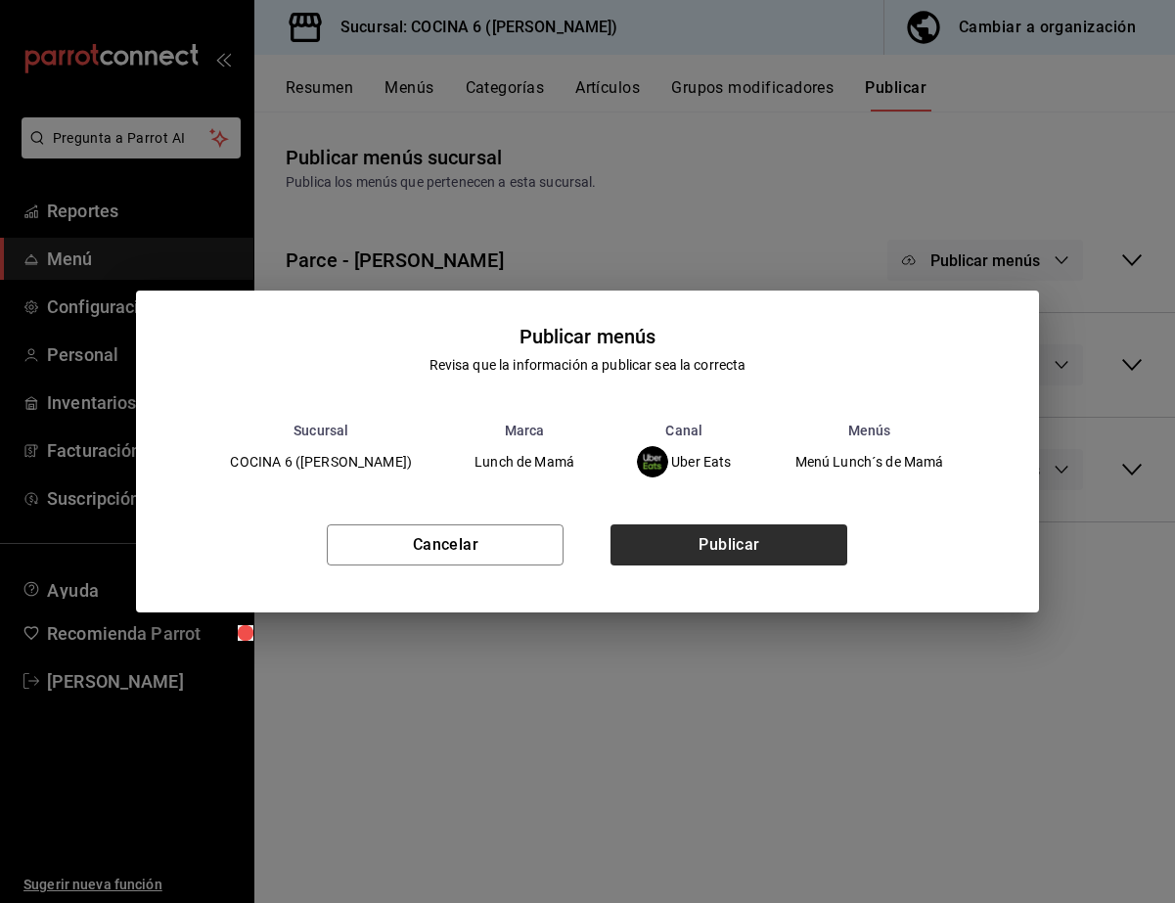
click at [752, 563] on button "Publicar" at bounding box center [729, 545] width 237 height 41
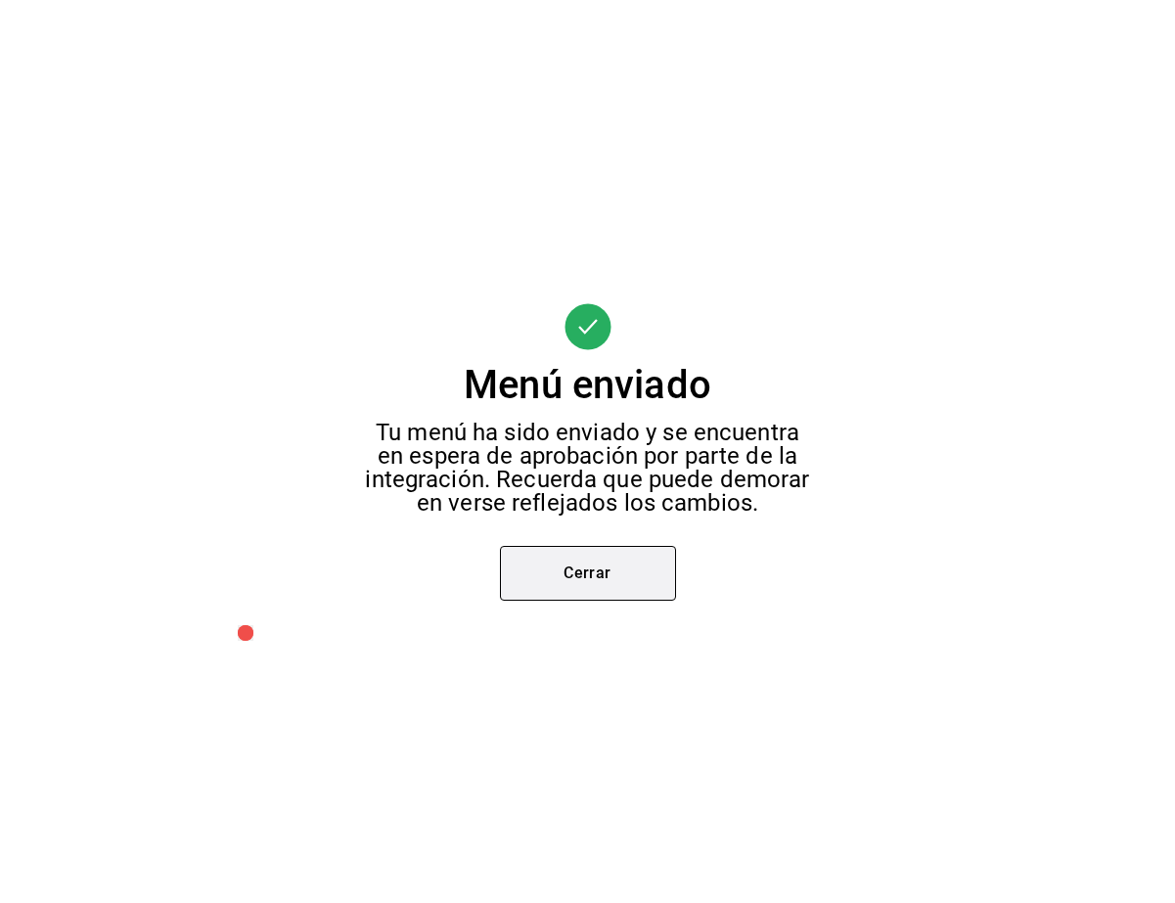
click at [583, 568] on button "Cerrar" at bounding box center [588, 573] width 176 height 55
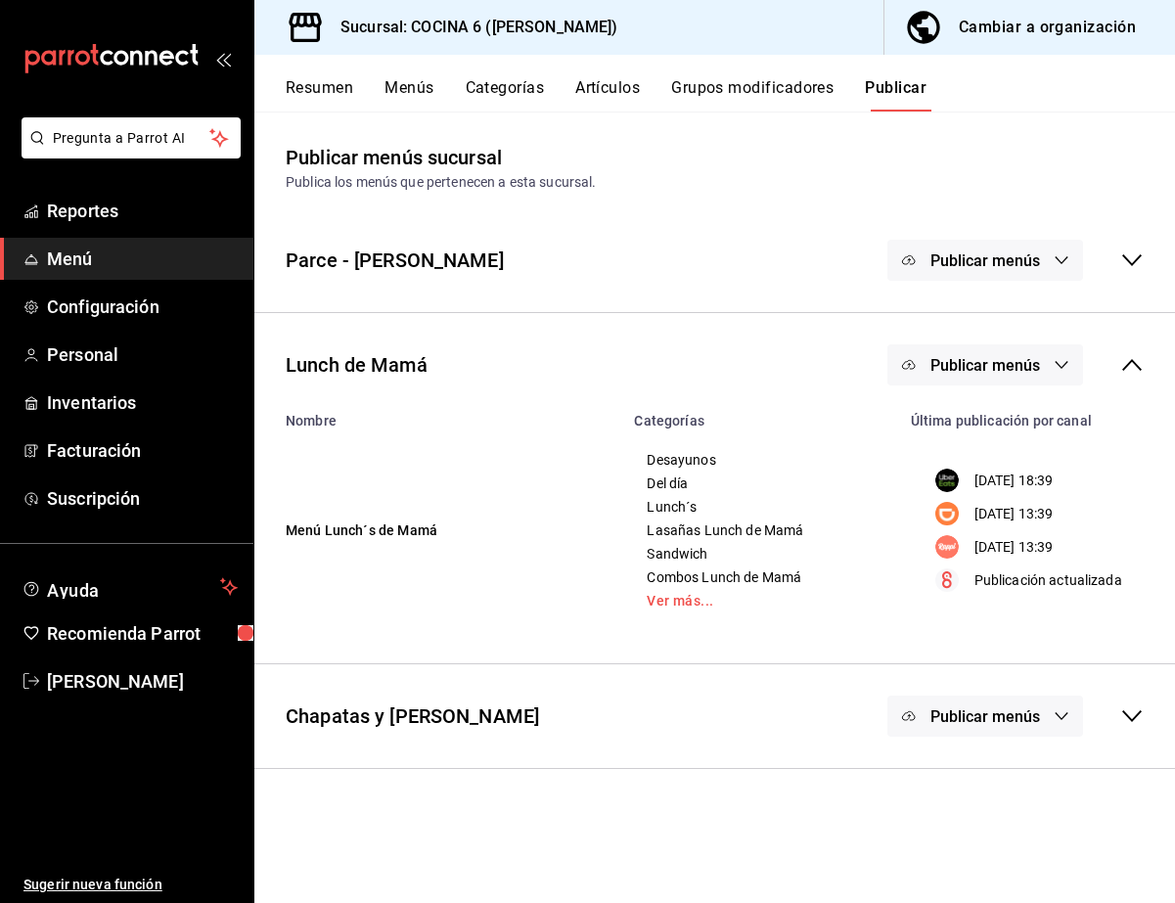
click at [758, 367] on span "Publicar menús" at bounding box center [986, 365] width 110 height 19
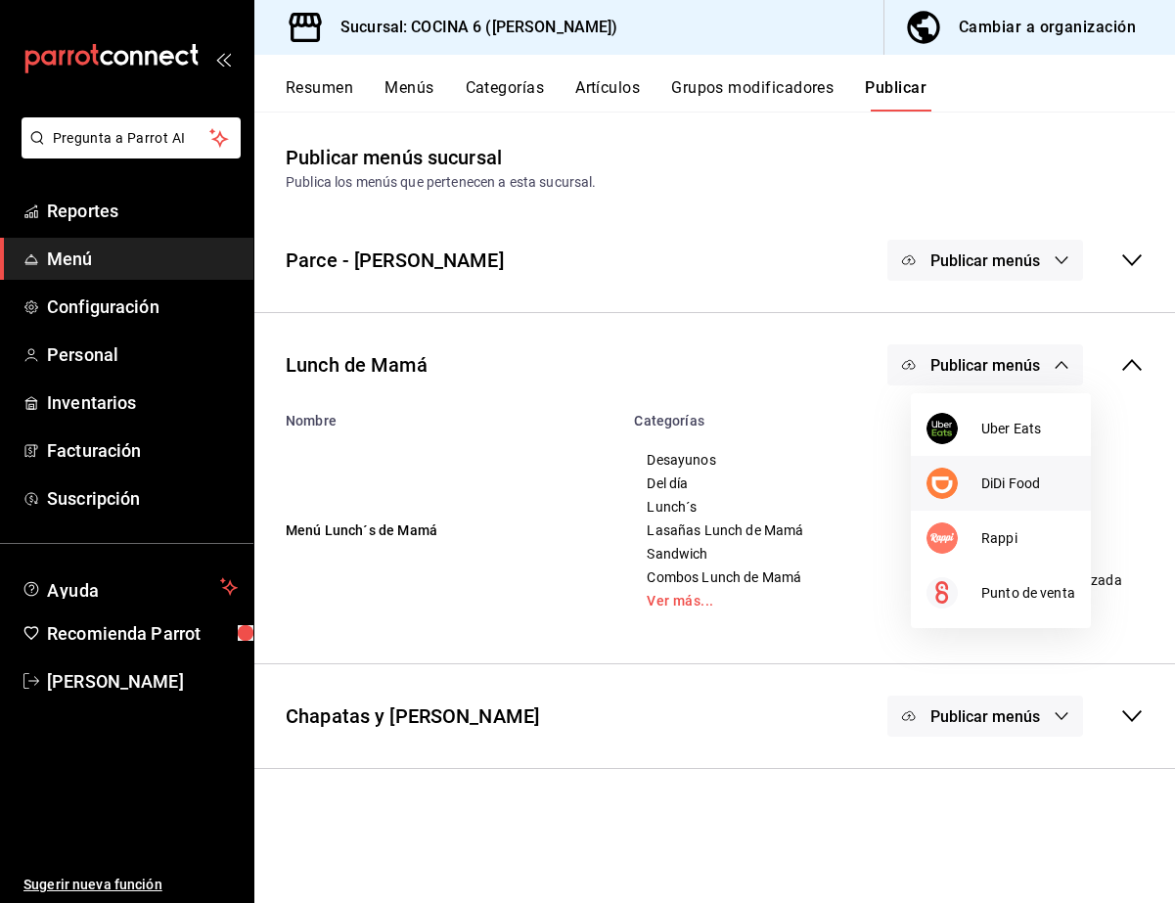
click at [758, 476] on div at bounding box center [954, 483] width 55 height 31
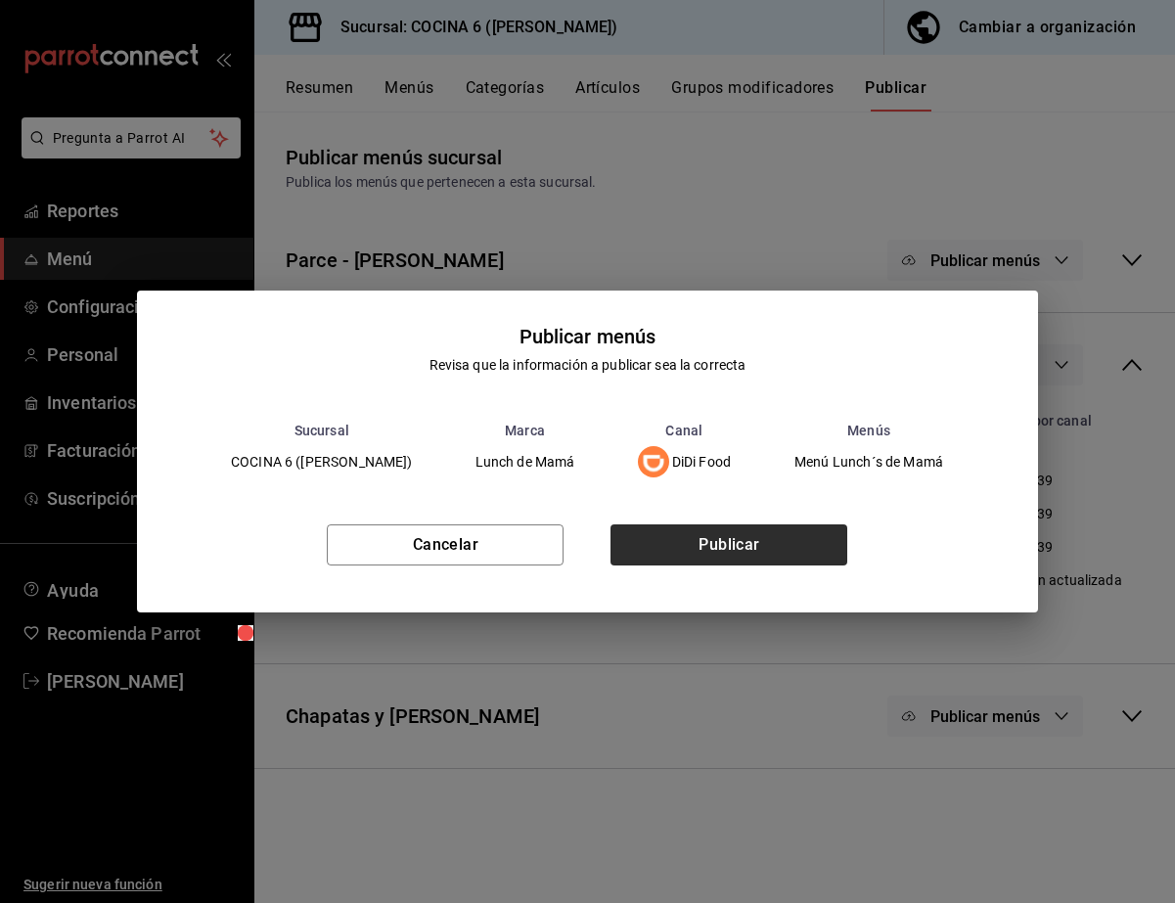
click at [686, 543] on button "Publicar" at bounding box center [729, 545] width 237 height 41
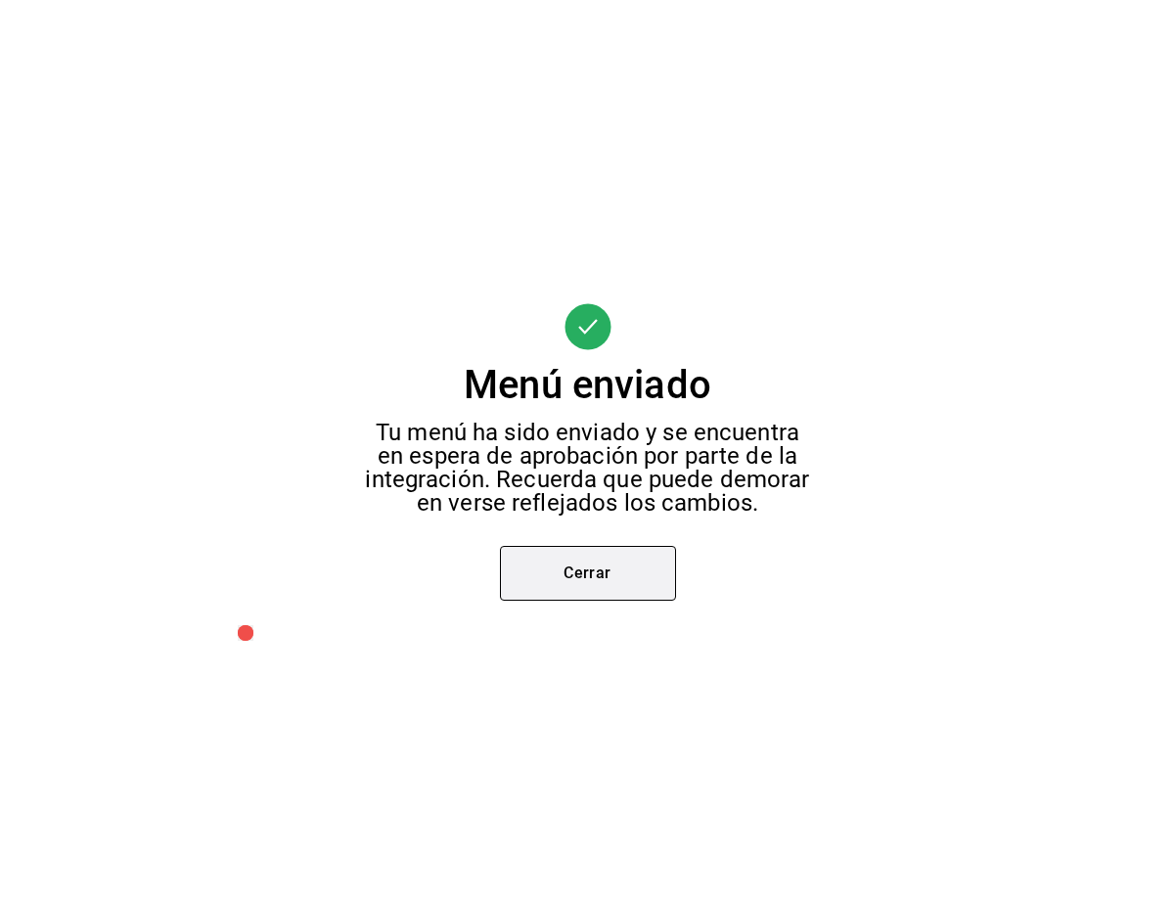
click at [534, 582] on button "Cerrar" at bounding box center [588, 573] width 176 height 55
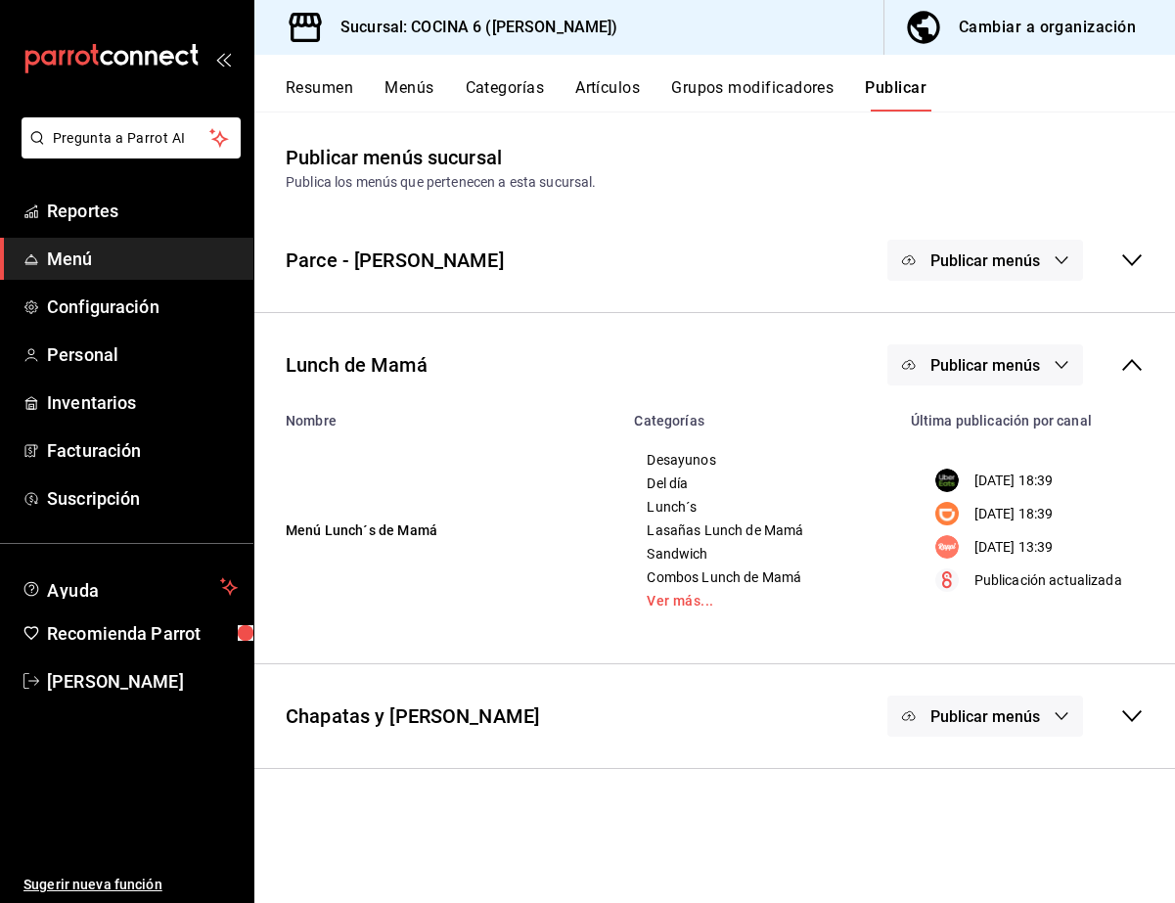
click at [758, 367] on span "Publicar menús" at bounding box center [986, 365] width 110 height 19
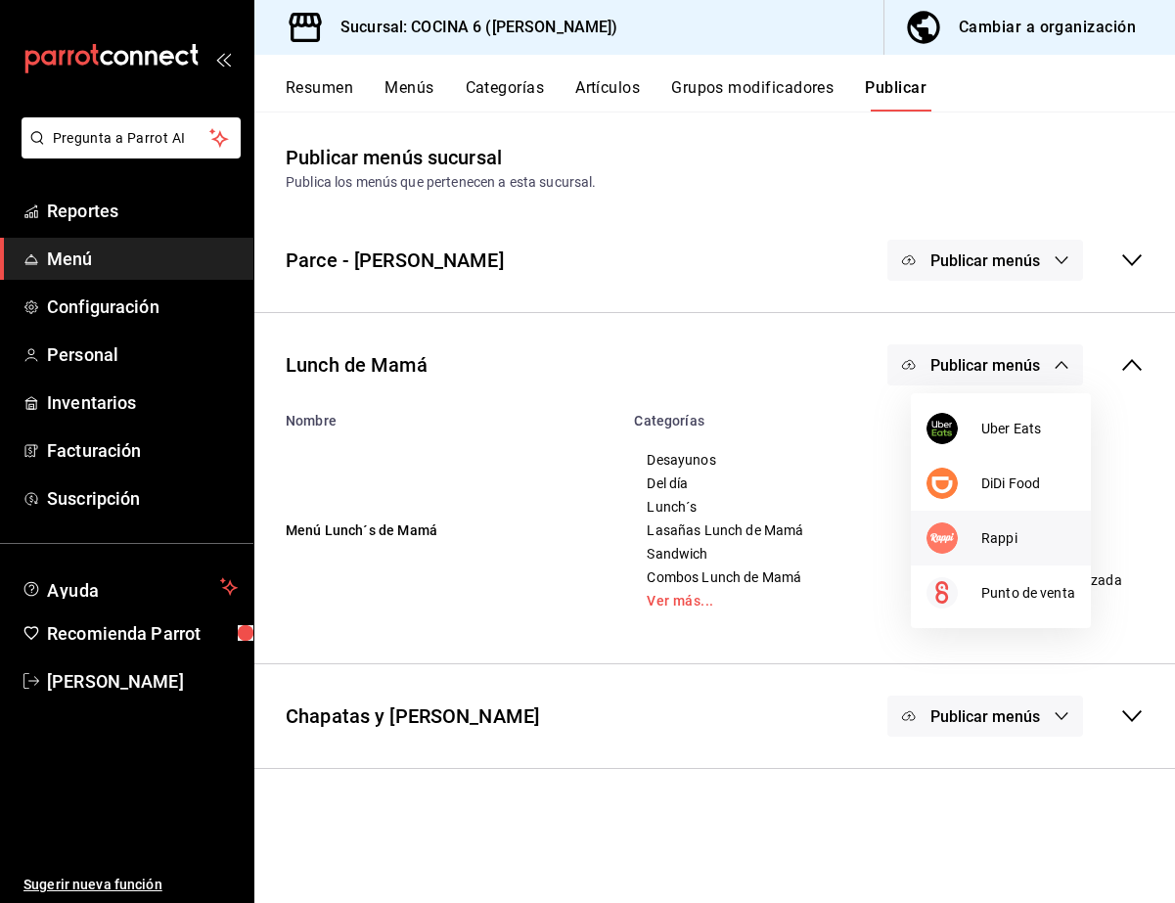
click at [758, 528] on div at bounding box center [954, 538] width 55 height 31
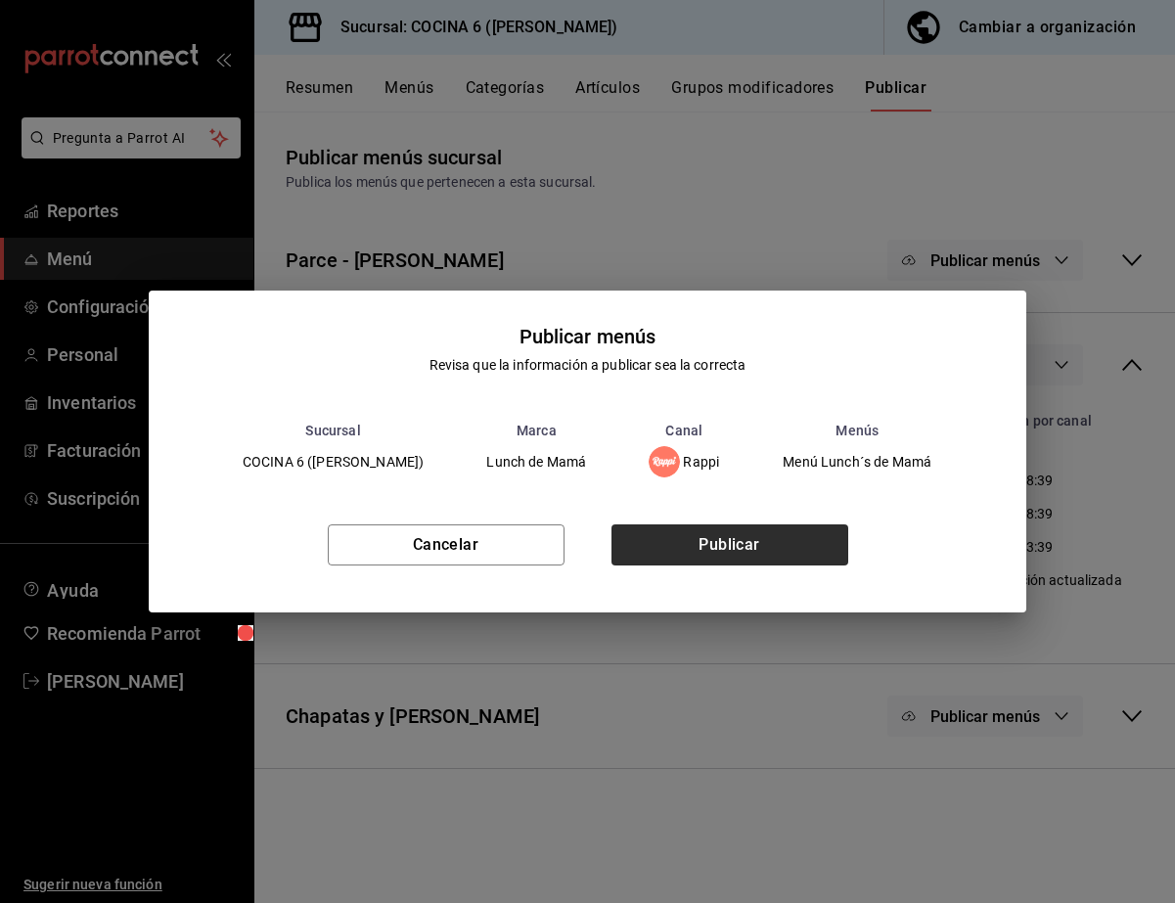
click at [758, 551] on button "Publicar" at bounding box center [730, 545] width 237 height 41
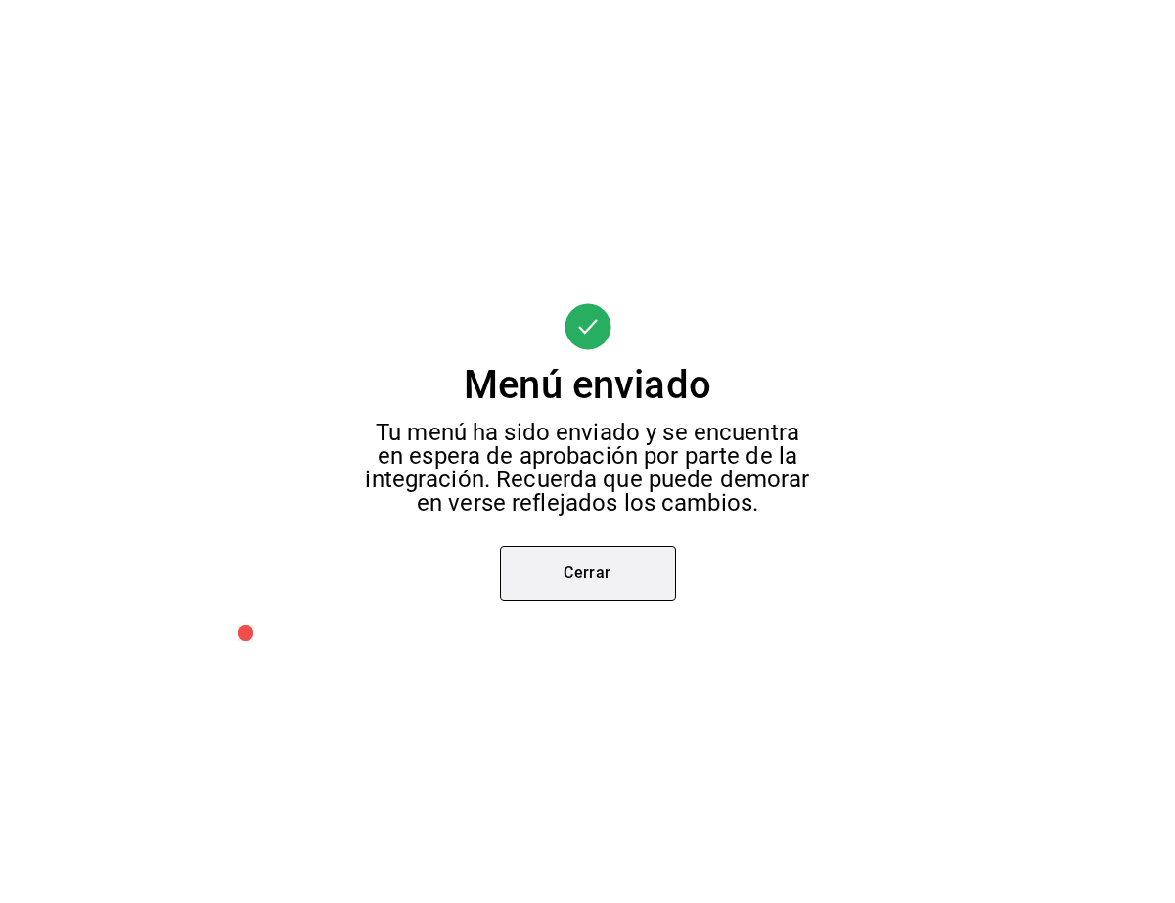
click at [626, 579] on button "Cerrar" at bounding box center [588, 573] width 176 height 55
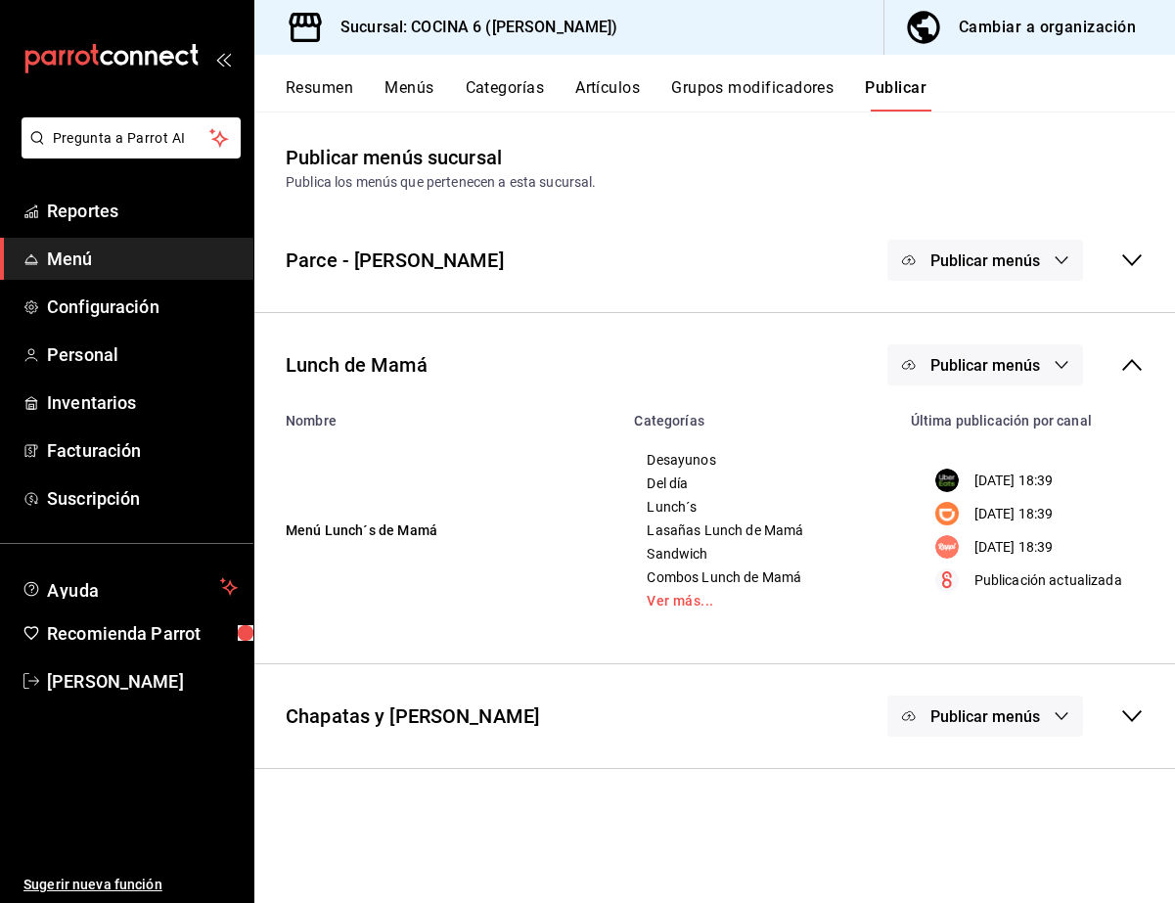
click at [758, 376] on icon at bounding box center [1131, 364] width 23 height 23
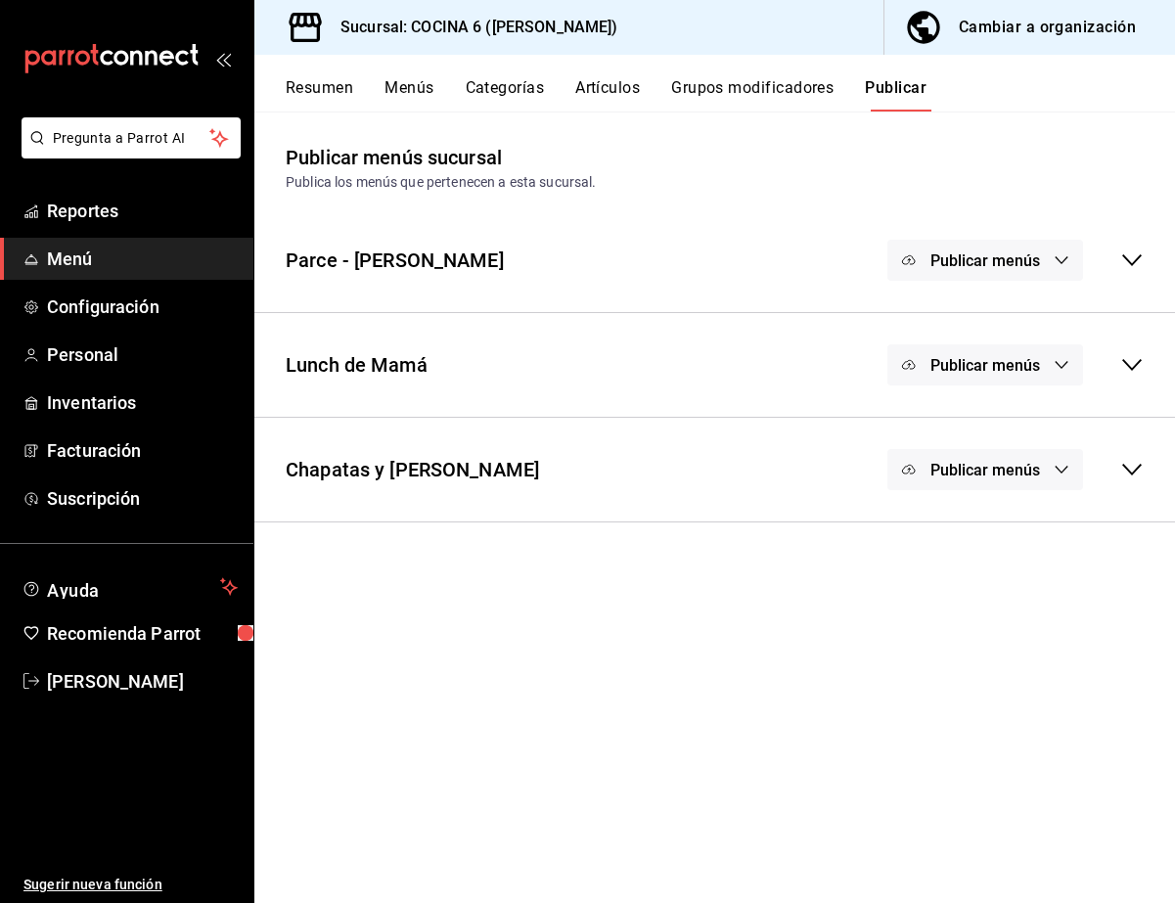
click at [758, 477] on span "Publicar menús" at bounding box center [986, 470] width 110 height 19
click at [758, 541] on span "Uber Eats" at bounding box center [1029, 534] width 94 height 21
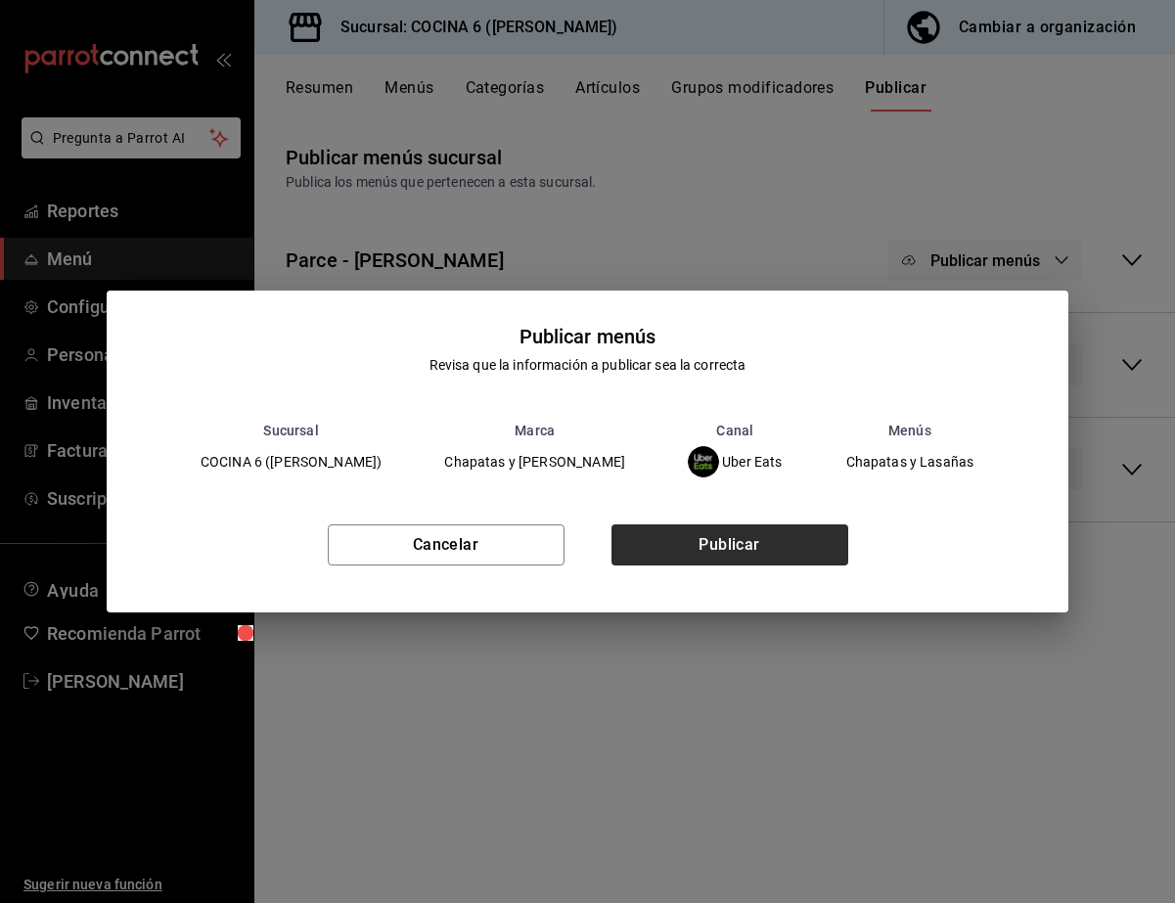
click at [758, 554] on button "Publicar" at bounding box center [730, 545] width 237 height 41
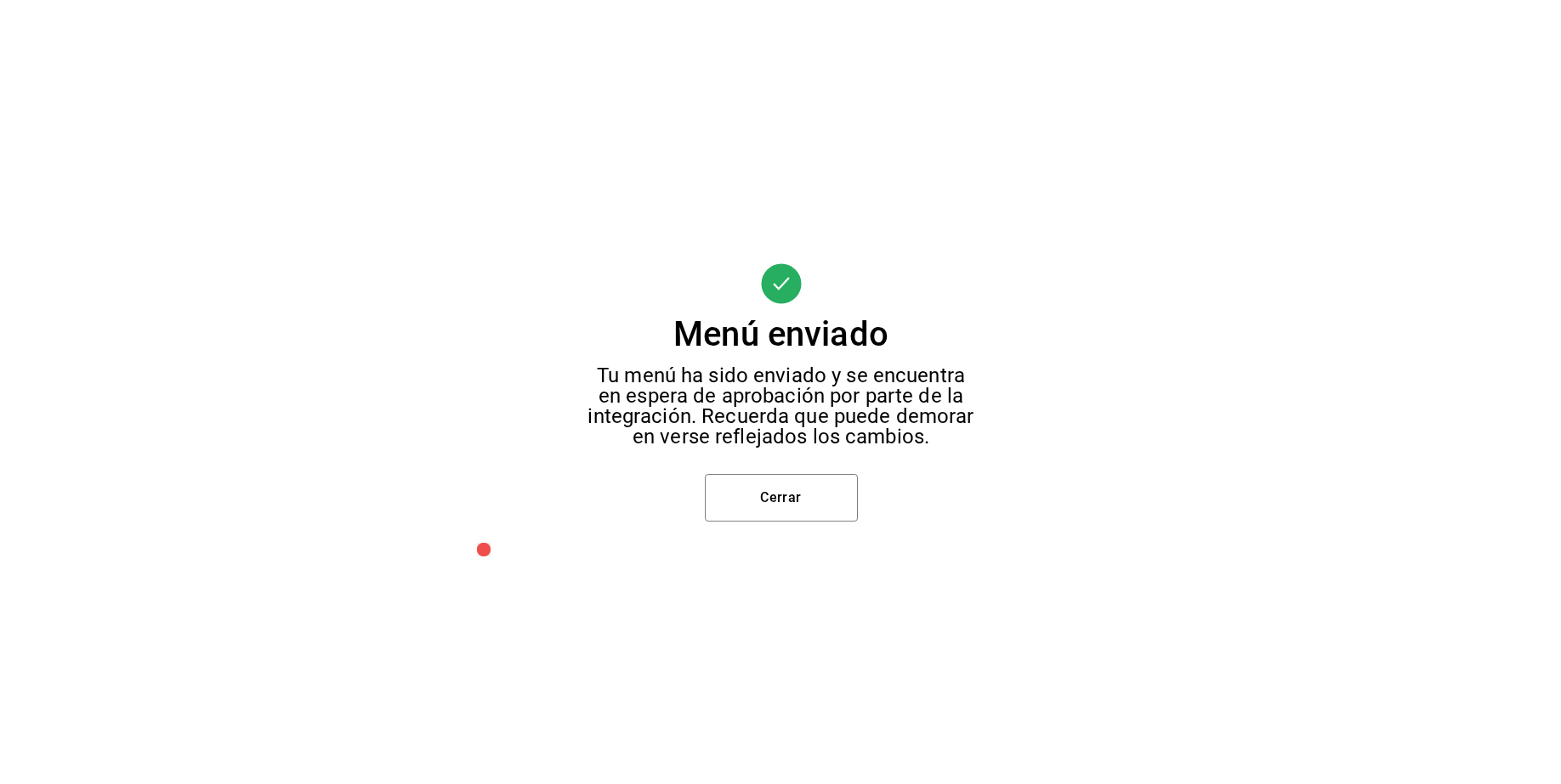
scroll to position [13, 0]
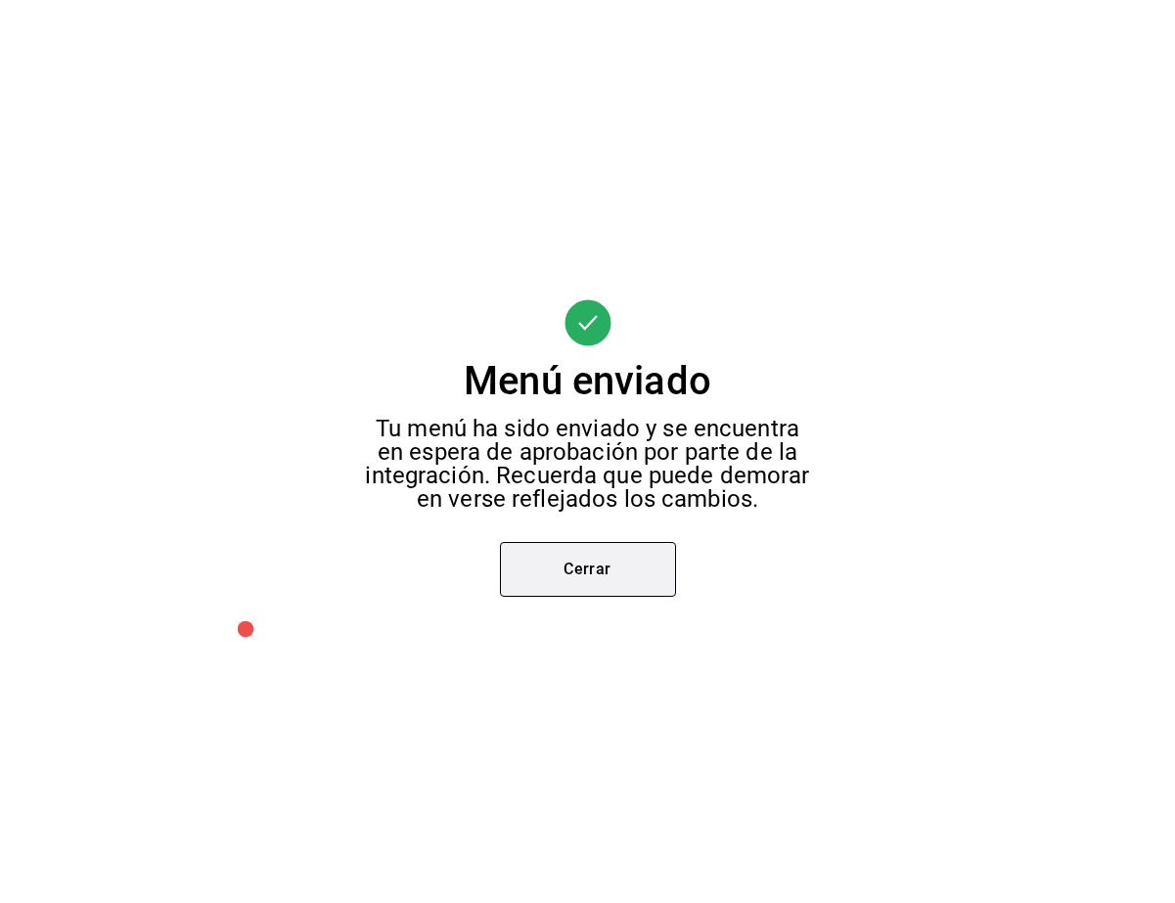
click at [659, 575] on button "Cerrar" at bounding box center [588, 573] width 176 height 55
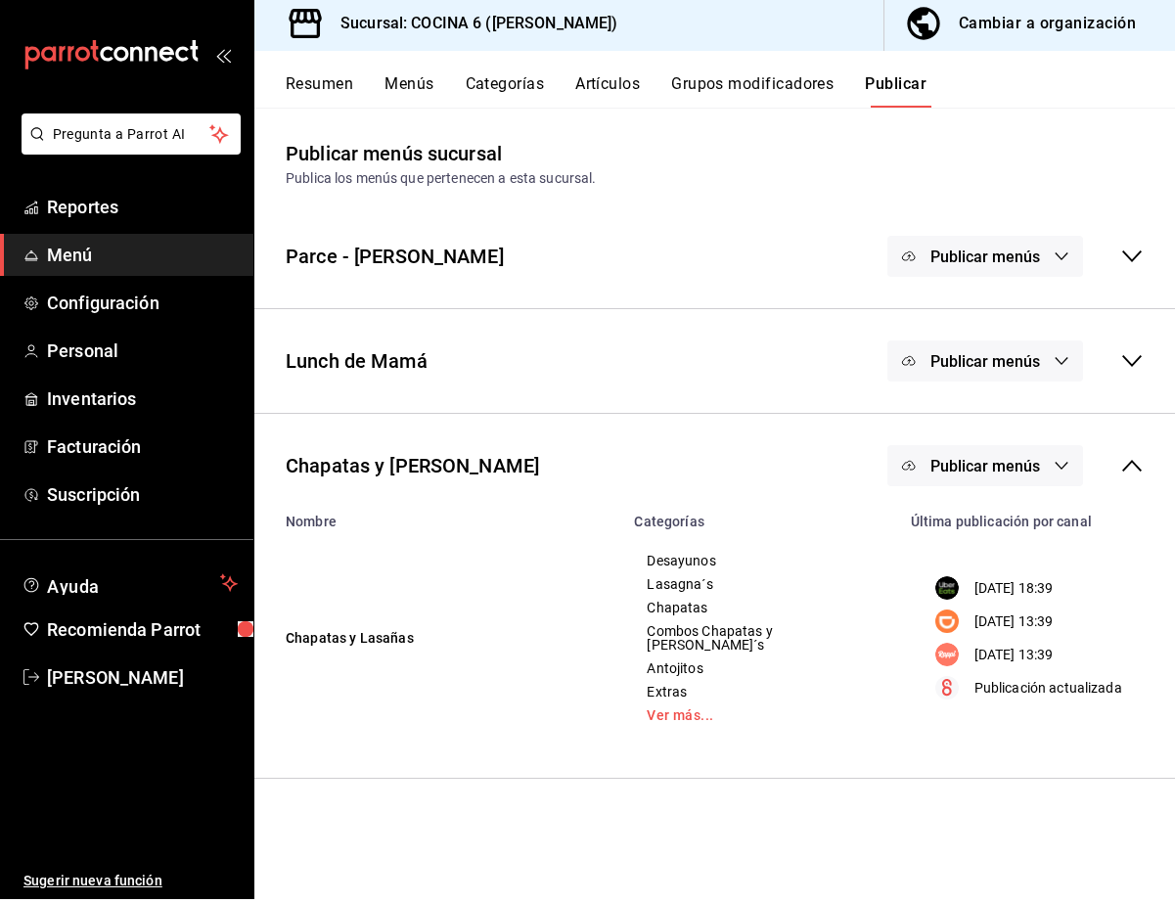
click at [758, 461] on span "Publicar menús" at bounding box center [986, 470] width 110 height 19
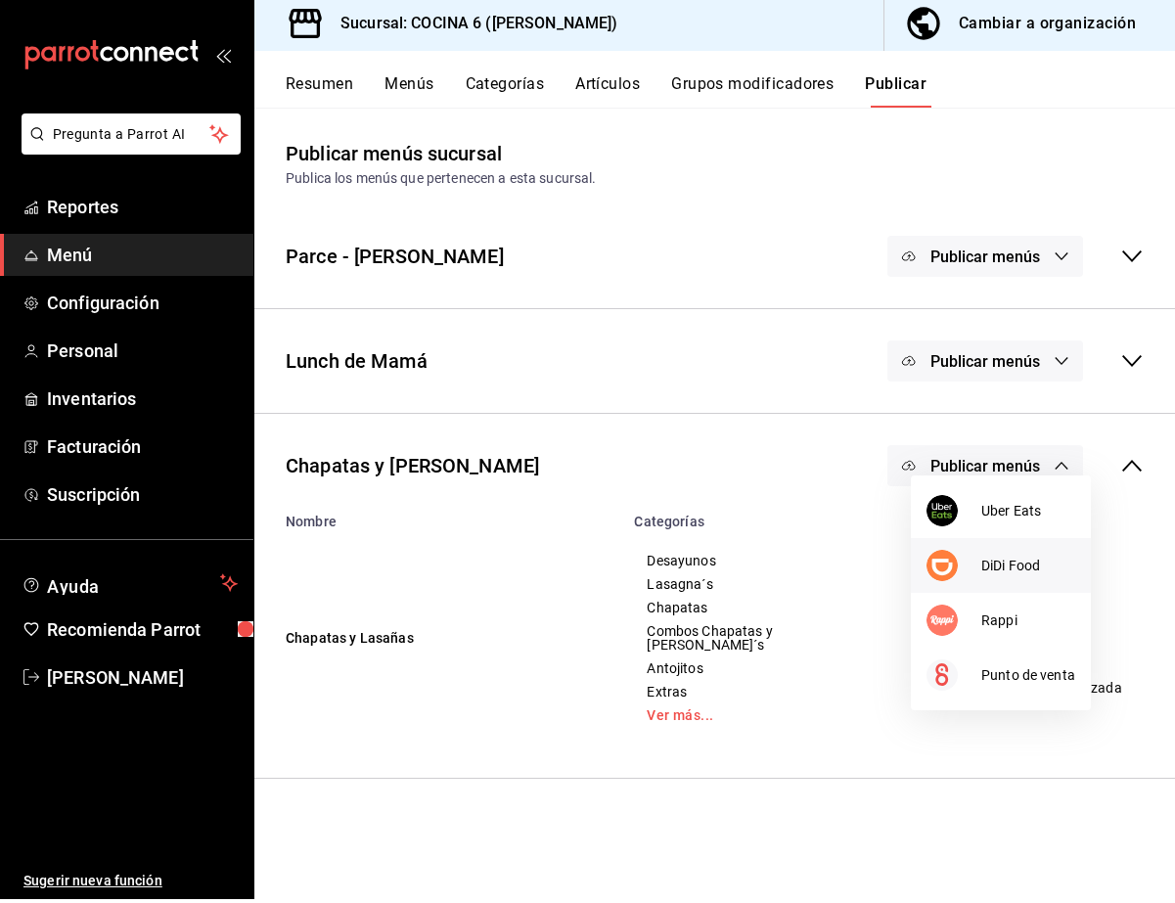
click at [758, 558] on img at bounding box center [942, 569] width 31 height 31
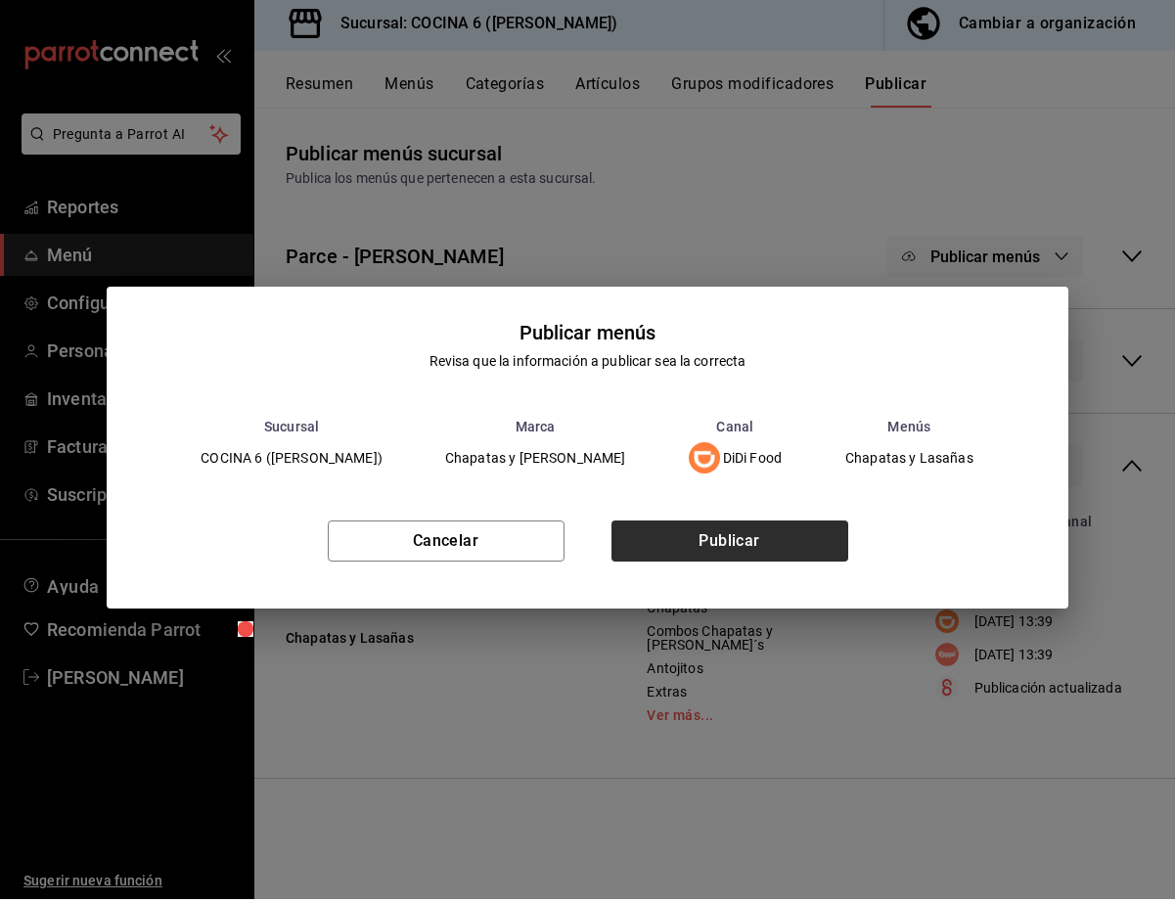
click at [732, 525] on button "Publicar" at bounding box center [730, 545] width 237 height 41
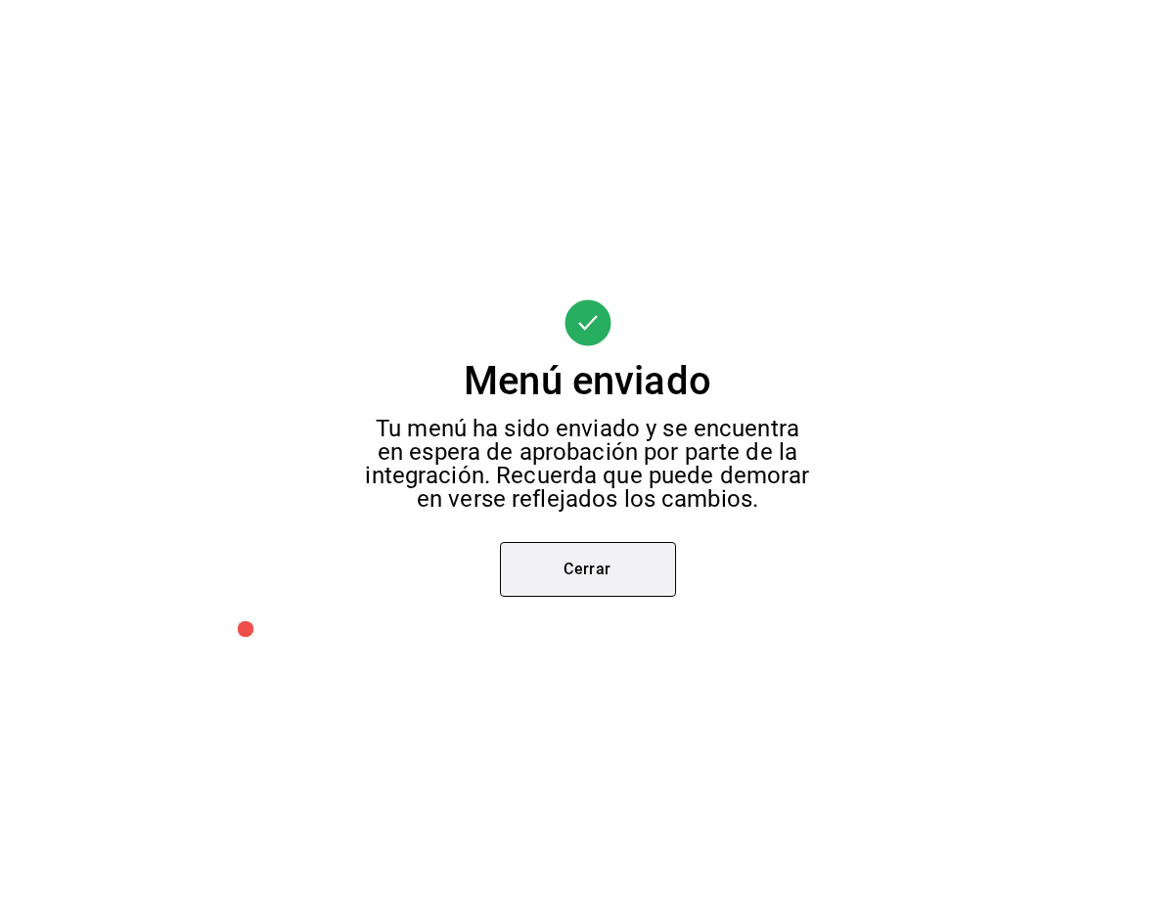
click at [661, 550] on button "Cerrar" at bounding box center [588, 573] width 176 height 55
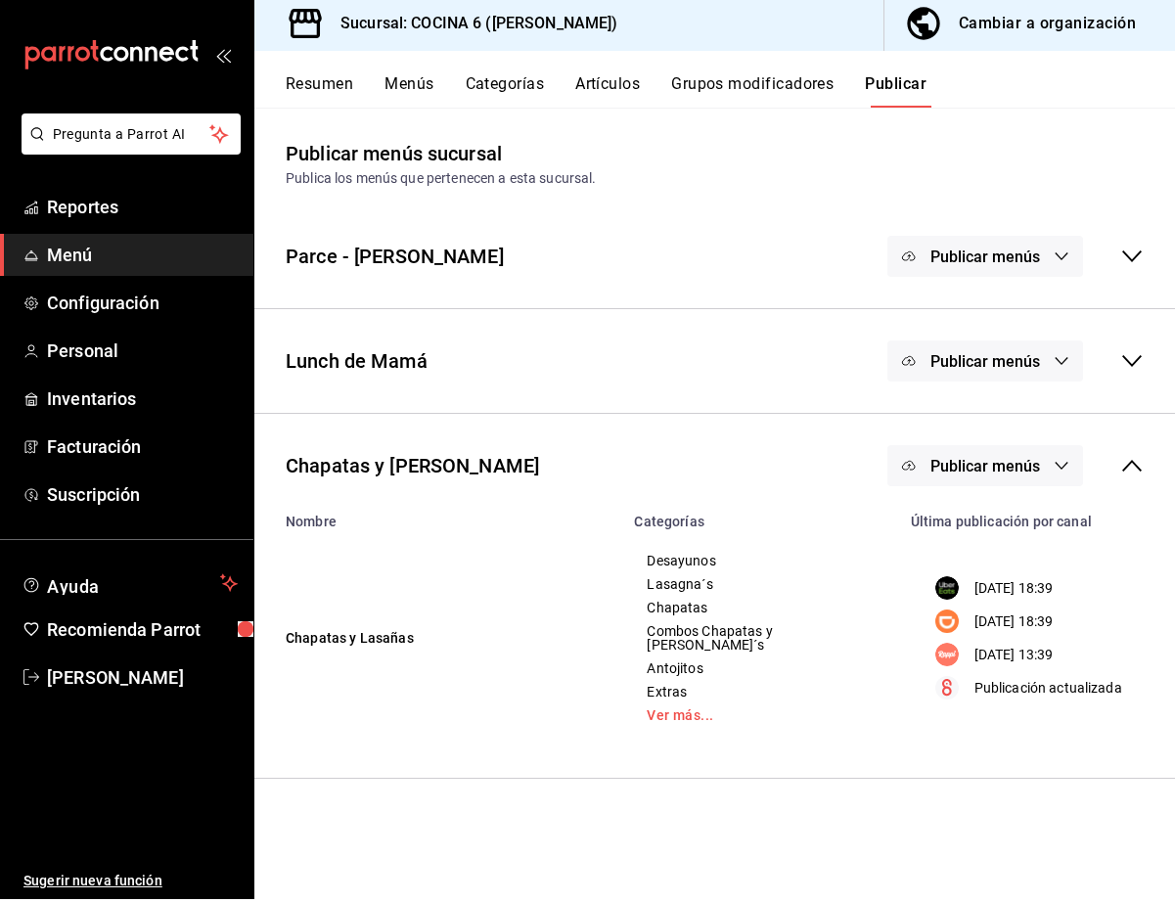
click at [758, 461] on span "Publicar menús" at bounding box center [986, 470] width 110 height 19
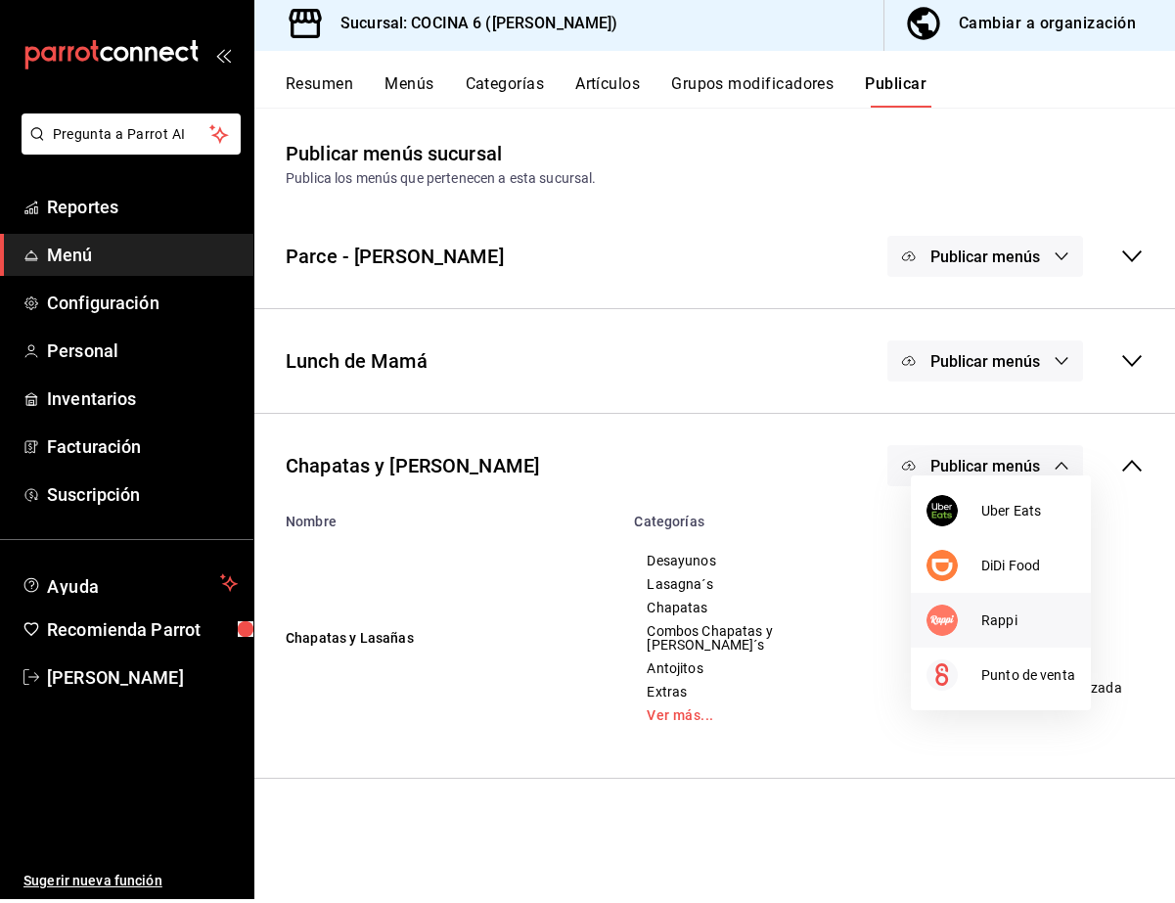
click at [758, 616] on img at bounding box center [942, 624] width 31 height 31
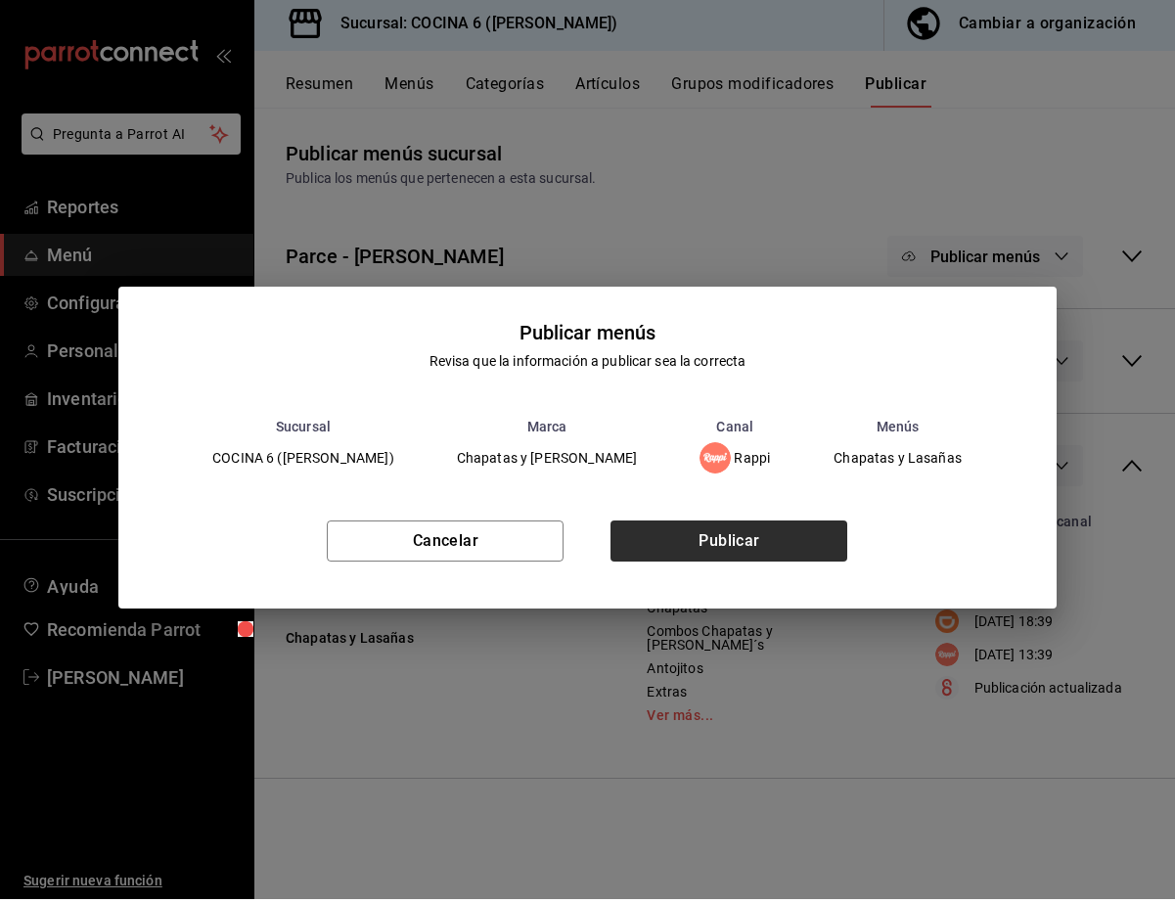
click at [758, 542] on button "Publicar" at bounding box center [729, 545] width 237 height 41
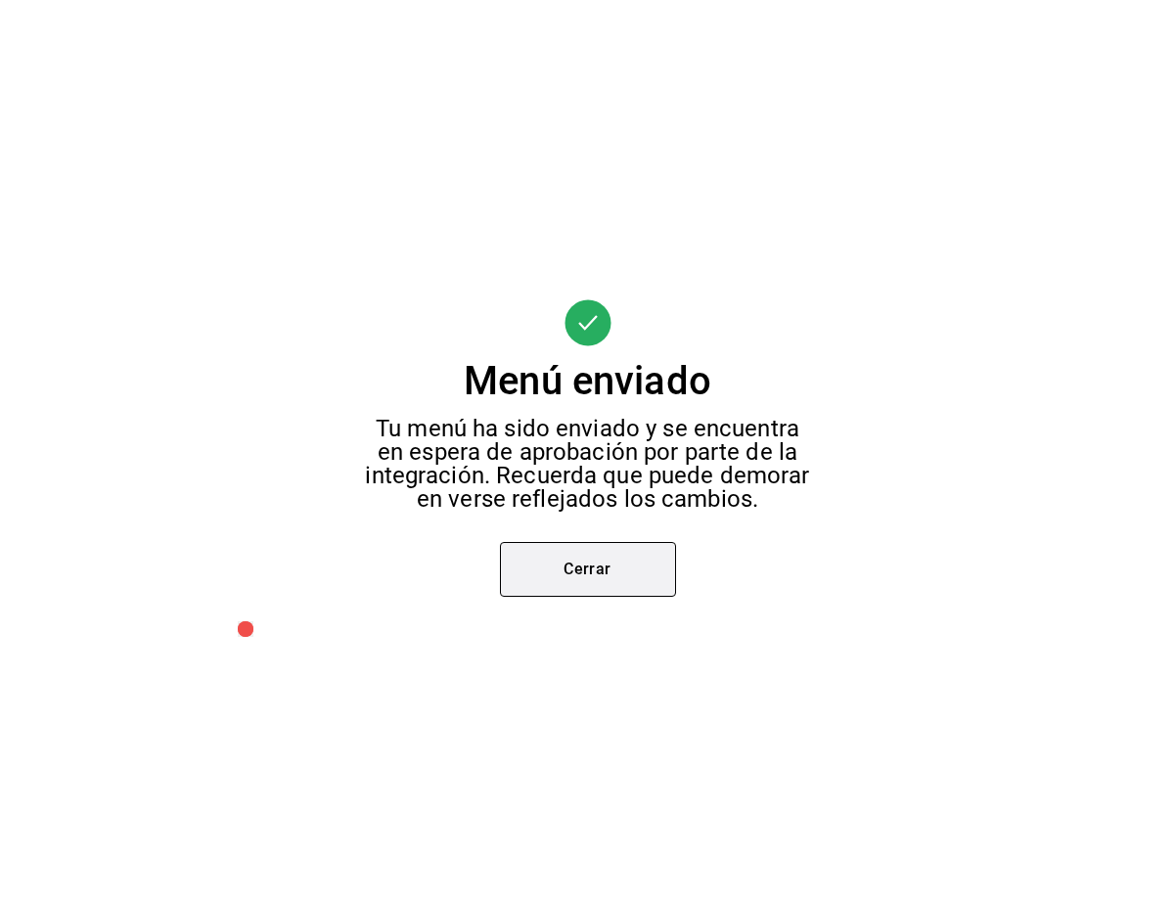
click at [589, 565] on button "Cerrar" at bounding box center [588, 573] width 176 height 55
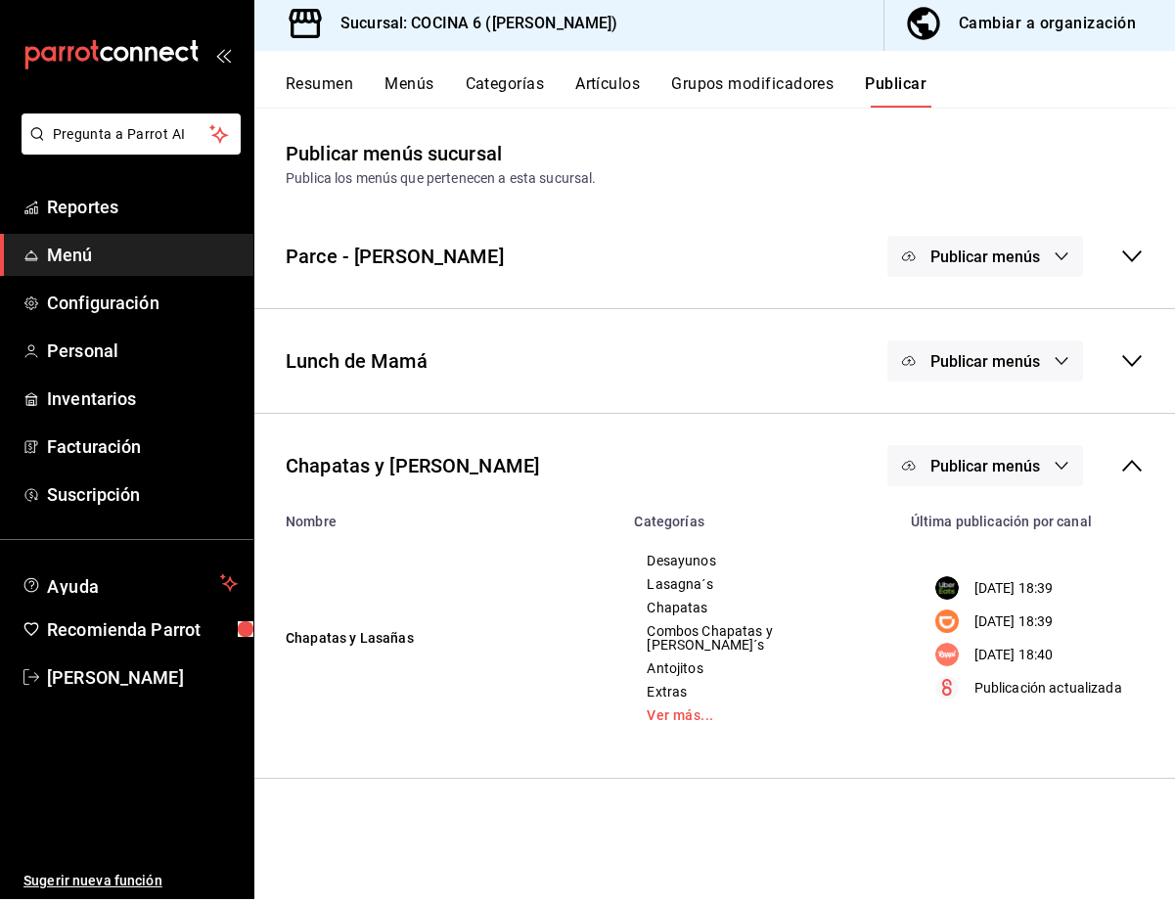
click at [410, 78] on button "Menús" at bounding box center [409, 94] width 49 height 33
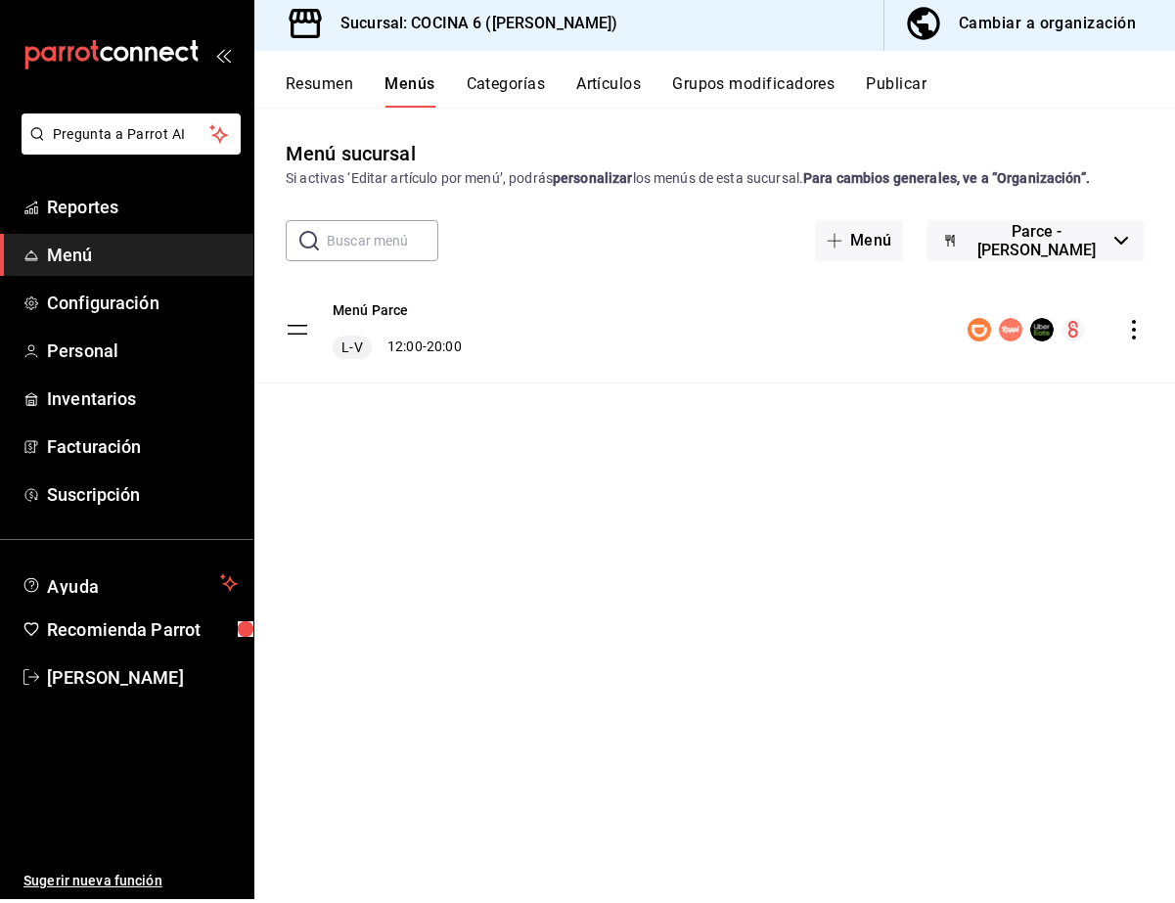
click at [3, 84] on div "mailbox folders" at bounding box center [126, 58] width 253 height 117
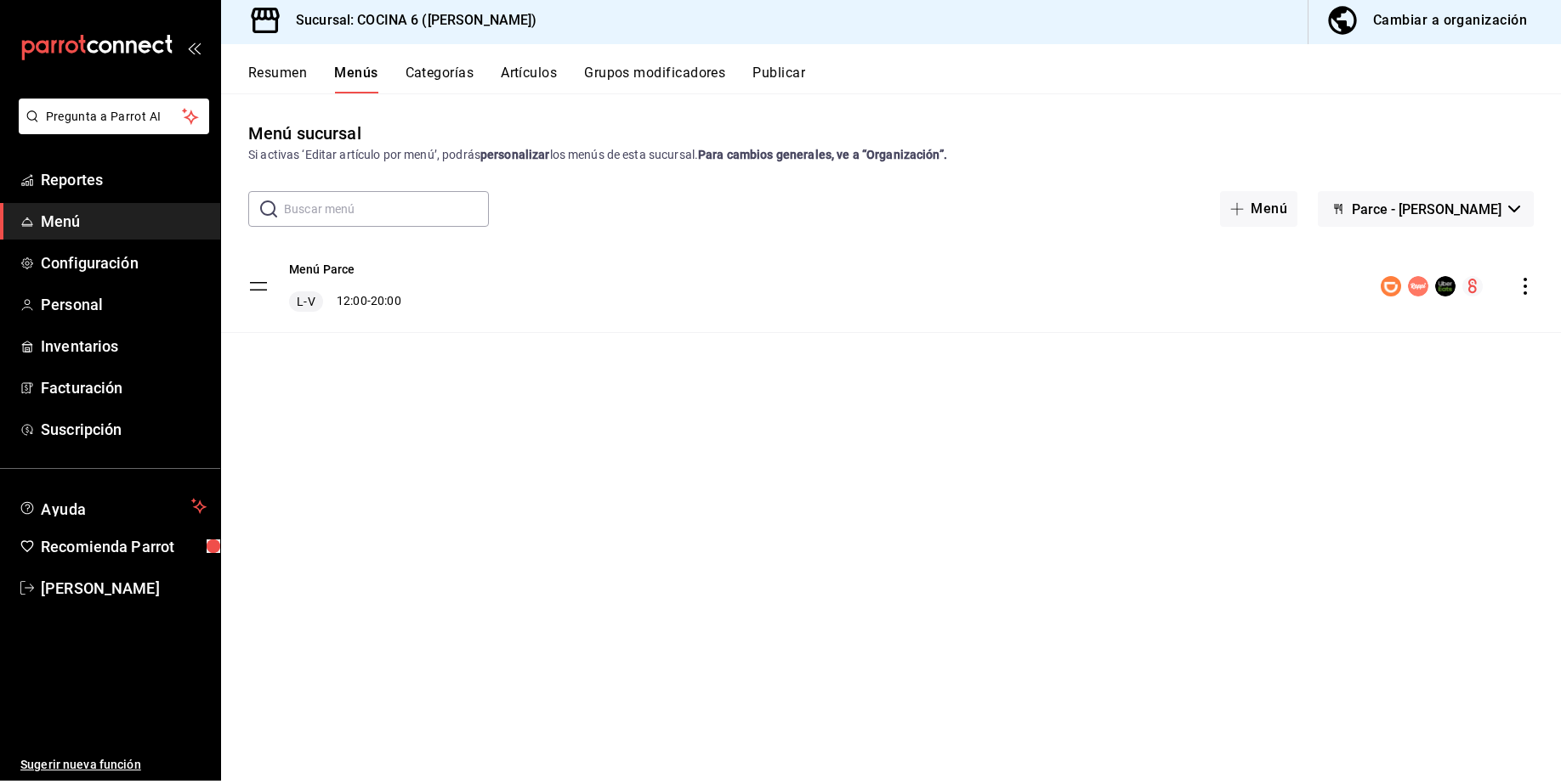
click at [658, 206] on icon "button" at bounding box center [1338, 213] width 14 height 14
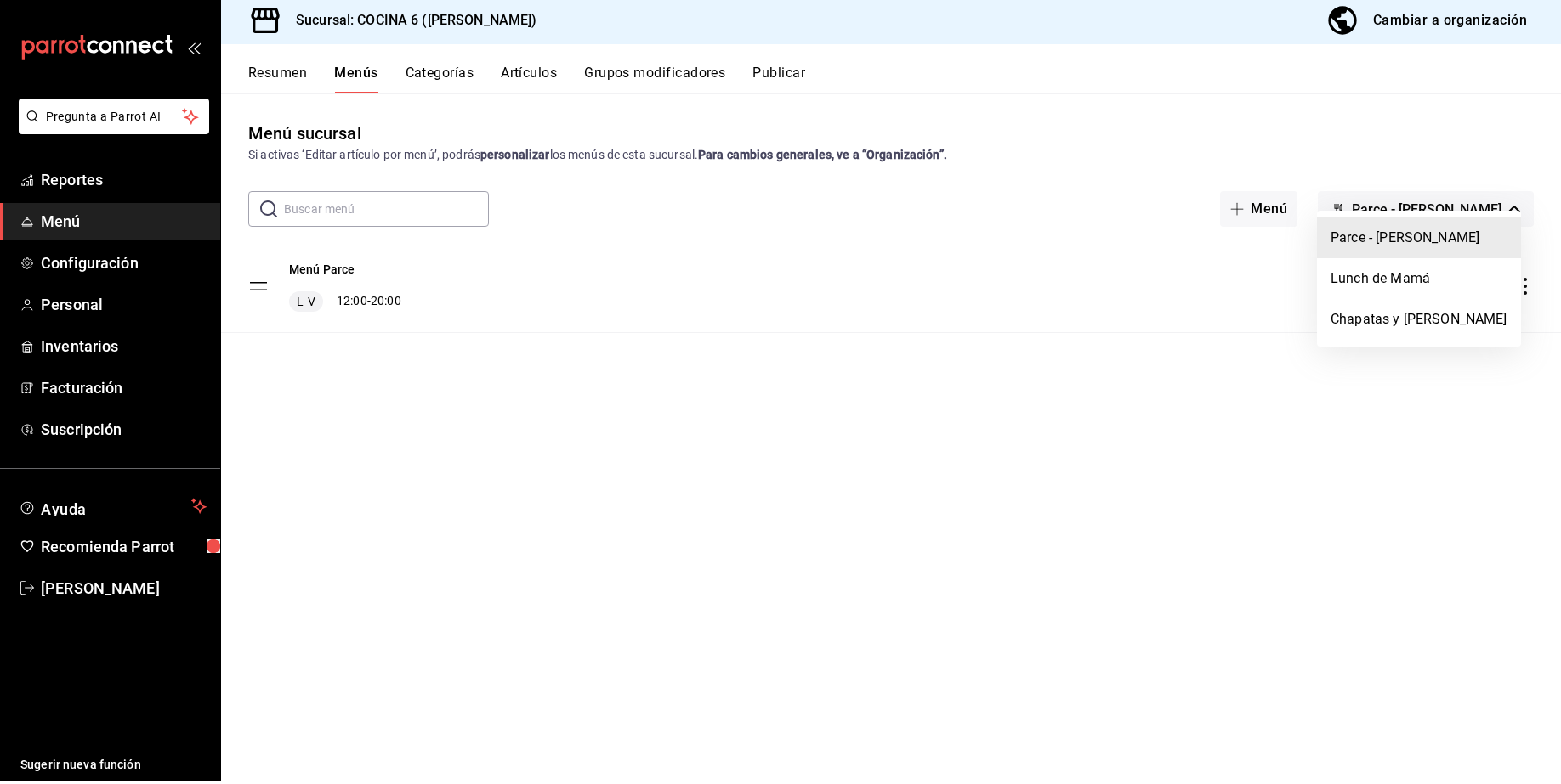
click at [530, 58] on div at bounding box center [780, 392] width 1561 height 784
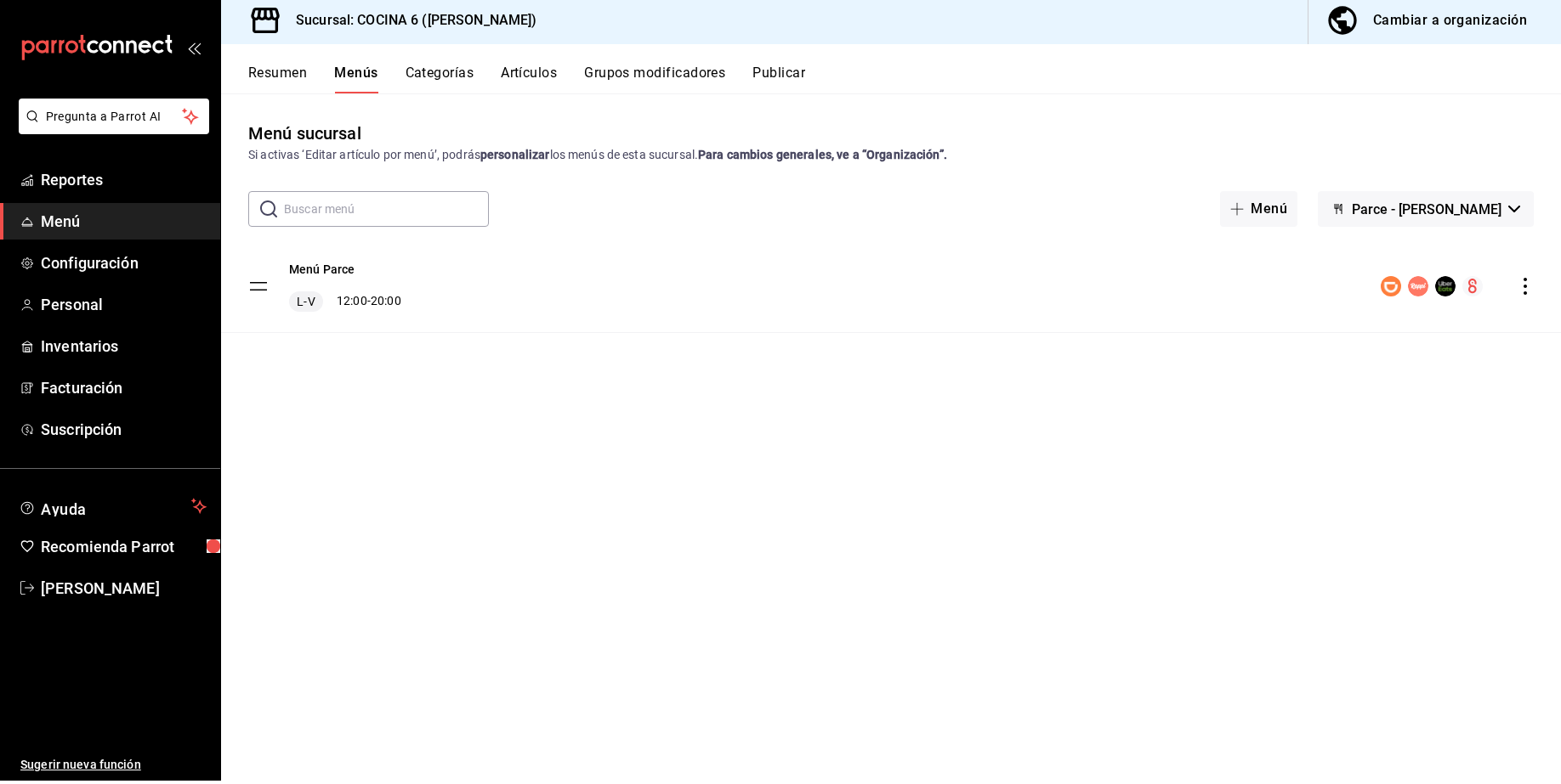
click at [523, 68] on button "Artículos" at bounding box center [528, 82] width 56 height 29
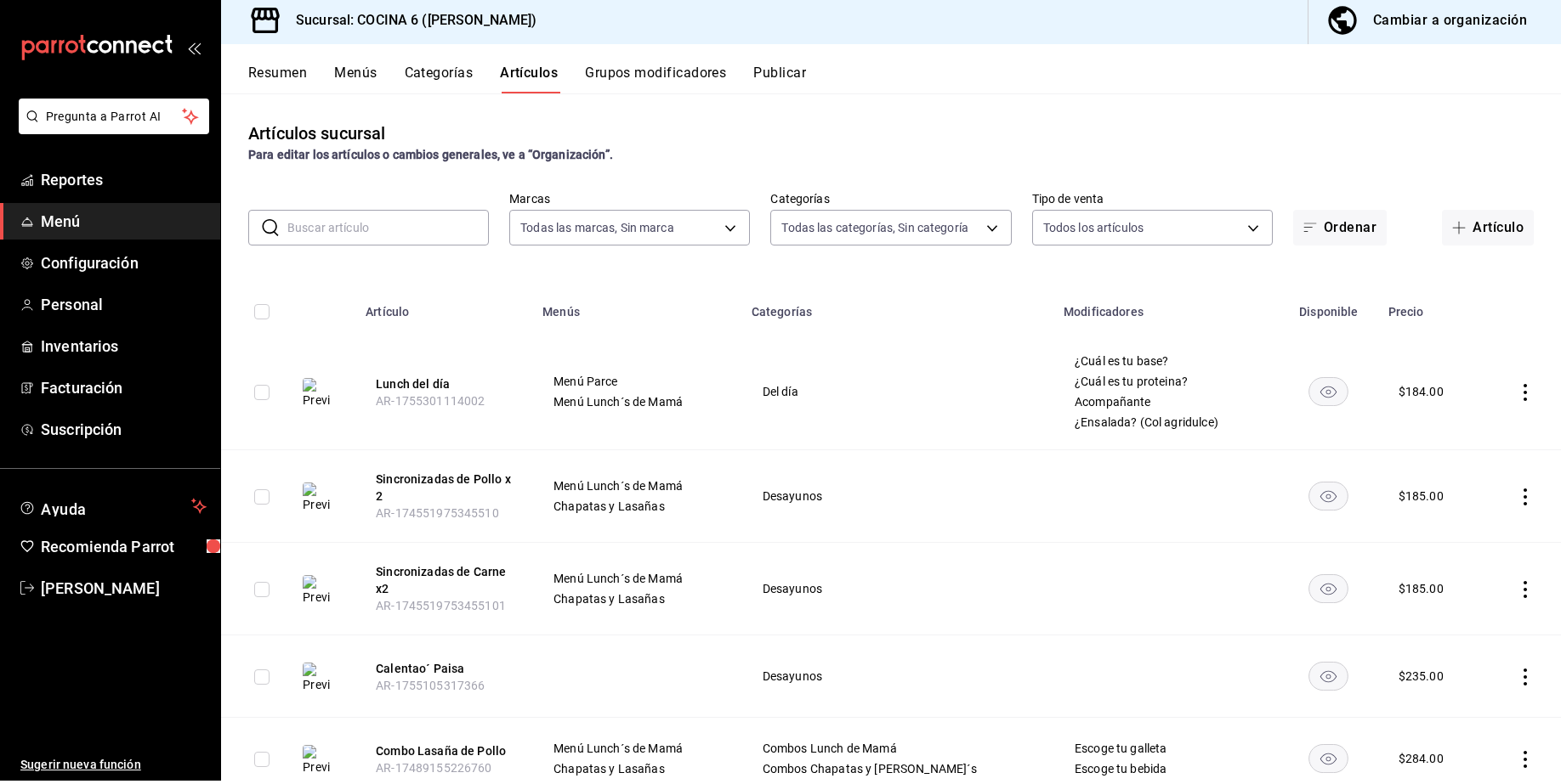
type input "8f05bb87-825a-45c0-8000-d6bbde2d6b99,ca78d593-f15a-40d6-b9b1-a8305c6cf216,85988…"
type input "a5ae18a4-c72a-45e7-8016-884b8a2cfc1a,bb23d86e-1caf-4593-8136-593bd50a9da6,0feae…"
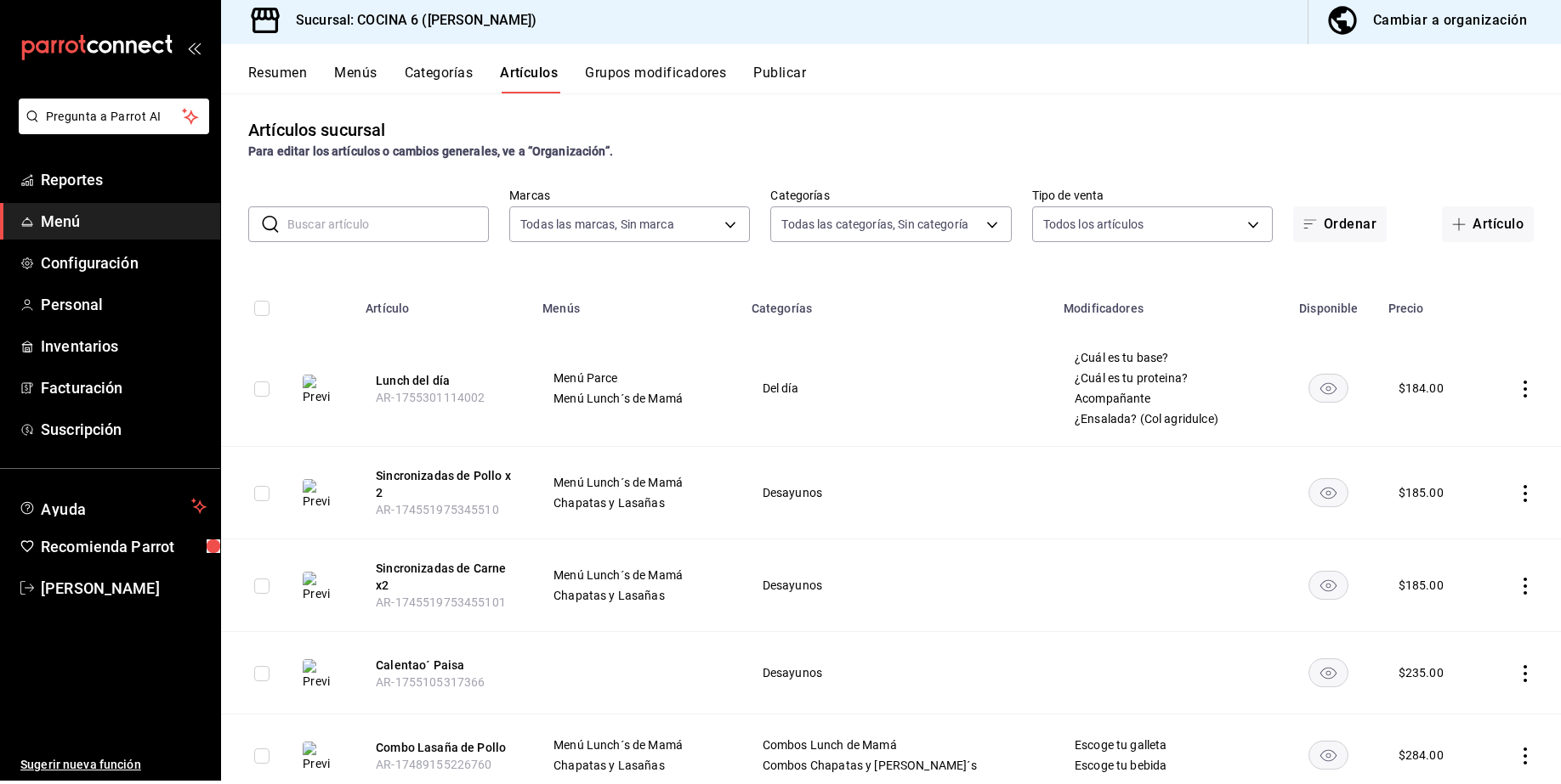
click at [277, 51] on div "Resumen Menús Categorías Artículos Grupos modificadores Publicar" at bounding box center [890, 72] width 1339 height 49
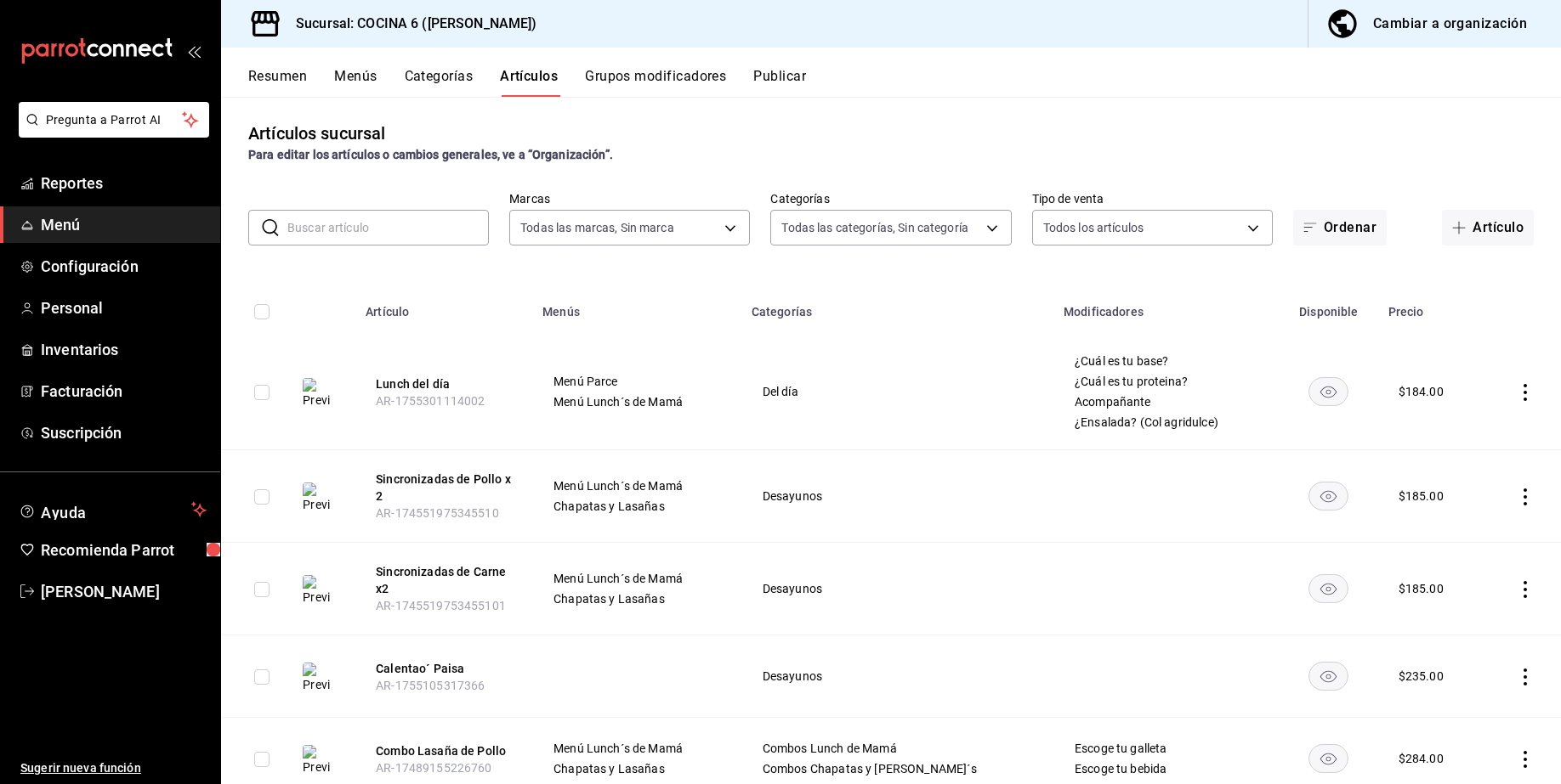
click at [346, 68] on button "Menús" at bounding box center [355, 82] width 43 height 29
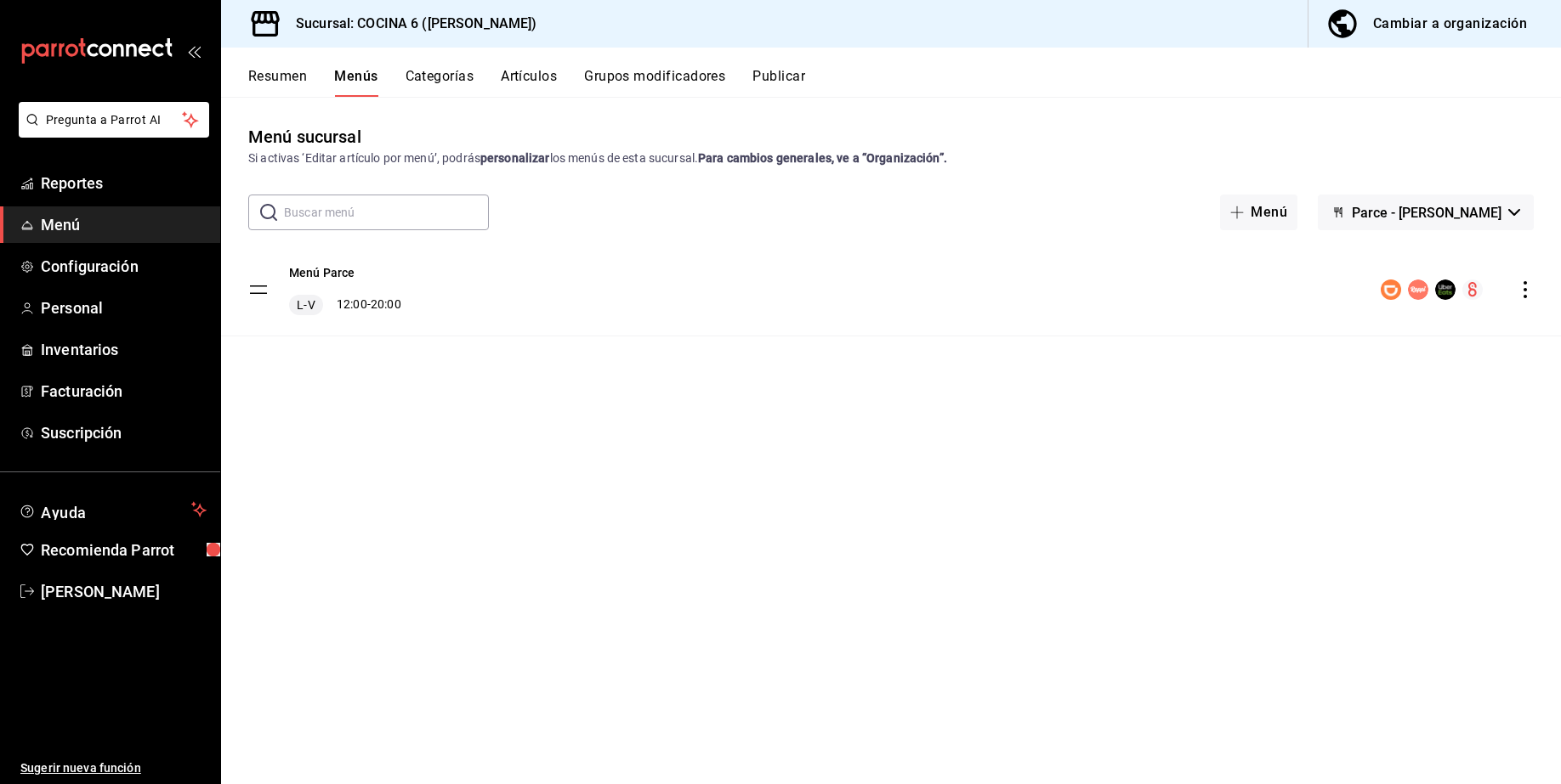
click at [658, 206] on icon "button" at bounding box center [1338, 213] width 14 height 14
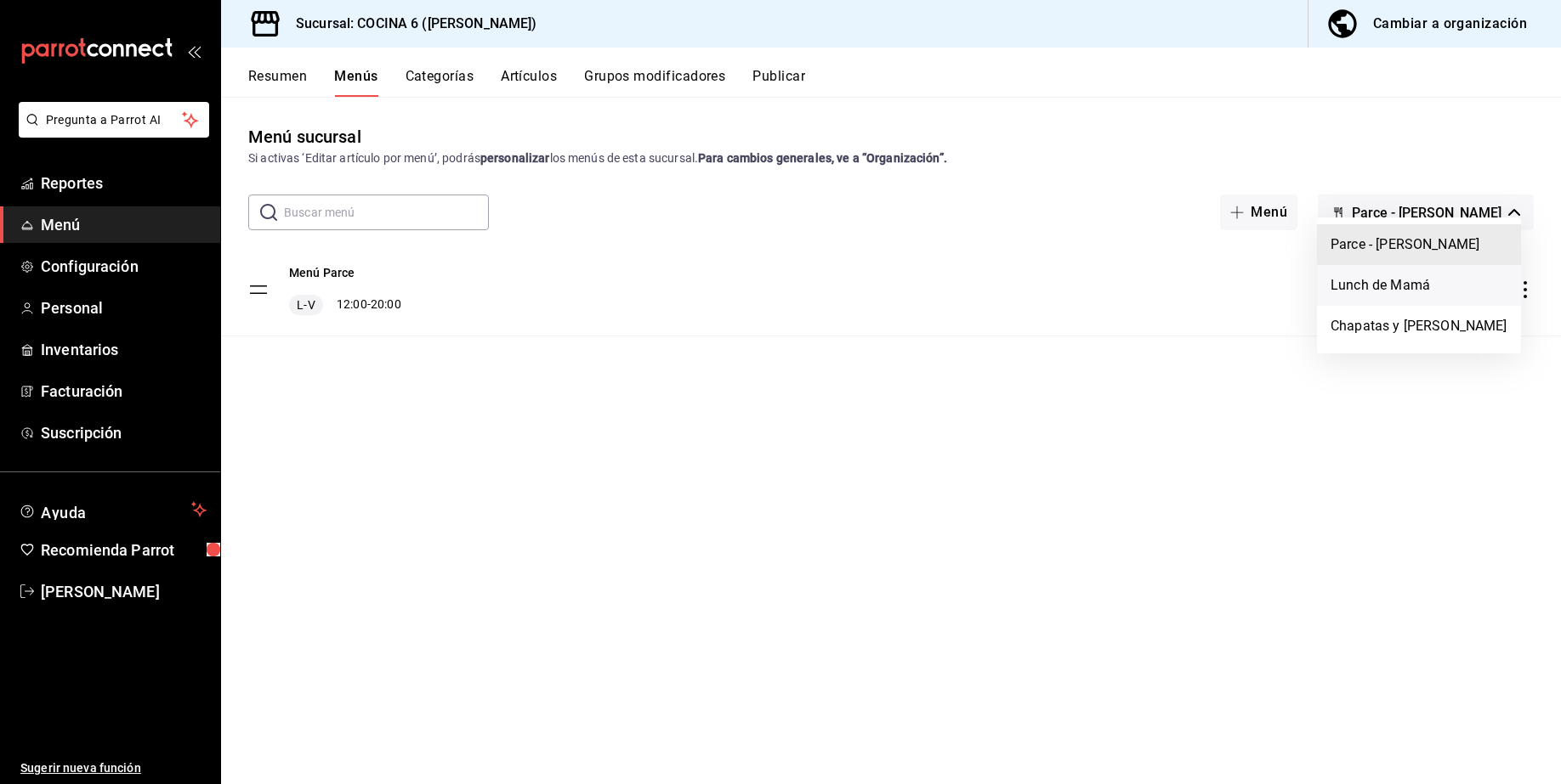
click at [658, 280] on li "Lunch de Mamá" at bounding box center [1419, 285] width 204 height 41
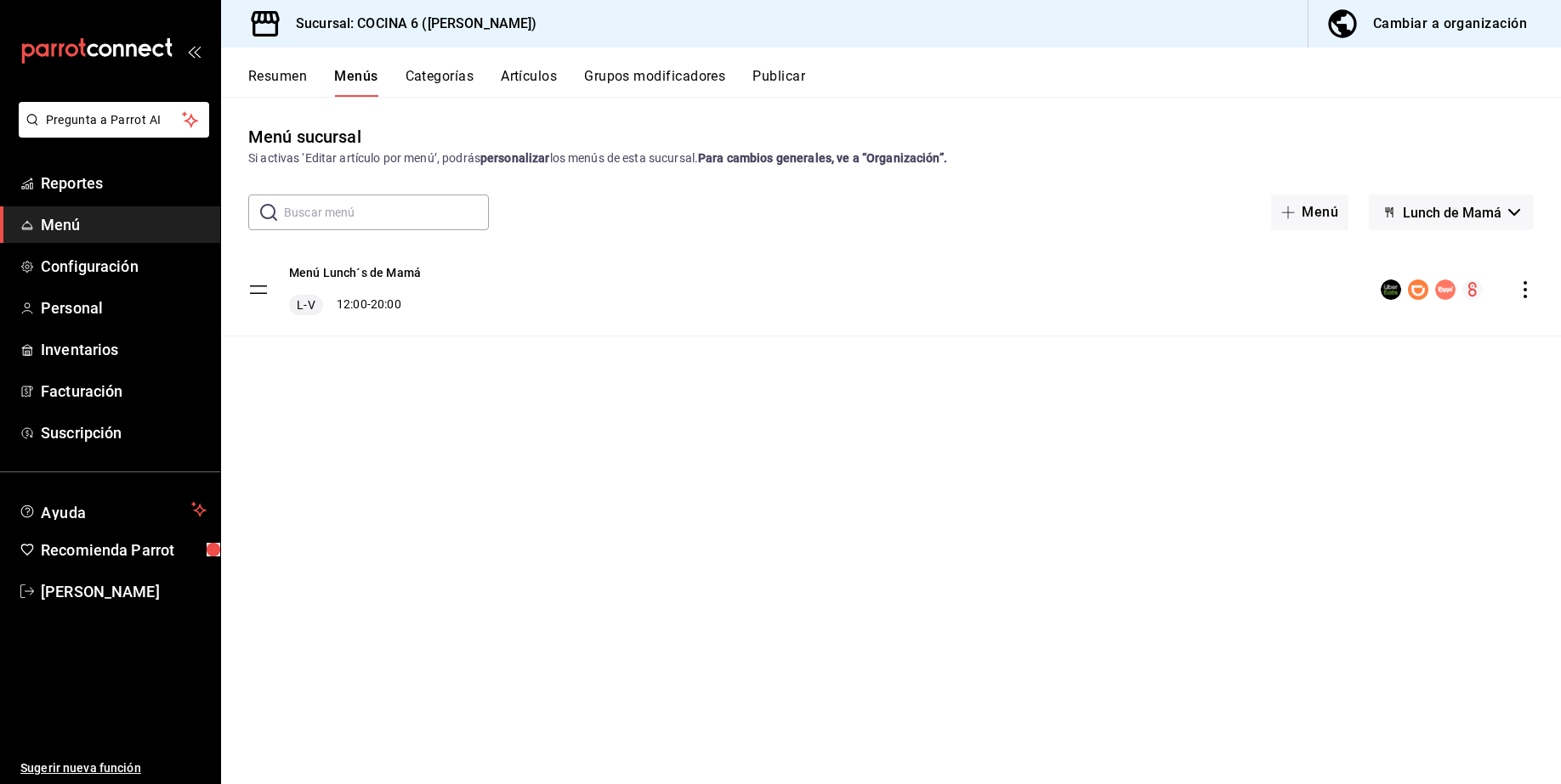
click at [520, 68] on button "Artículos" at bounding box center [528, 82] width 56 height 29
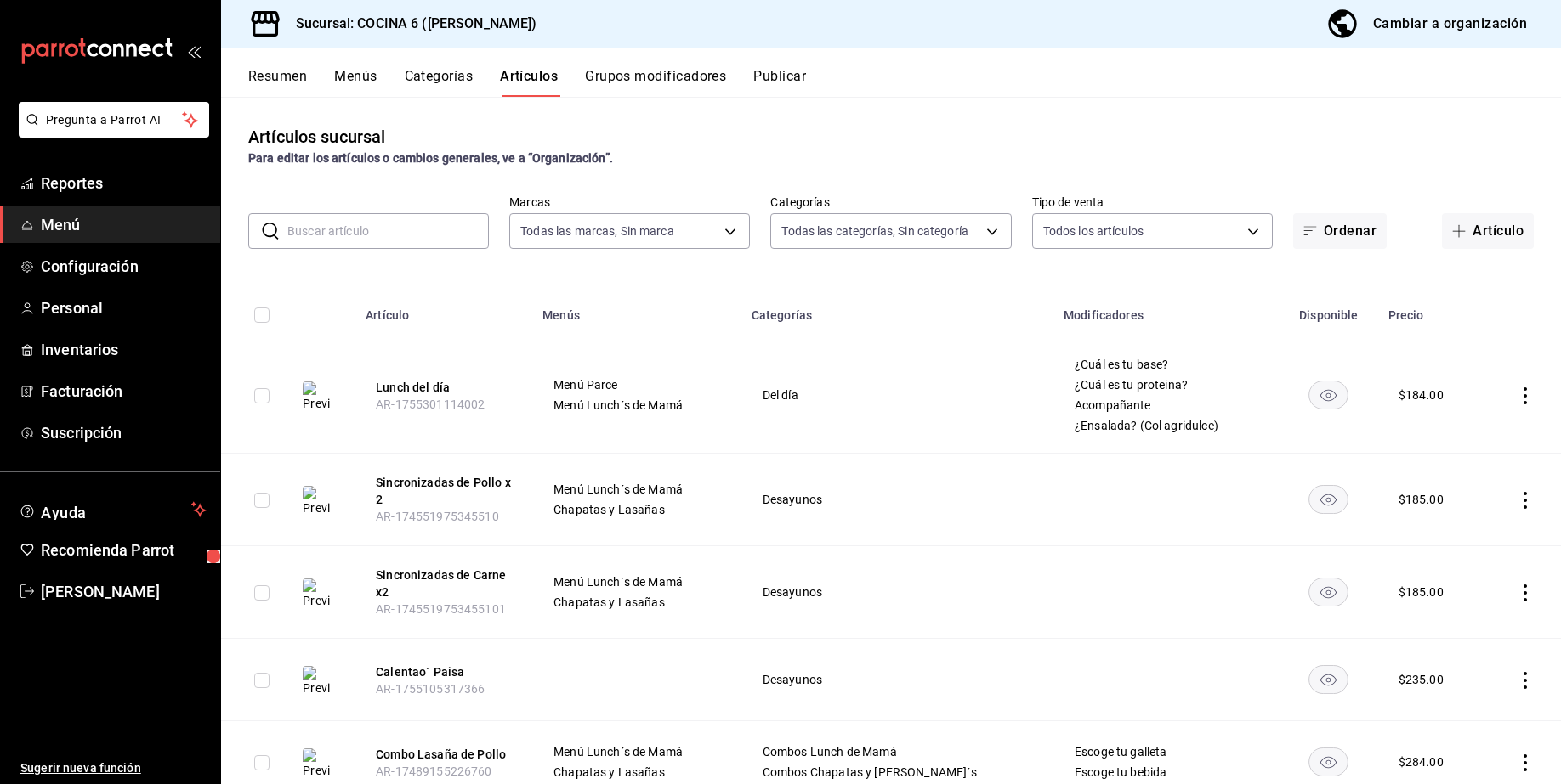
type input "8f05bb87-825a-45c0-8000-d6bbde2d6b99,ca78d593-f15a-40d6-b9b1-a8305c6cf216,85988…"
type input "a5ae18a4-c72a-45e7-8016-884b8a2cfc1a,bb23d86e-1caf-4593-8136-593bd50a9da6,0feae…"
click at [360, 68] on button "Menús" at bounding box center [355, 82] width 43 height 29
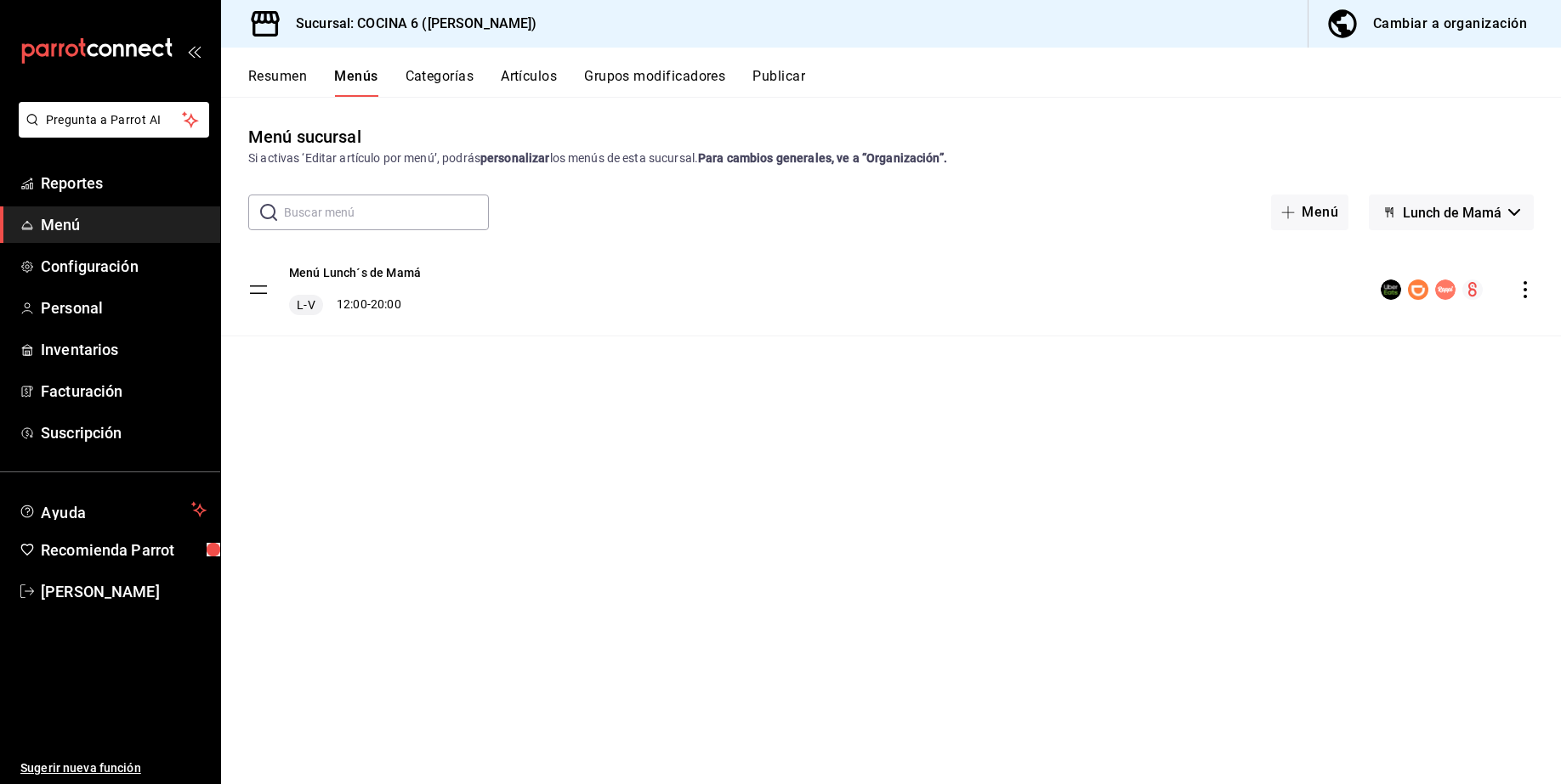
click at [658, 206] on icon "button" at bounding box center [1389, 213] width 14 height 14
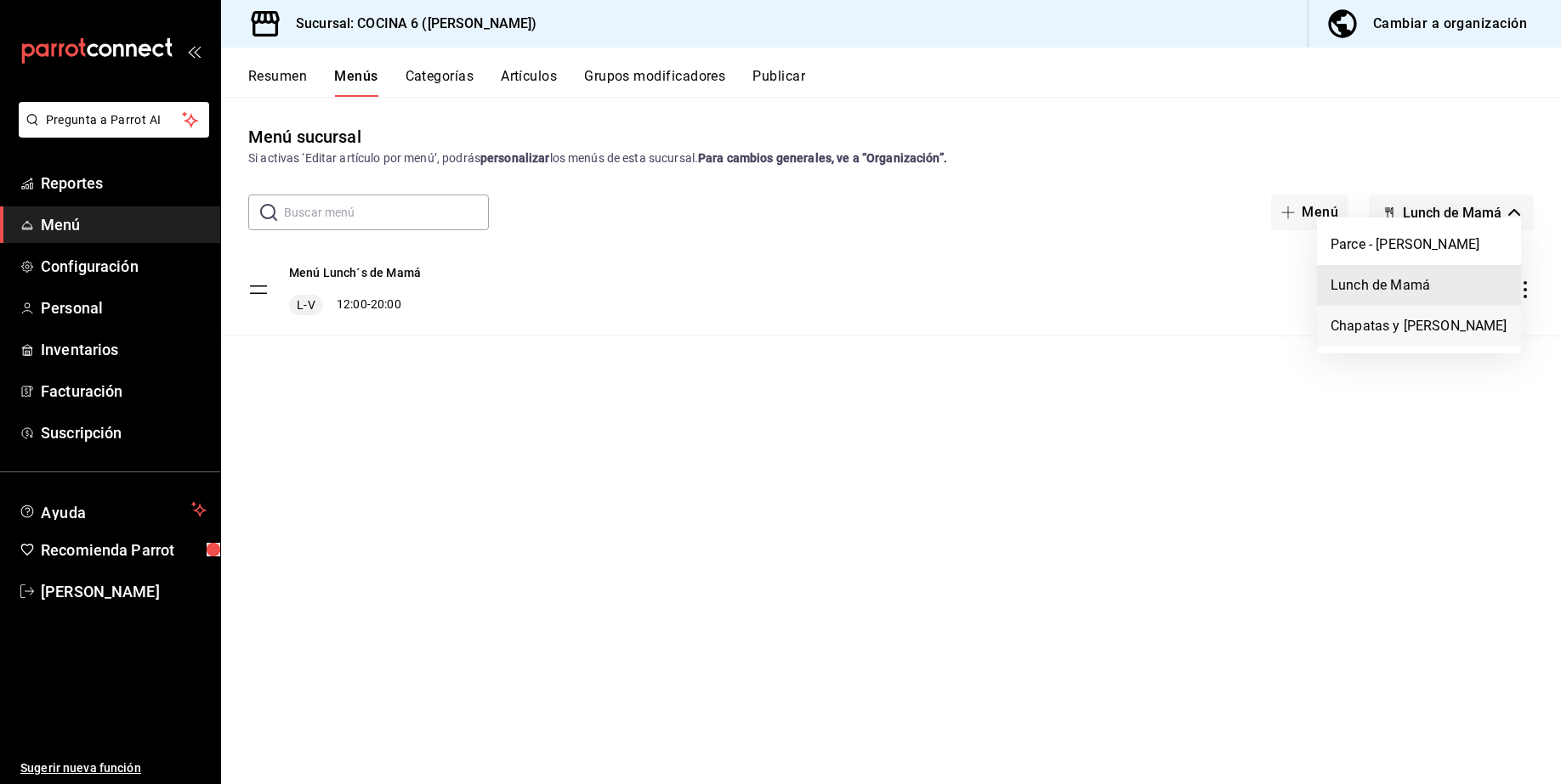
click at [658, 336] on li "Chapatas y Lasagna’s" at bounding box center [1419, 326] width 204 height 41
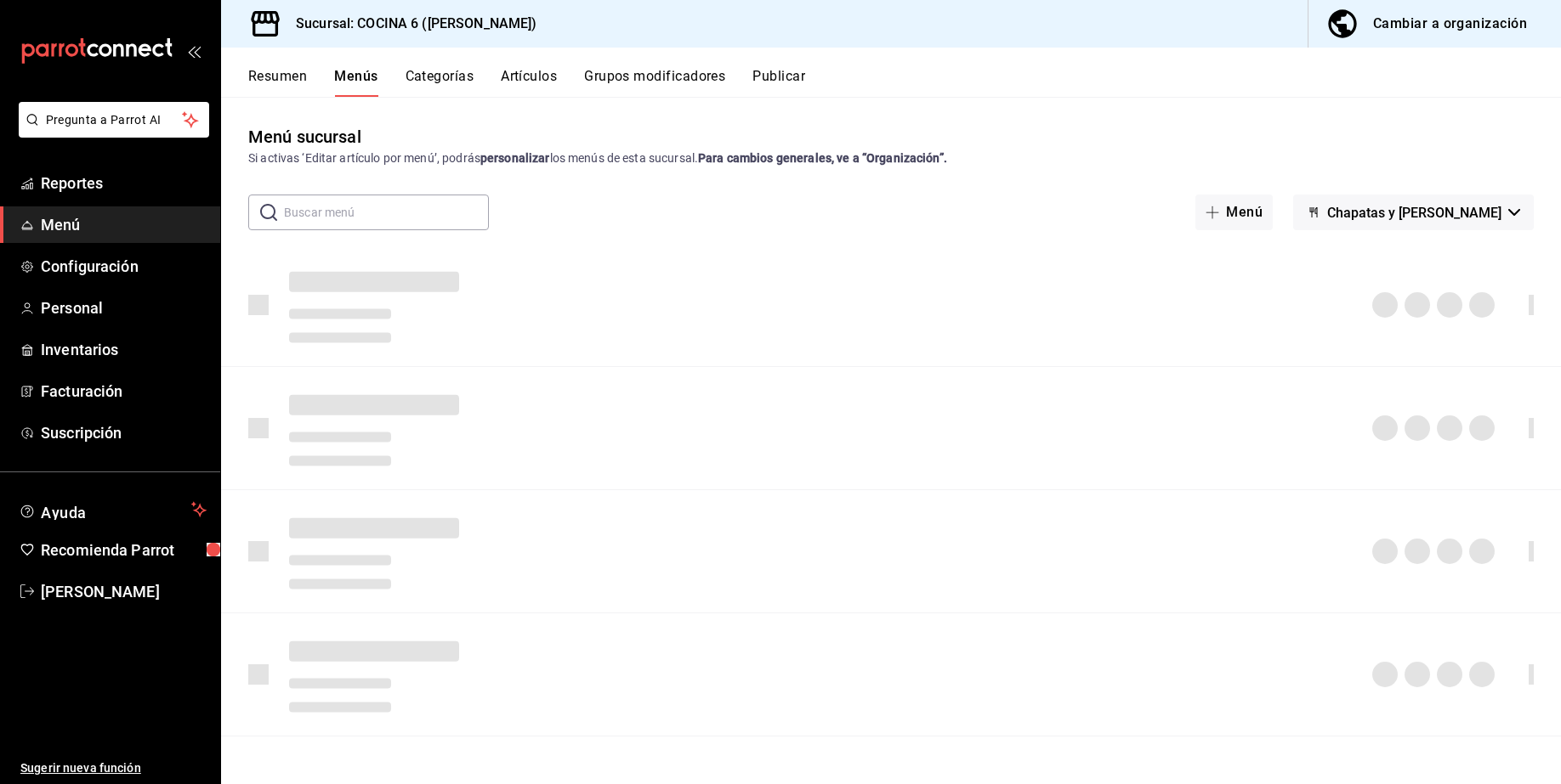
click at [658, 326] on div "Parce - Cuauhtemoc Lunch de Mamá Chapatas y Lasagna’s" at bounding box center [780, 392] width 1561 height 784
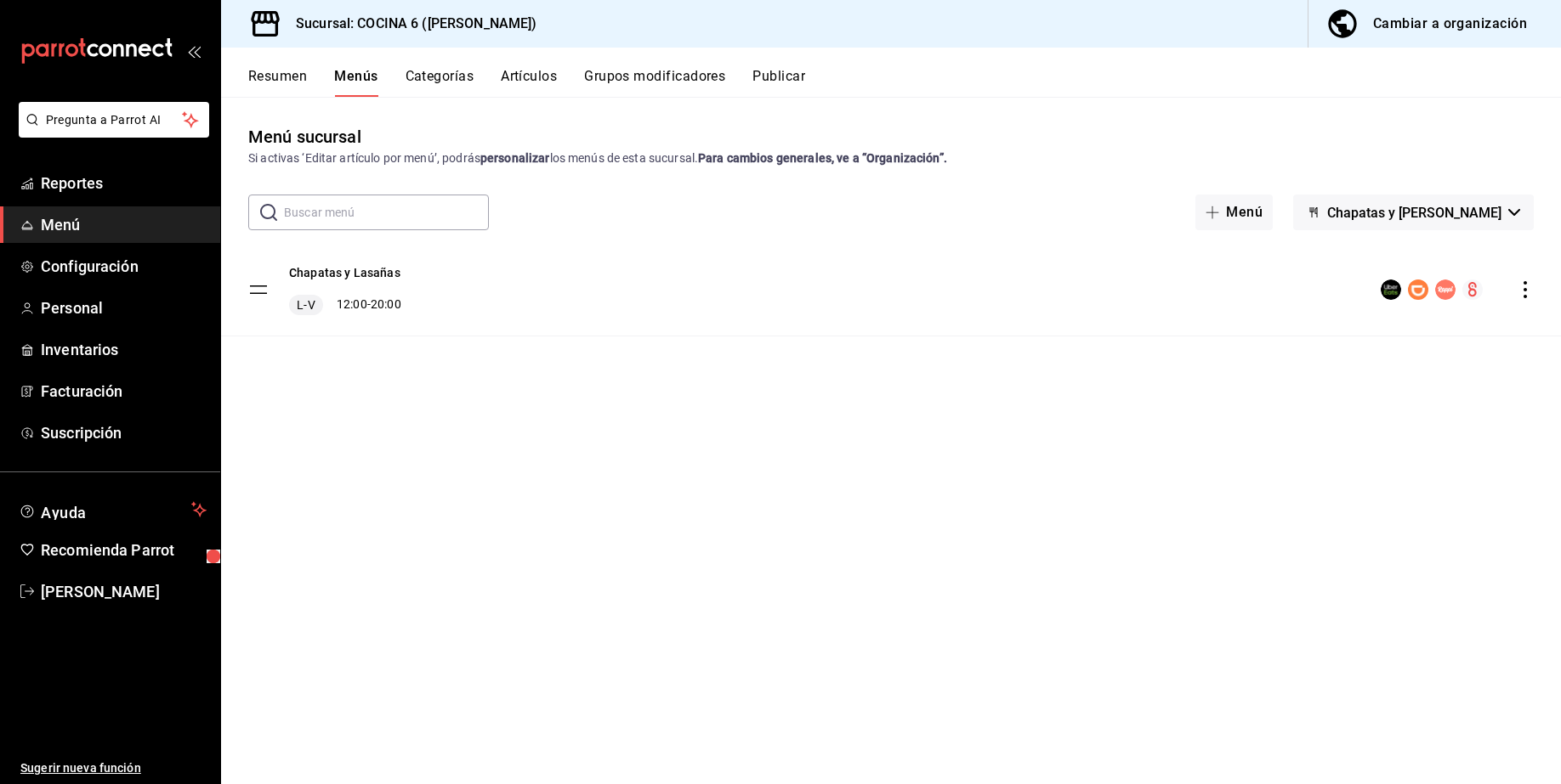
click at [519, 72] on button "Artículos" at bounding box center [528, 82] width 56 height 29
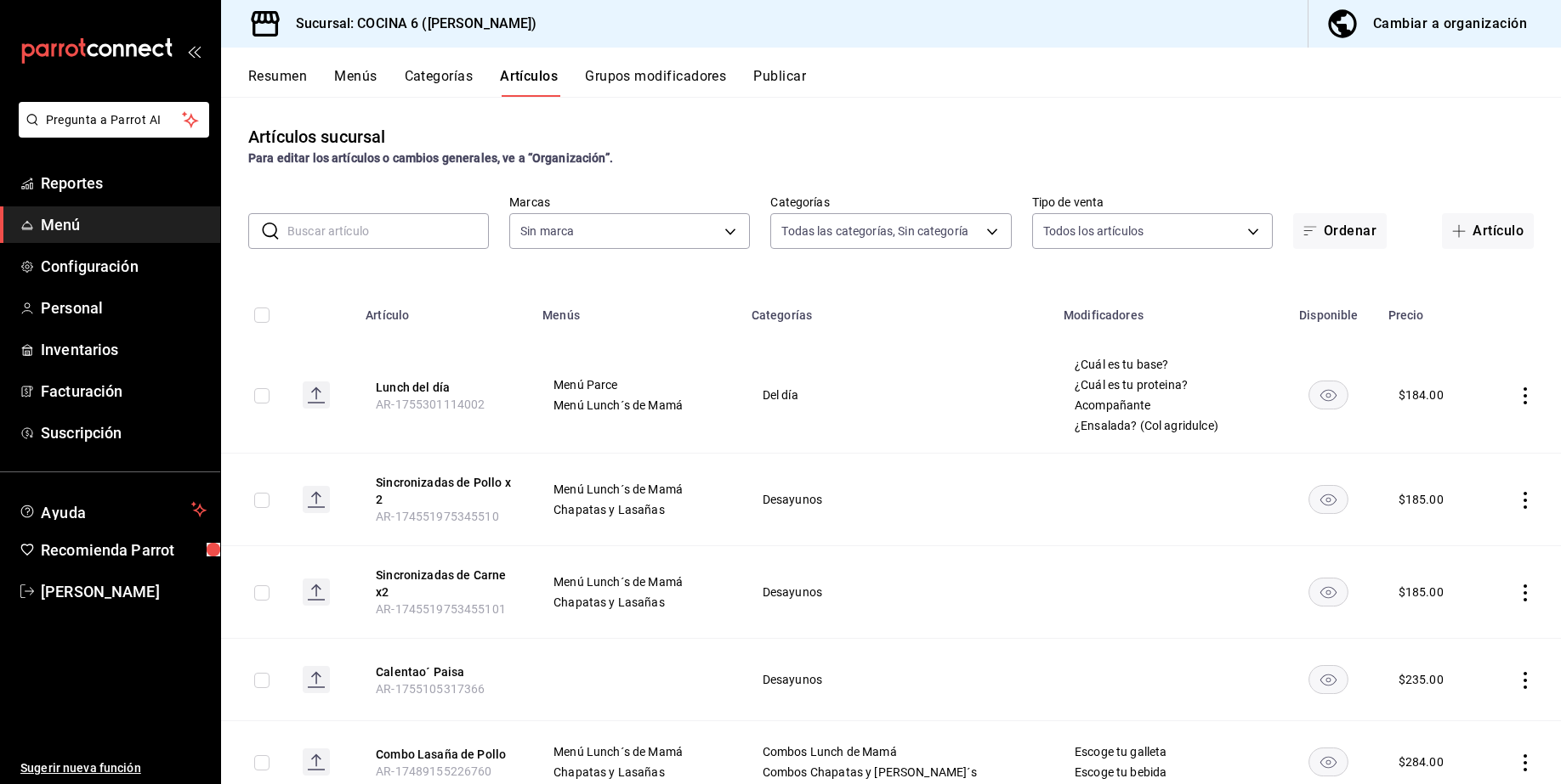
type input "8f05bb87-825a-45c0-8000-d6bbde2d6b99,ca78d593-f15a-40d6-b9b1-a8305c6cf216,85988…"
type input "a5ae18a4-c72a-45e7-8016-884b8a2cfc1a,bb23d86e-1caf-4593-8136-593bd50a9da6,0feae…"
click at [353, 70] on button "Menús" at bounding box center [355, 82] width 43 height 29
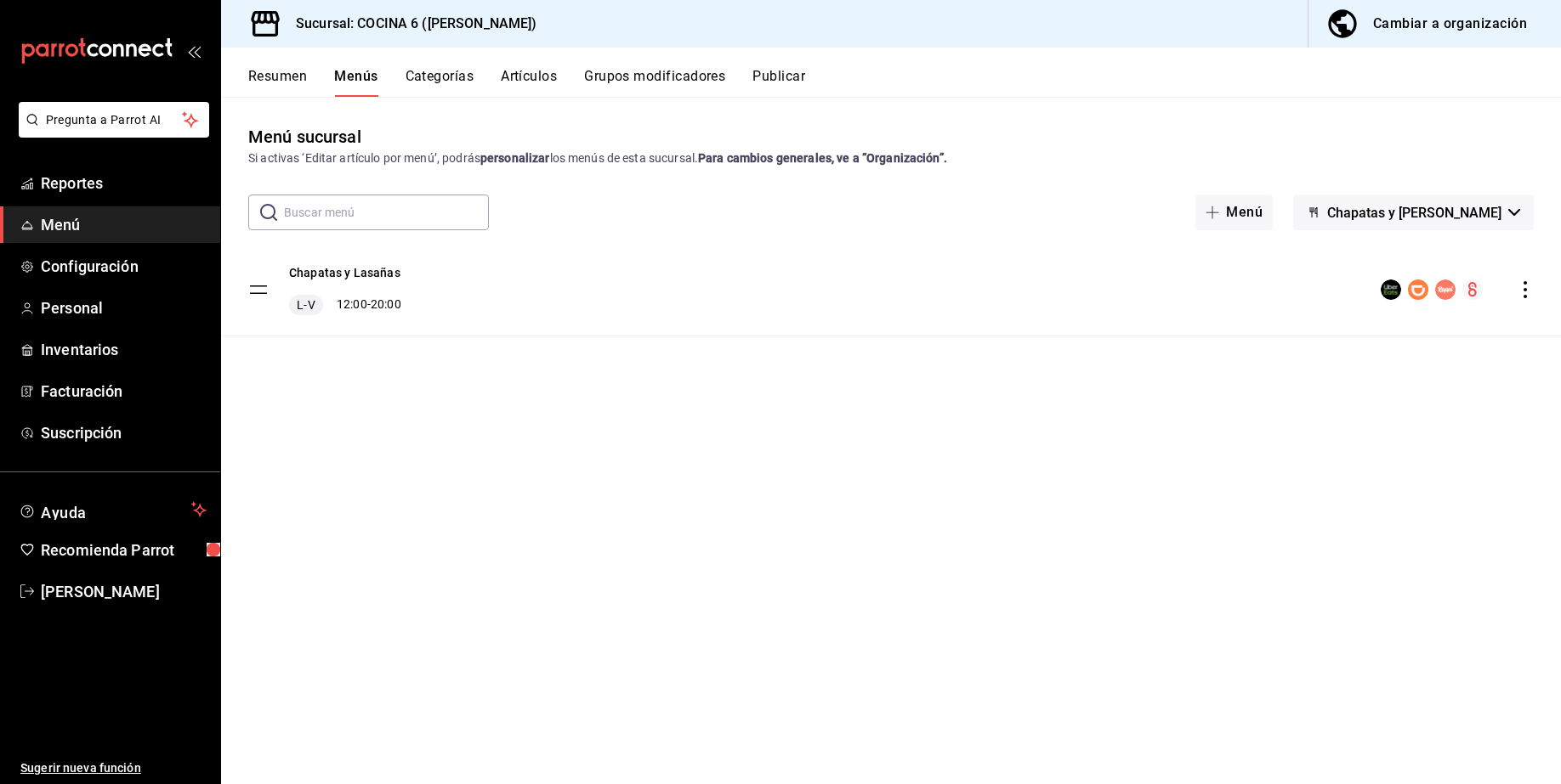
scroll to position [10, 0]
